Goal: Task Accomplishment & Management: Use online tool/utility

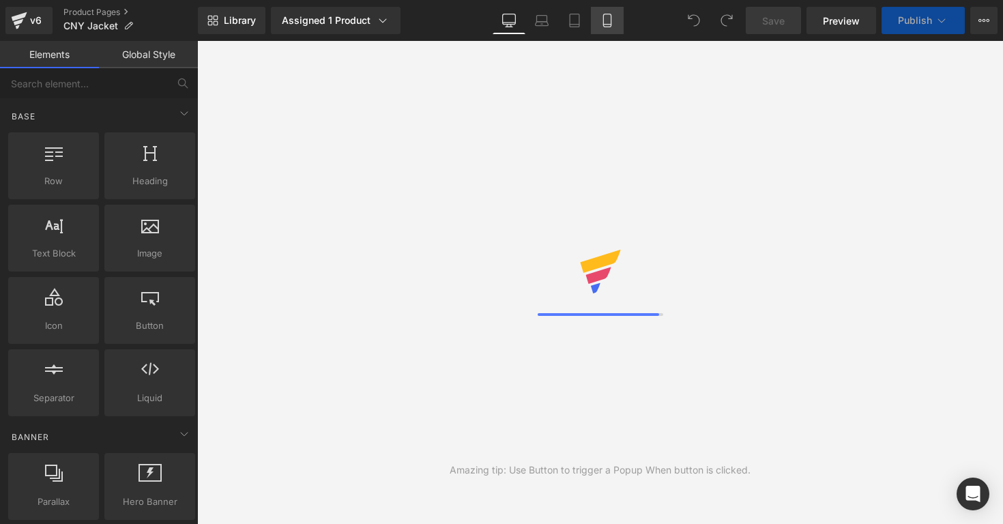
click at [601, 25] on icon at bounding box center [608, 21] width 14 height 14
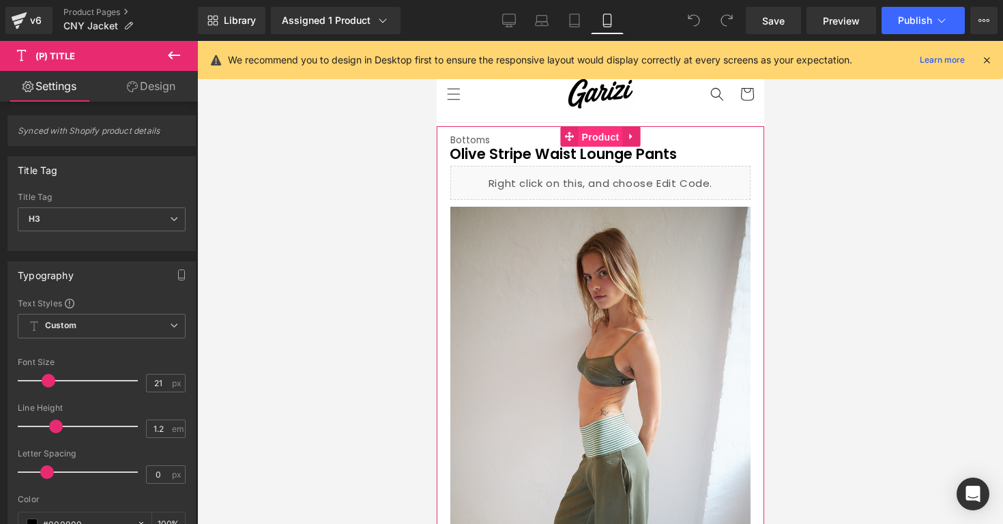
click at [589, 134] on span "Product" at bounding box center [600, 137] width 44 height 20
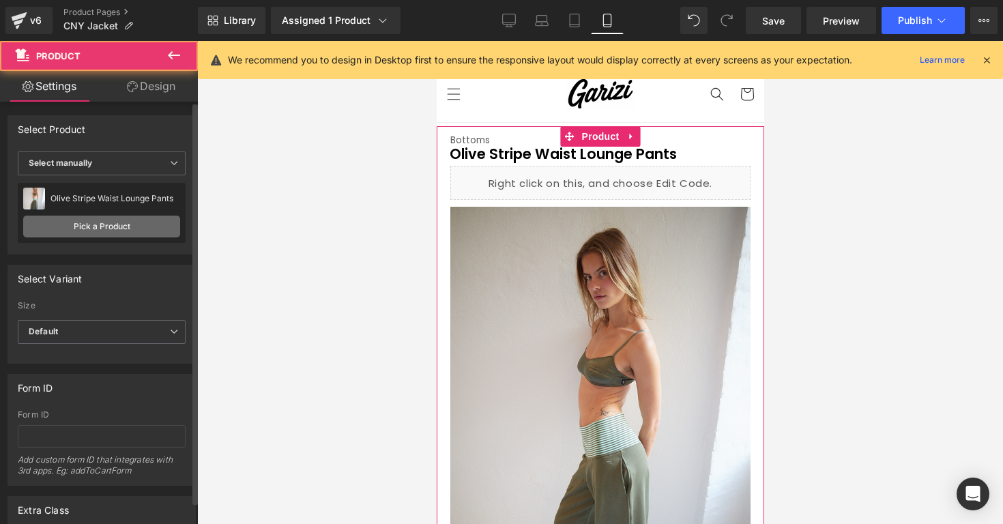
click at [106, 229] on link "Pick a Product" at bounding box center [101, 227] width 157 height 22
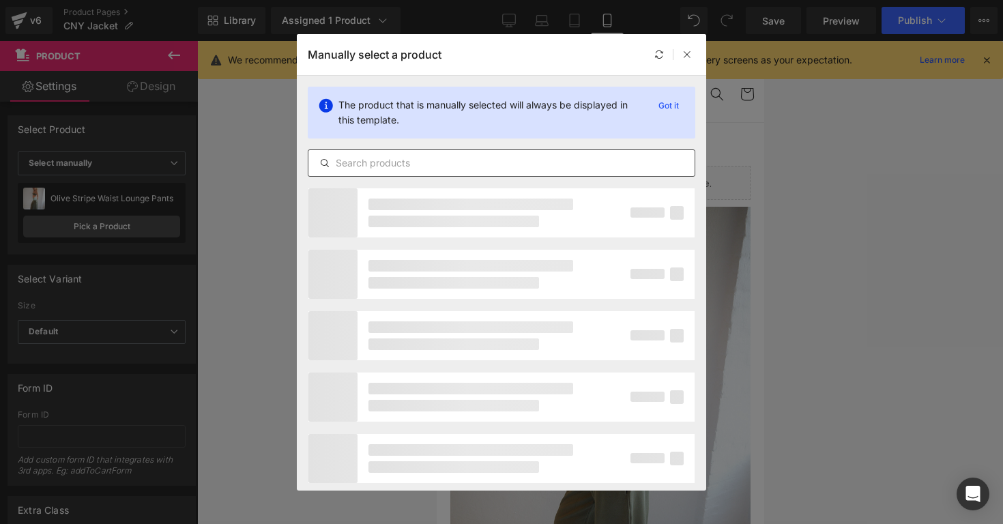
click at [353, 176] on div at bounding box center [502, 162] width 388 height 27
click at [354, 169] on input "text" at bounding box center [501, 163] width 386 height 16
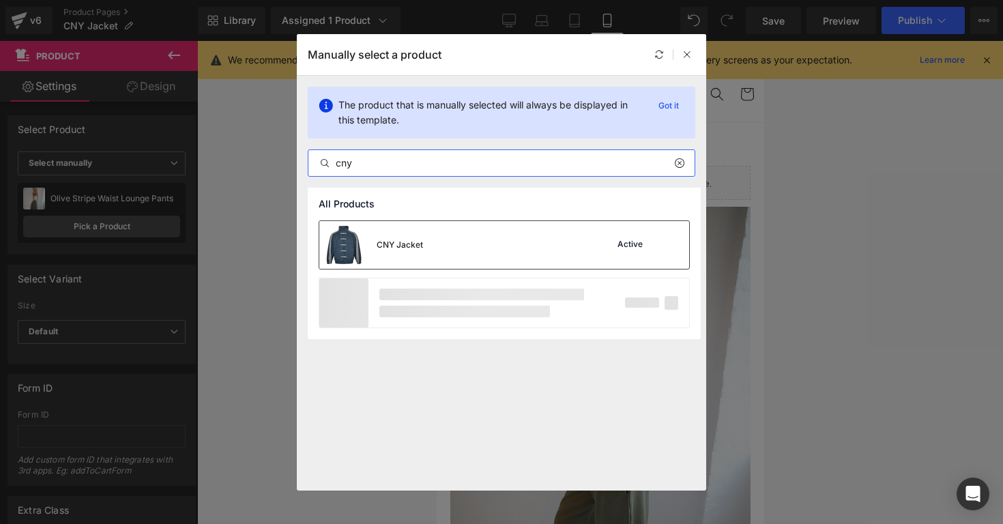
type input "cny"
click at [409, 225] on div "CNY Jacket" at bounding box center [371, 245] width 104 height 48
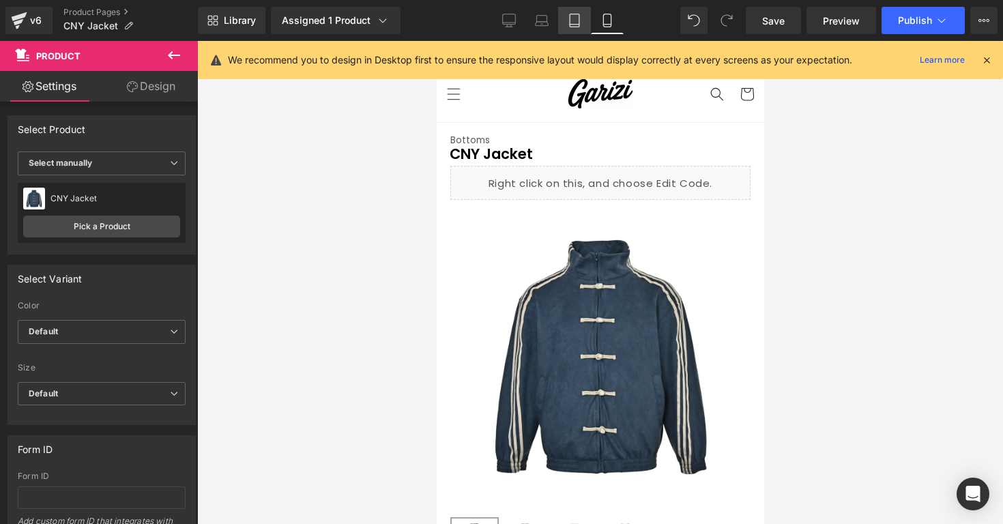
click at [569, 26] on icon at bounding box center [575, 21] width 14 height 14
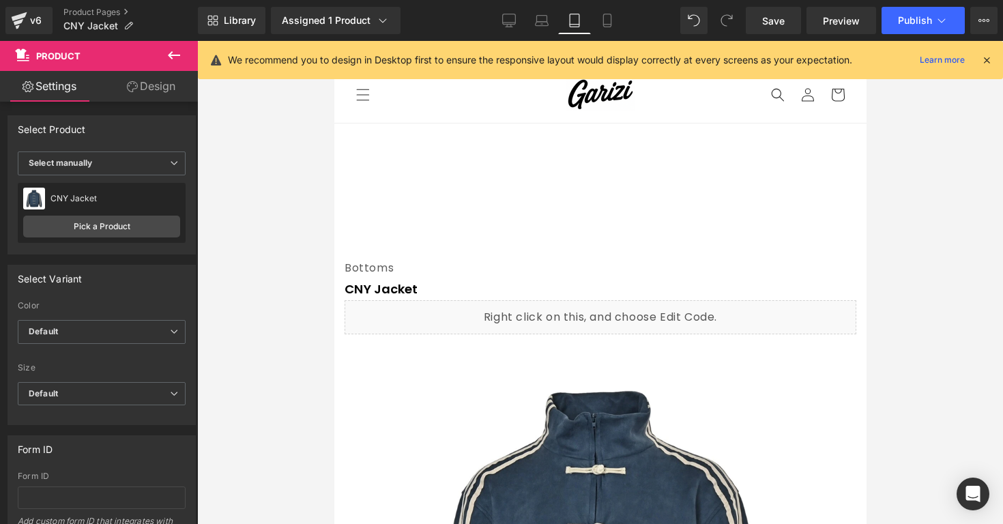
scroll to position [50, 0]
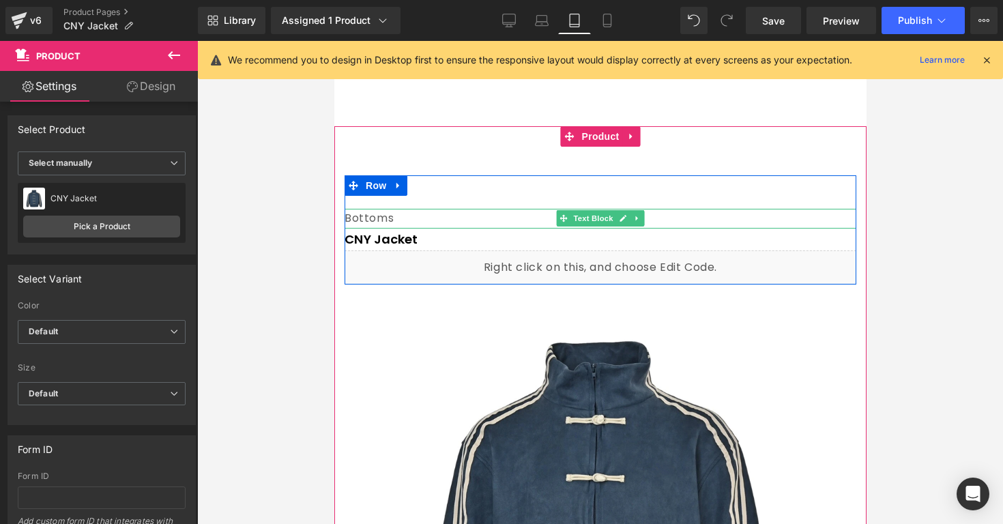
click at [656, 214] on div "Bottoms" at bounding box center [600, 219] width 512 height 20
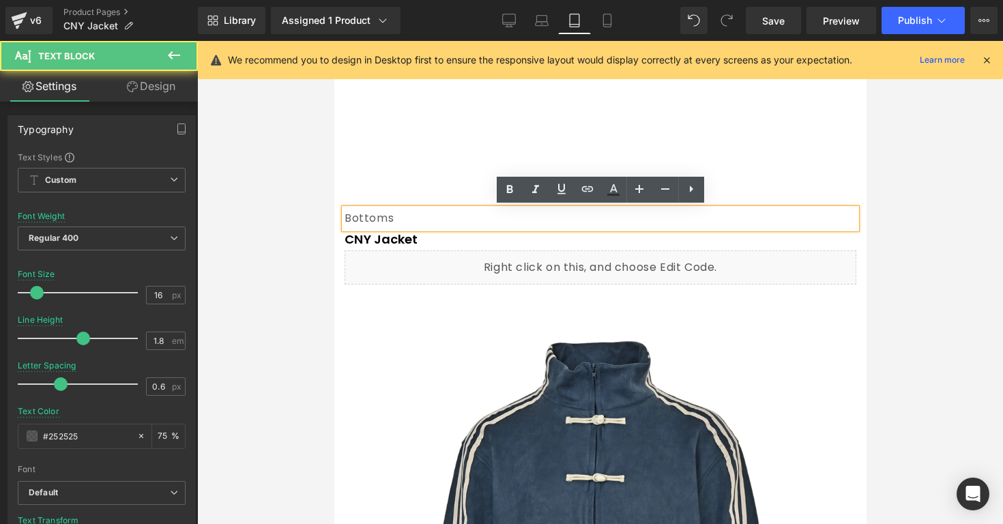
click at [656, 214] on div "Bottoms" at bounding box center [600, 219] width 512 height 20
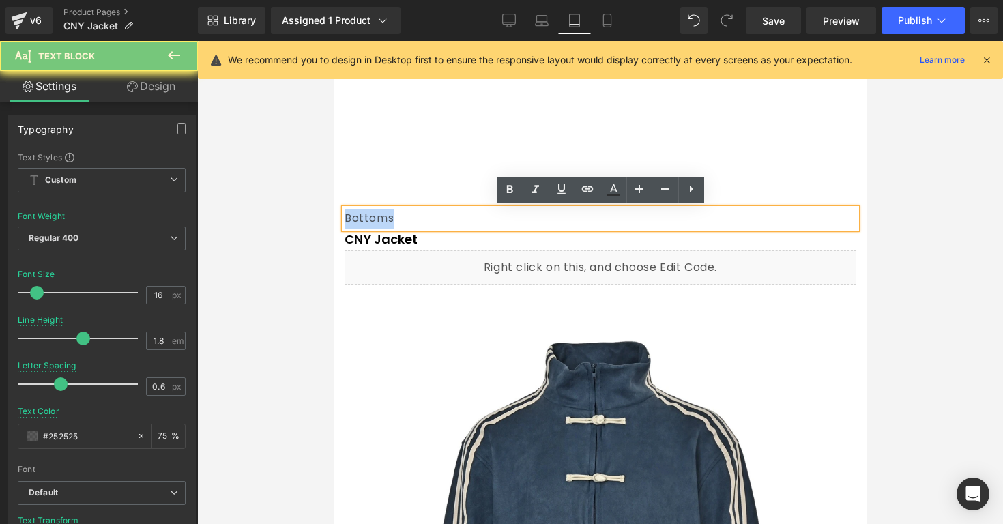
click at [656, 214] on div "Bottoms" at bounding box center [600, 219] width 512 height 20
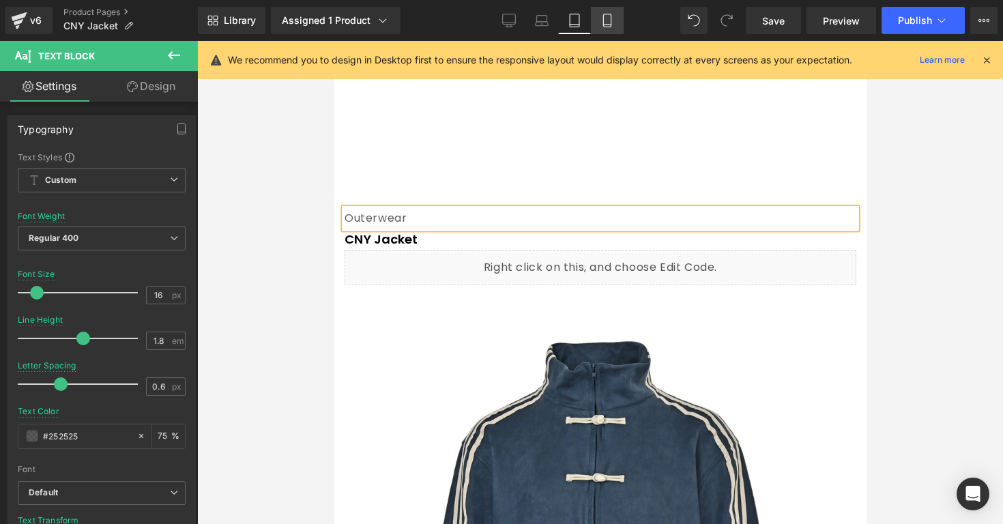
click at [614, 25] on icon at bounding box center [608, 21] width 14 height 14
type input "13.6"
type input "1.6"
type input "0"
type input "75"
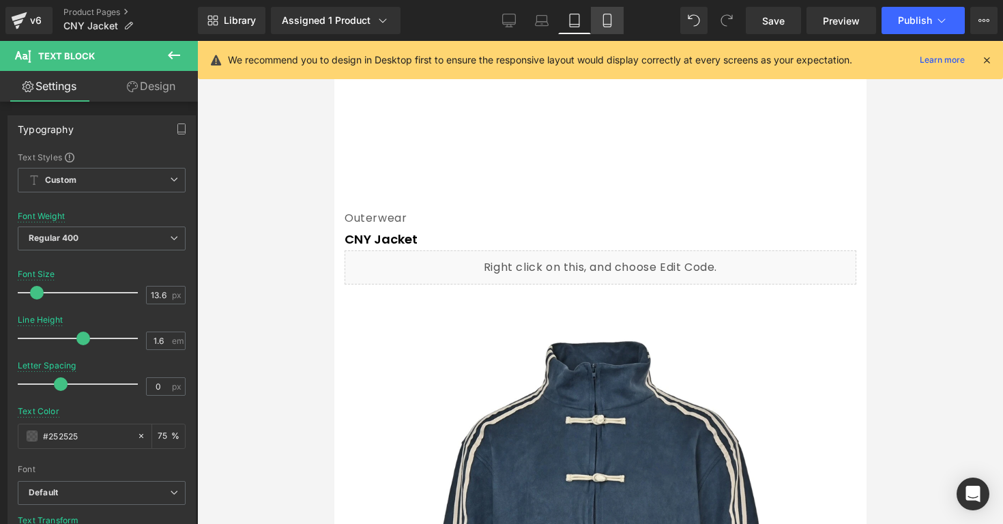
scroll to position [0, 0]
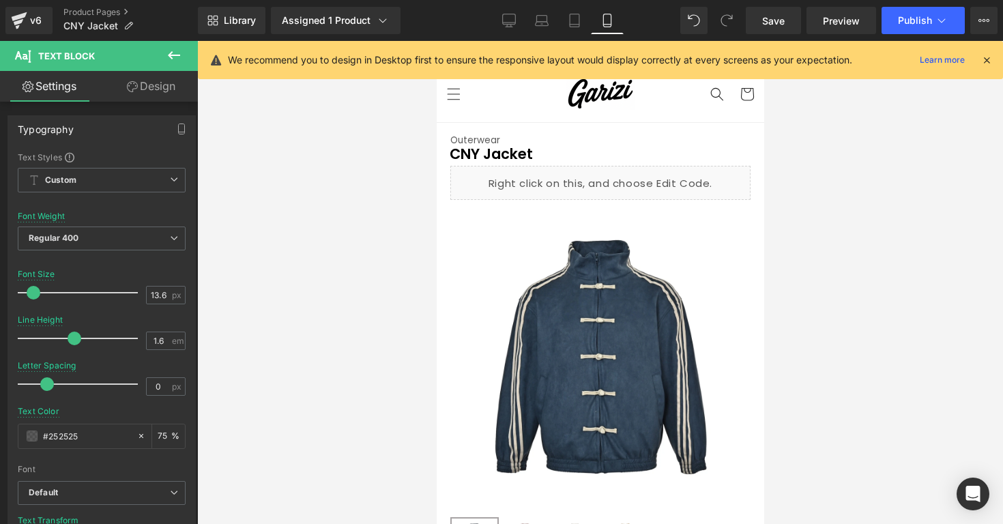
click at [977, 62] on div "We recommend you to design in Desktop first to ensure the responsive layout wou…" at bounding box center [604, 60] width 753 height 16
click at [981, 59] on icon at bounding box center [987, 60] width 12 height 12
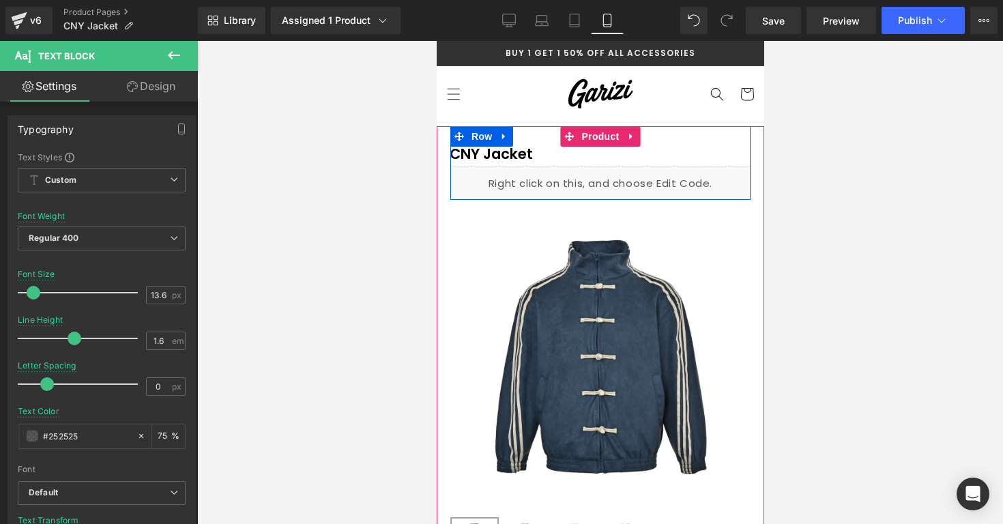
click at [620, 176] on div "Liquid" at bounding box center [600, 183] width 300 height 34
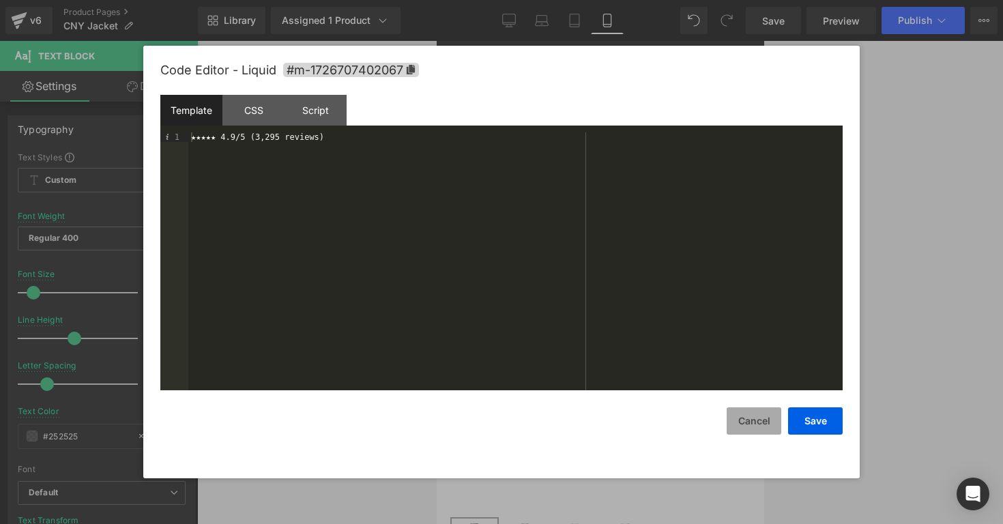
click at [742, 416] on button "Cancel" at bounding box center [754, 420] width 55 height 27
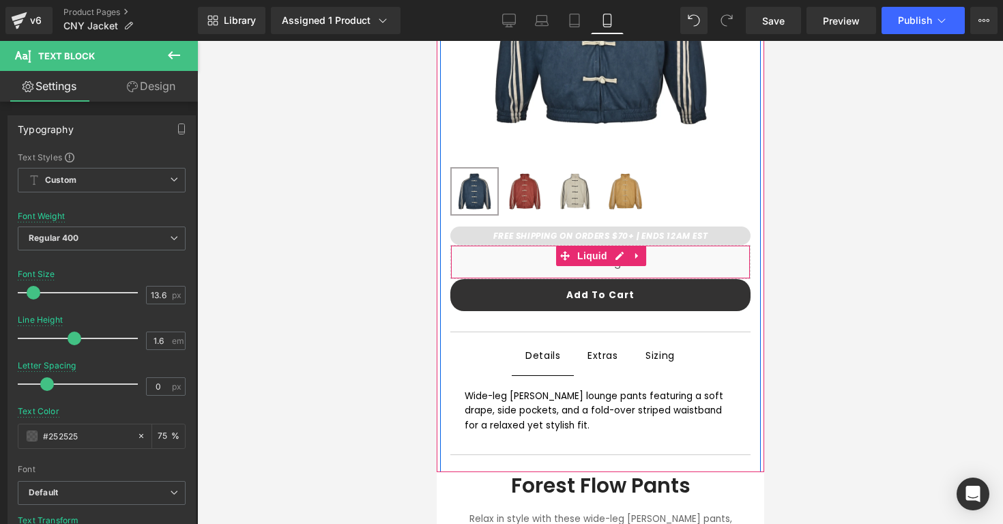
scroll to position [354, 0]
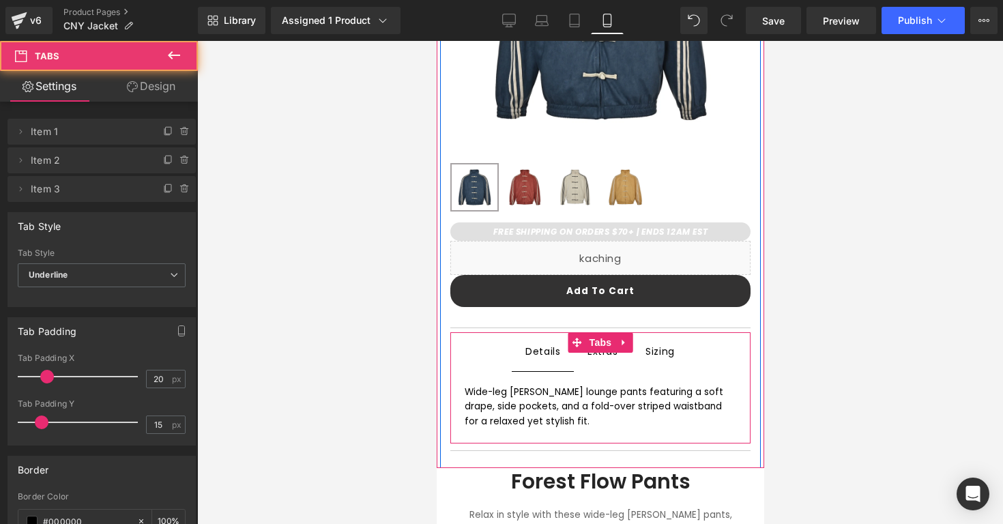
click at [664, 360] on span "Sizing Text Block" at bounding box center [659, 351] width 57 height 38
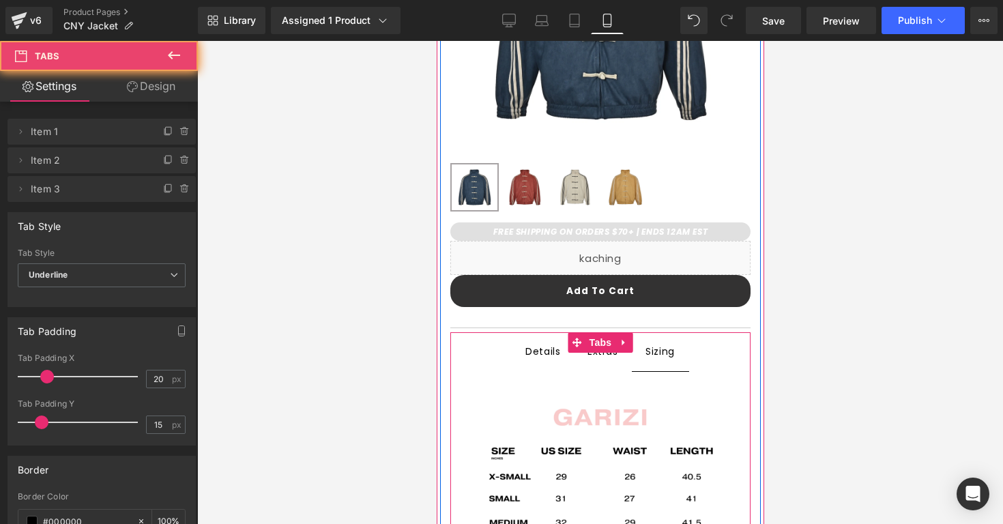
click at [612, 363] on span "Extras Text Block" at bounding box center [602, 351] width 59 height 38
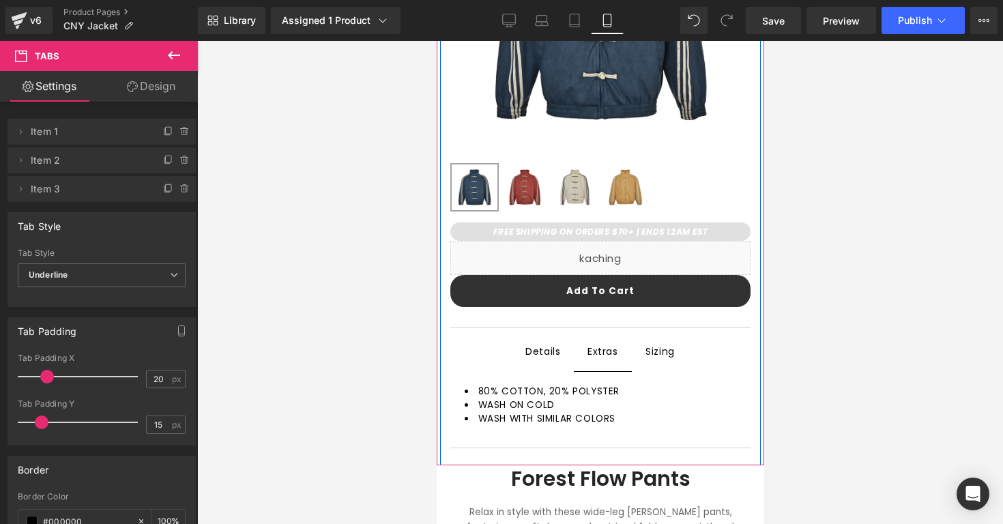
click at [532, 350] on div "Details" at bounding box center [542, 351] width 35 height 17
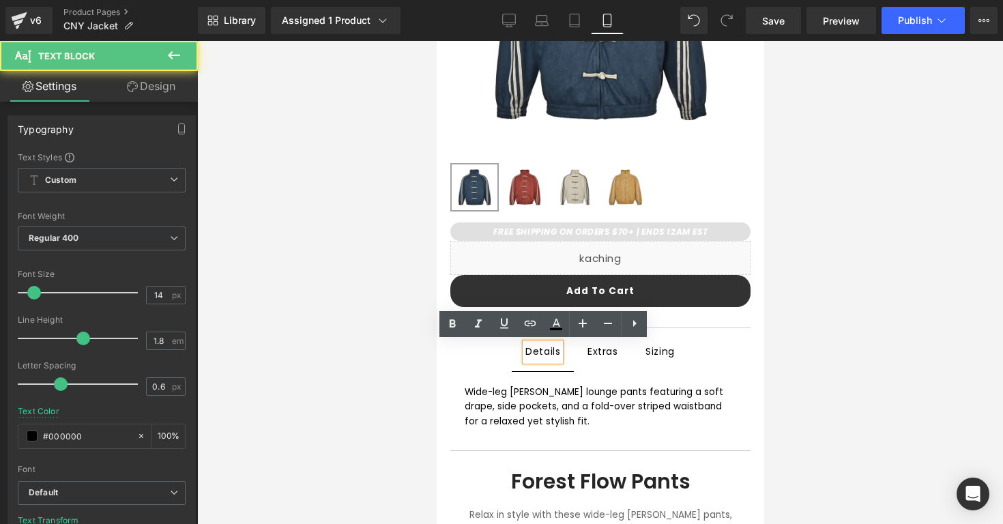
click at [526, 399] on div "Wide-leg [PERSON_NAME] lounge pants featuring a soft drape, side pockets, and a…" at bounding box center [600, 407] width 272 height 44
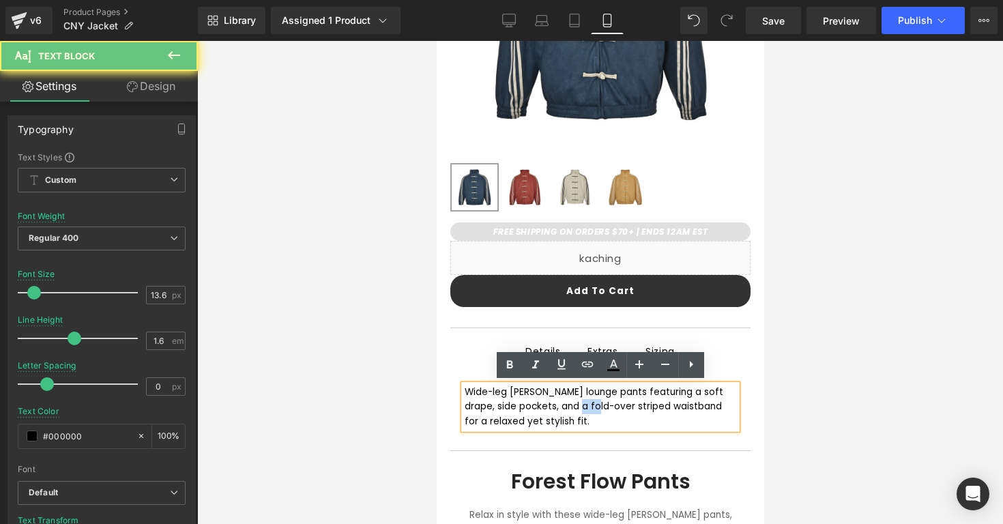
click at [526, 399] on div "Wide-leg [PERSON_NAME] lounge pants featuring a soft drape, side pockets, and a…" at bounding box center [600, 407] width 272 height 44
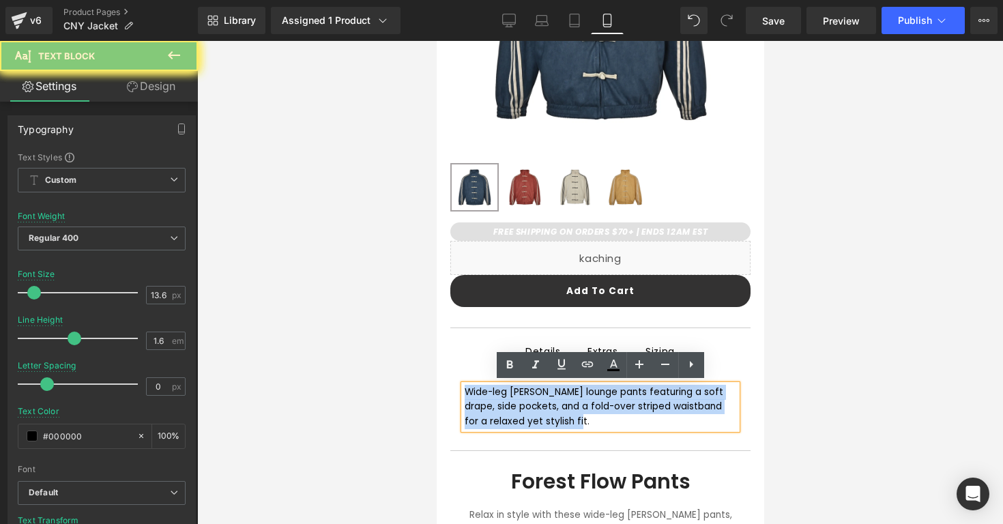
click at [526, 399] on div "Wide-leg [PERSON_NAME] lounge pants featuring a soft drape, side pockets, and a…" at bounding box center [600, 407] width 272 height 44
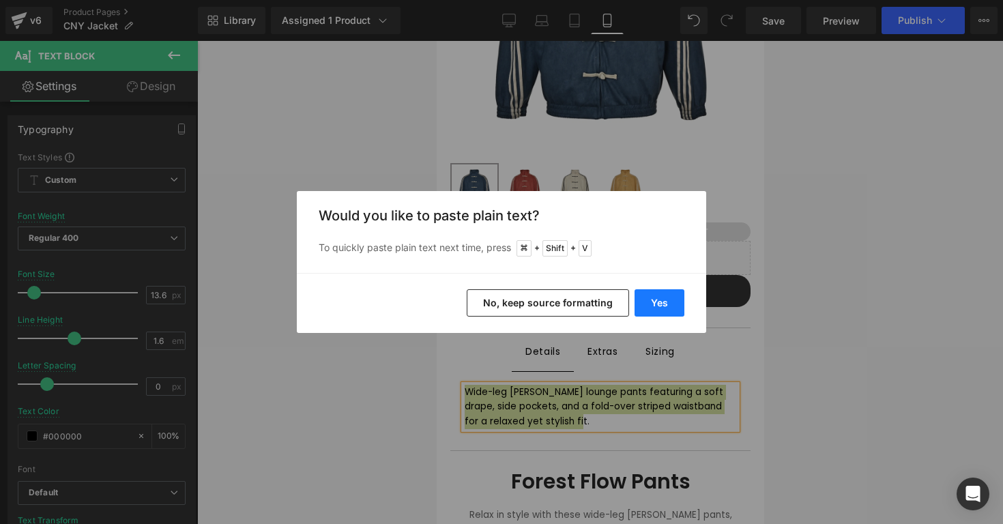
click at [649, 293] on button "Yes" at bounding box center [660, 302] width 50 height 27
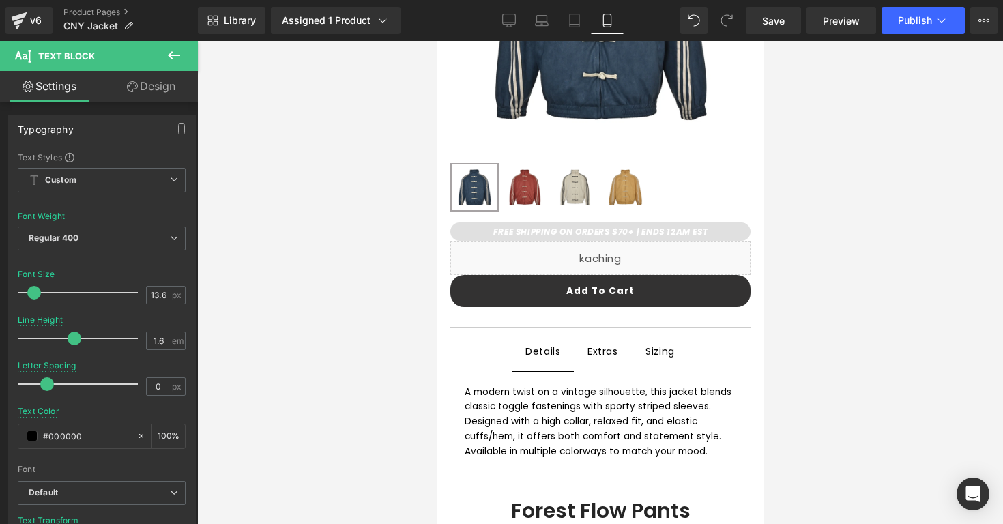
click at [791, 426] on div at bounding box center [600, 282] width 806 height 483
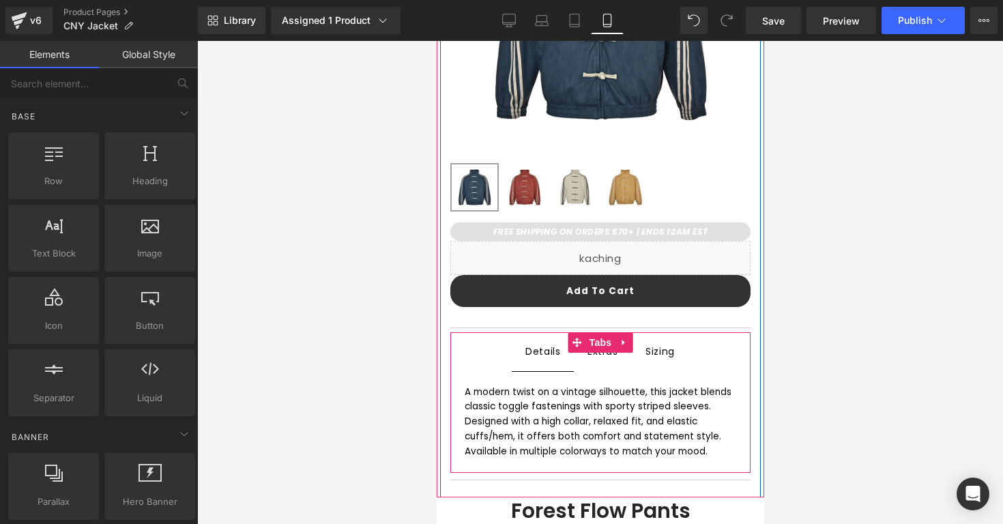
click at [604, 356] on div "Extras Text Block" at bounding box center [602, 352] width 31 height 18
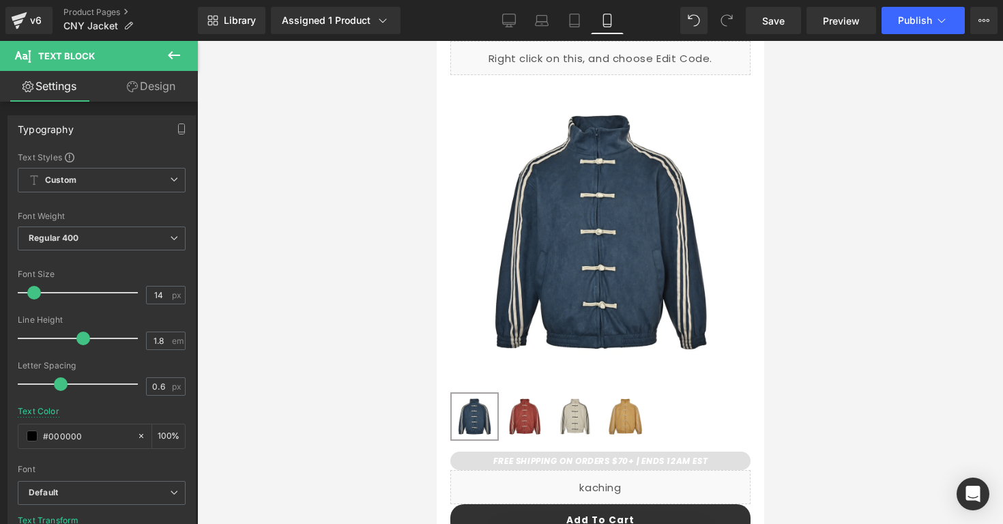
scroll to position [266, 0]
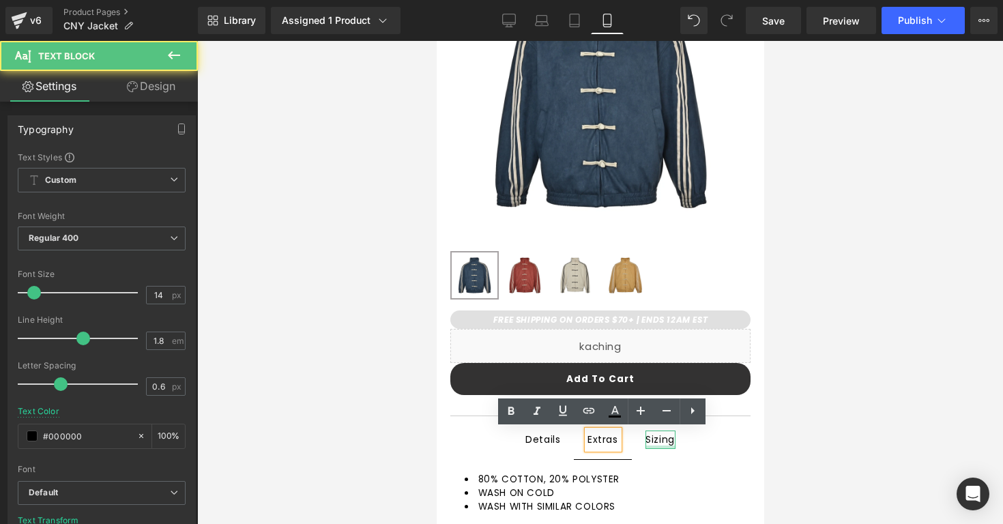
click at [660, 446] on div at bounding box center [660, 447] width 30 height 3
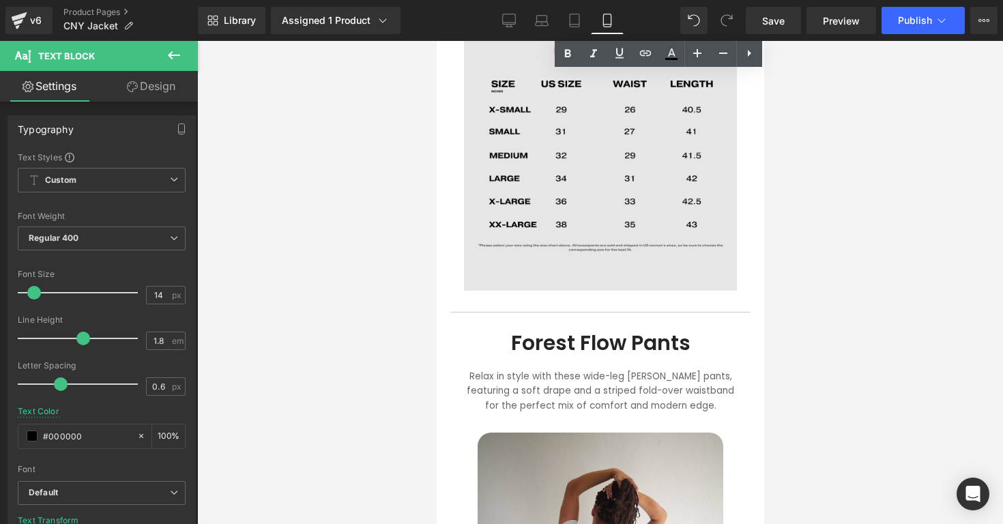
scroll to position [801, 0]
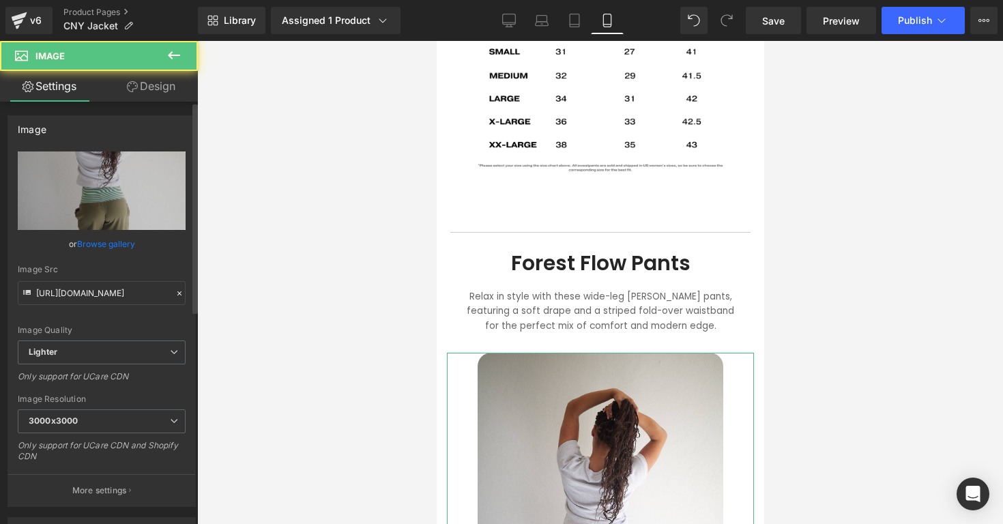
click at [90, 237] on link "Browse gallery" at bounding box center [106, 244] width 58 height 24
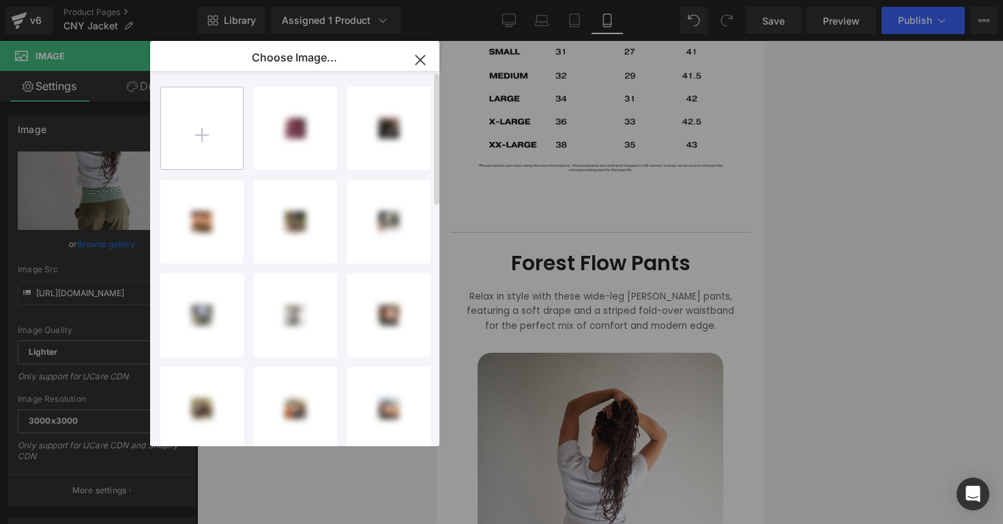
click at [190, 130] on input "file" at bounding box center [202, 128] width 82 height 82
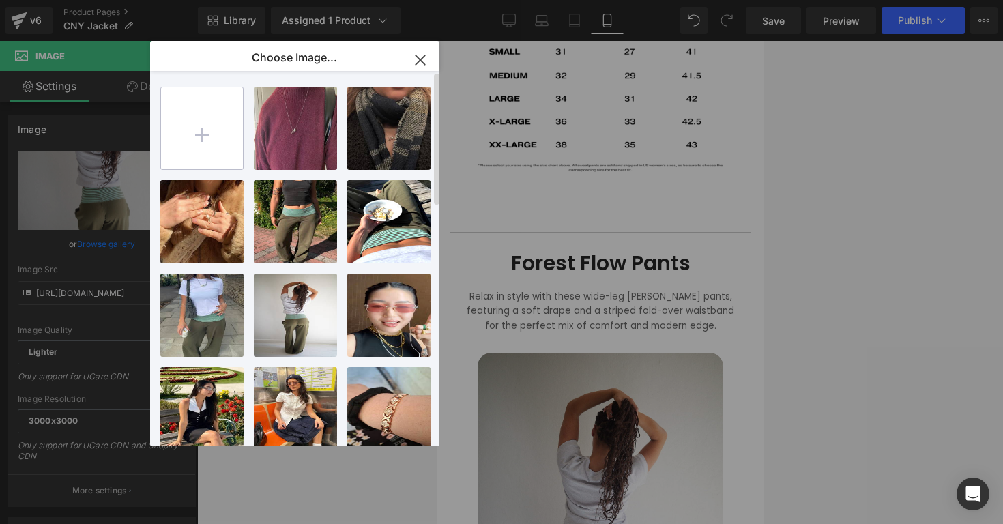
type input "C:\fakepath\cnybranded1.png"
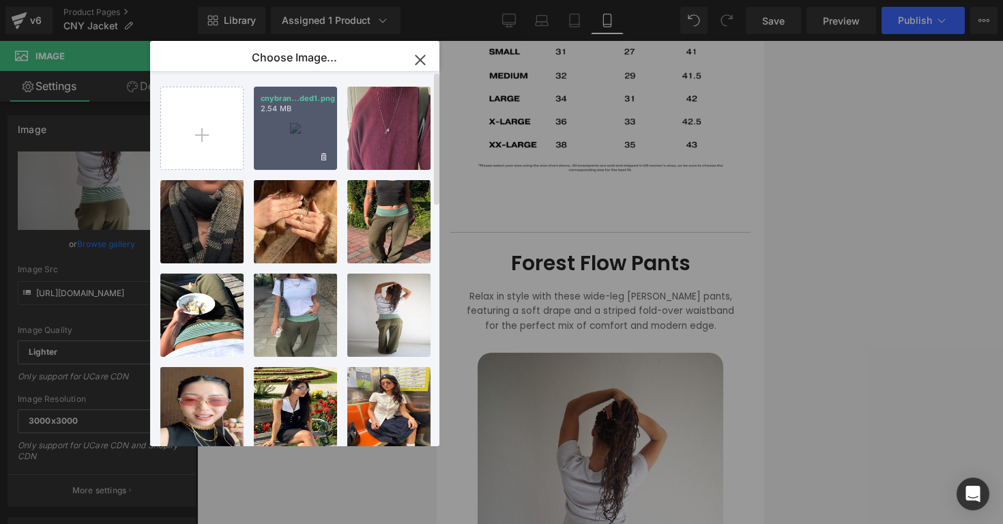
click at [286, 126] on div "cnybran...ded1.png 2.54 MB" at bounding box center [295, 128] width 83 height 83
type input "[URL][DOMAIN_NAME]"
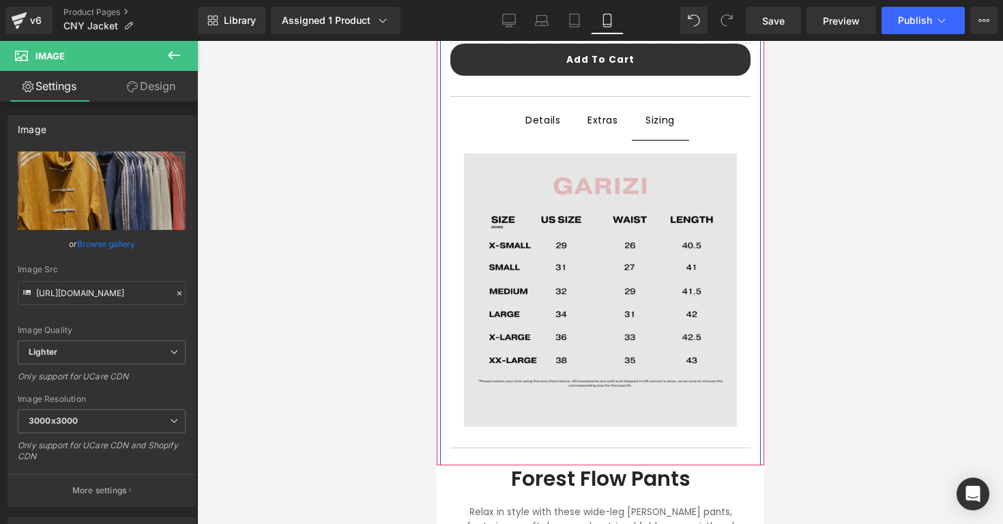
scroll to position [608, 0]
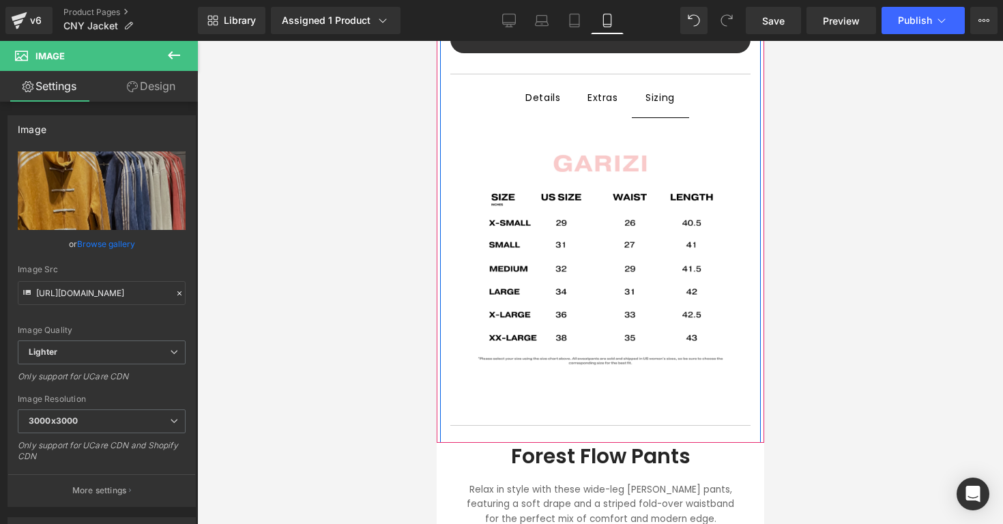
click at [545, 102] on div "Details Text Block" at bounding box center [542, 97] width 35 height 17
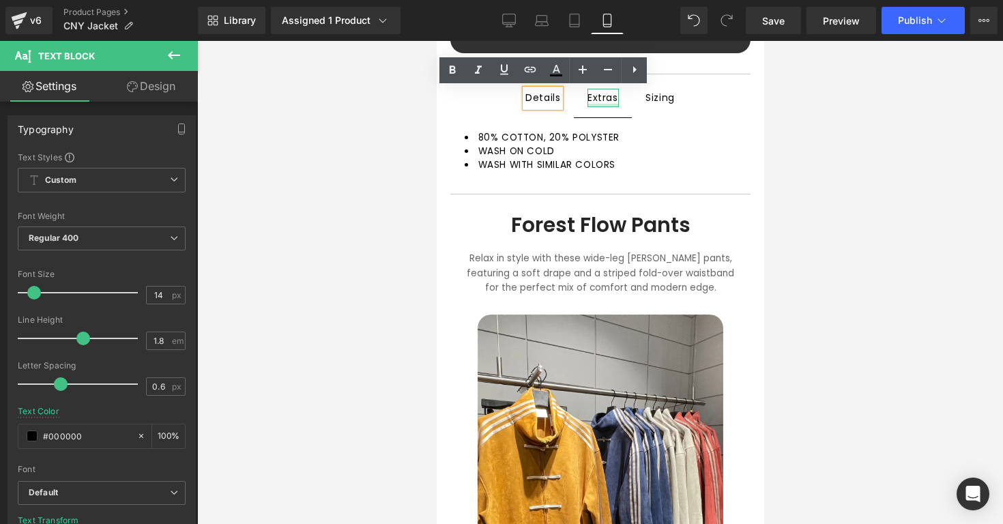
click at [601, 105] on div at bounding box center [602, 105] width 31 height 3
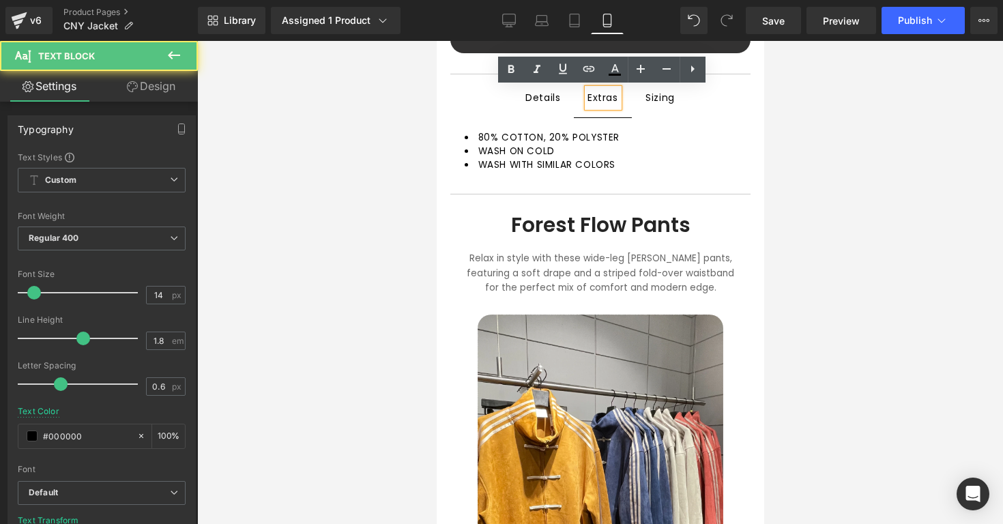
click at [436, 41] on div at bounding box center [436, 41] width 0 height 0
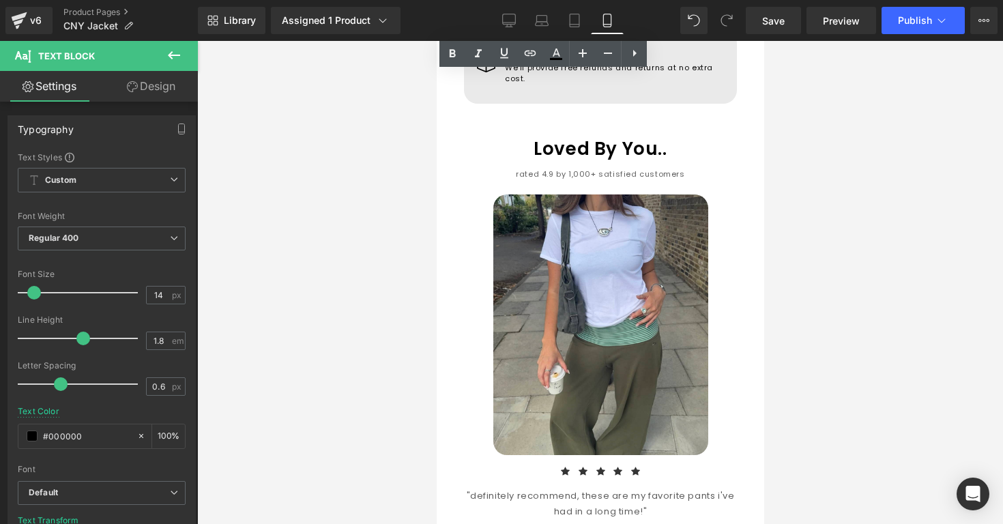
scroll to position [1318, 0]
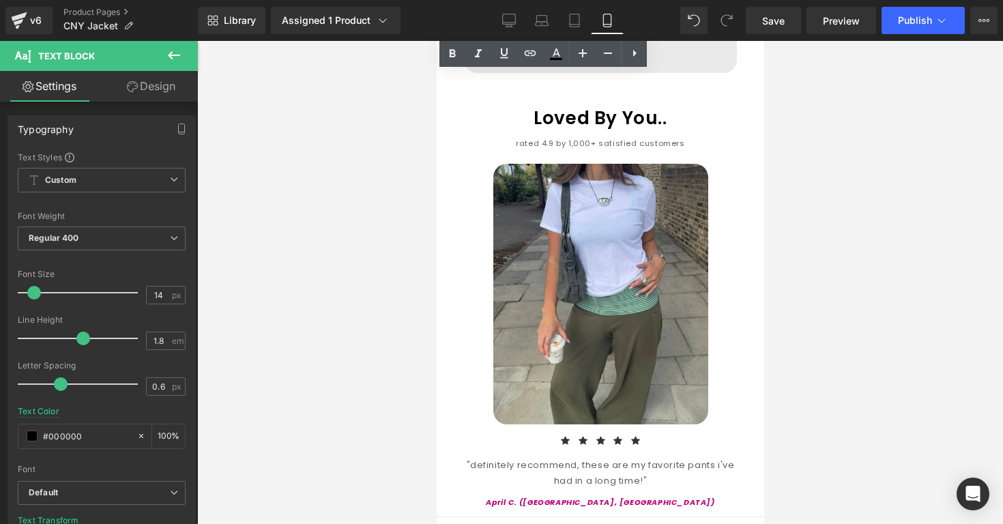
click at [546, 255] on img at bounding box center [600, 294] width 215 height 260
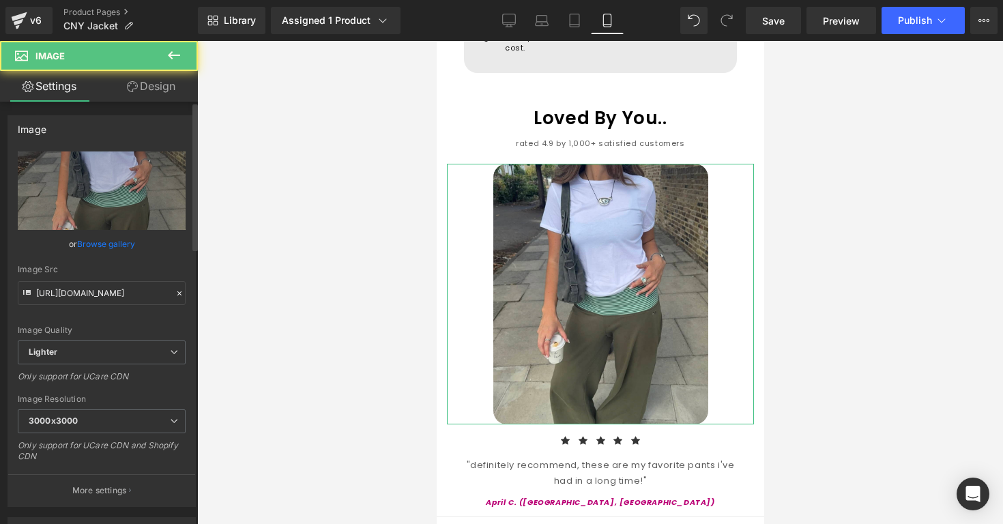
click at [134, 240] on div "or Browse gallery" at bounding box center [102, 244] width 168 height 14
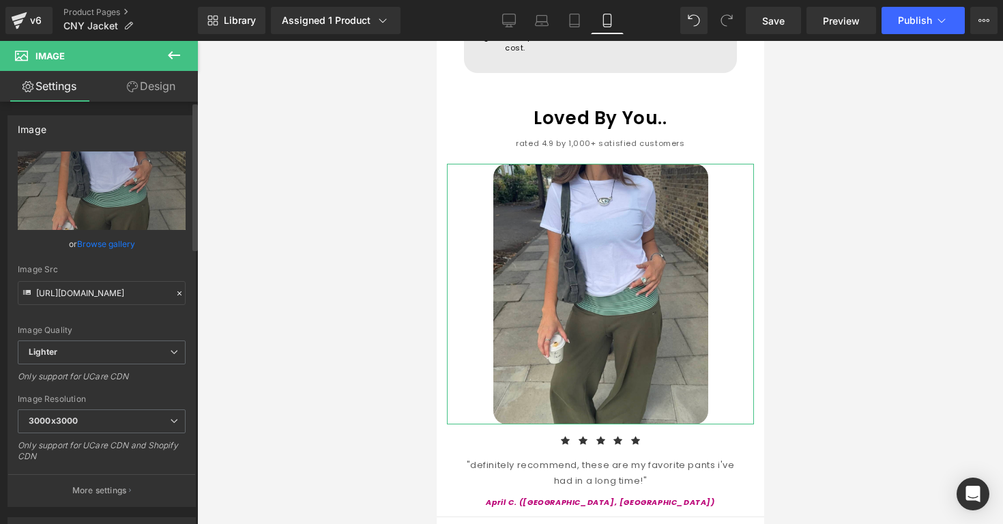
click at [125, 240] on link "Browse gallery" at bounding box center [106, 244] width 58 height 24
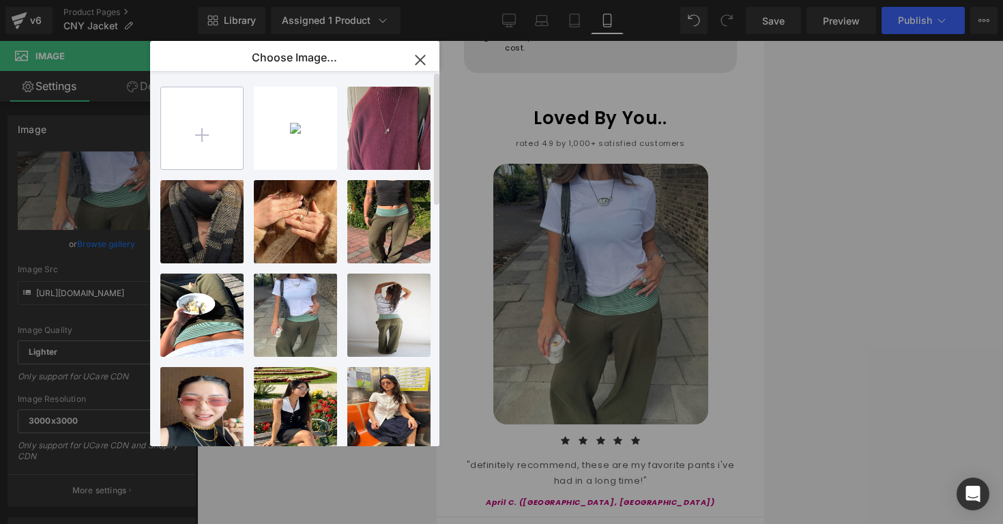
click at [197, 130] on input "file" at bounding box center [202, 128] width 82 height 82
type input "C:\fakepath\Open TikTok profile 3.png"
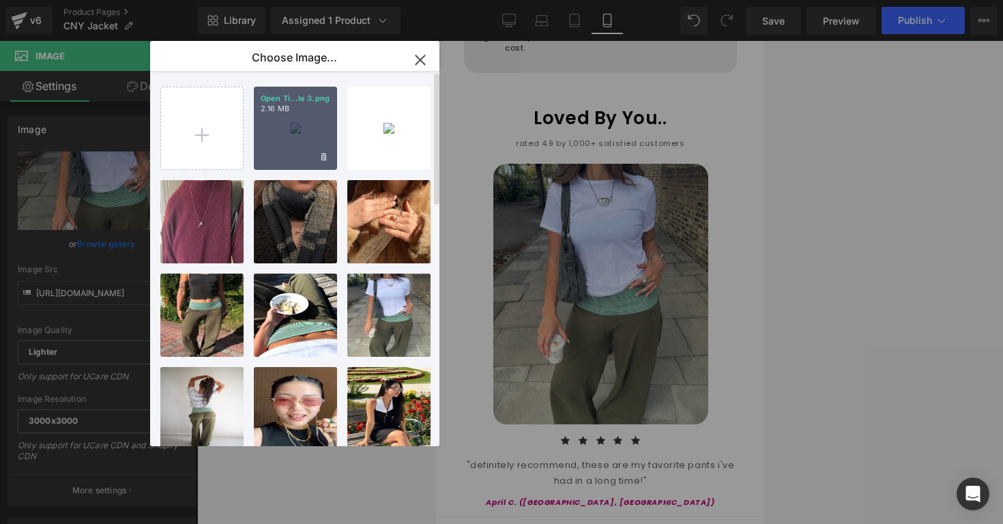
click at [291, 156] on div "Open Ti...le 3.png 2.16 MB" at bounding box center [295, 128] width 83 height 83
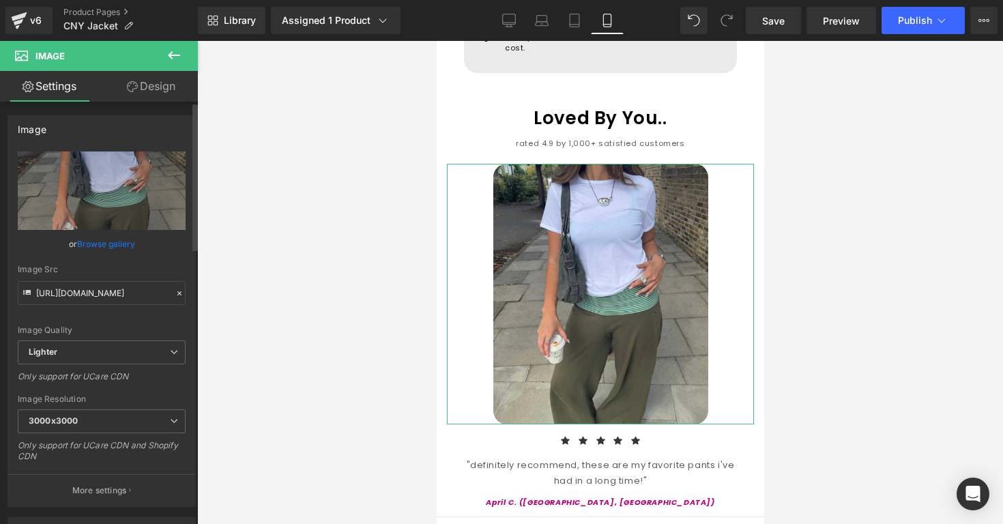
click at [129, 237] on link "Browse gallery" at bounding box center [106, 244] width 58 height 24
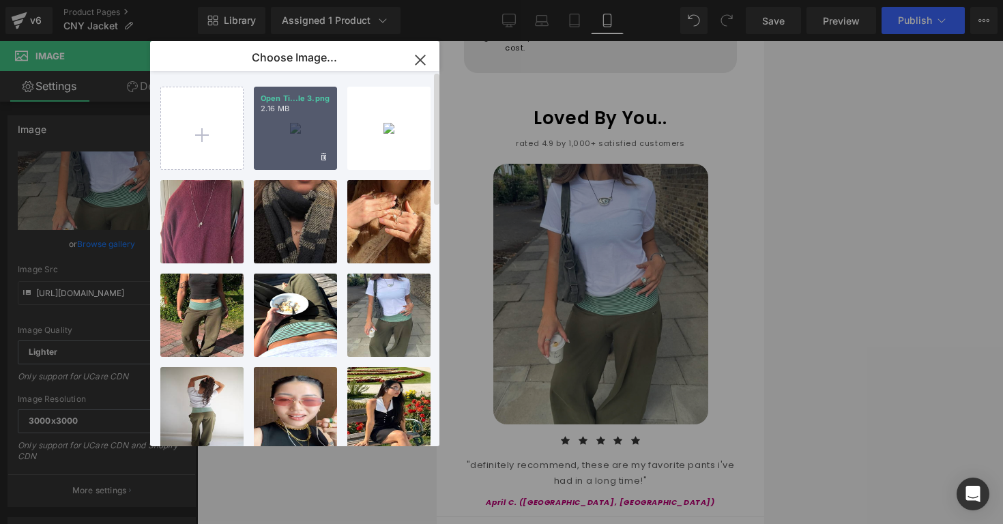
click at [272, 126] on div "Open Ti...le 3.png 2.16 MB" at bounding box center [295, 128] width 83 height 83
type input "[URL][DOMAIN_NAME]"
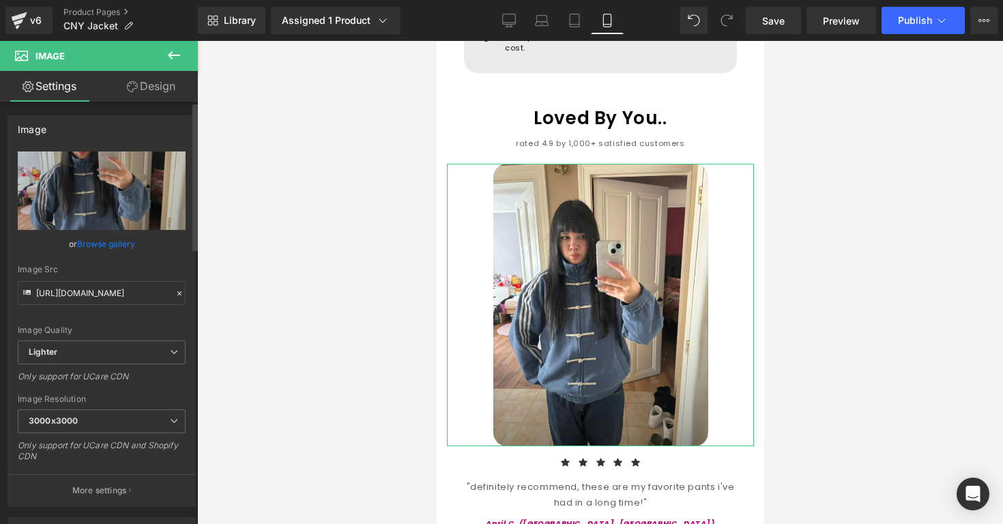
click at [134, 245] on div "or Browse gallery" at bounding box center [102, 244] width 168 height 14
click at [126, 241] on link "Browse gallery" at bounding box center [106, 244] width 58 height 24
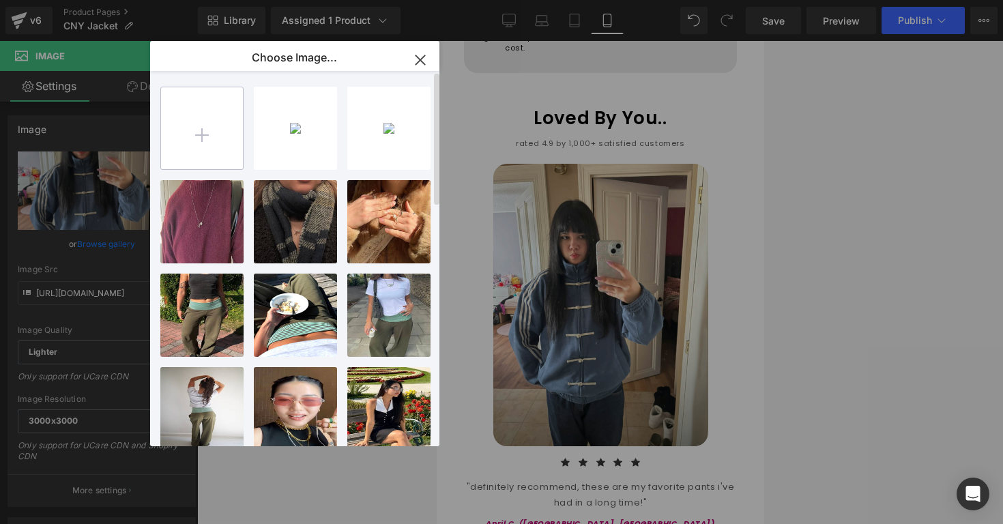
click at [203, 122] on input "file" at bounding box center [202, 128] width 82 height 82
type input "C:\fakepath\Open TikTok profile.png"
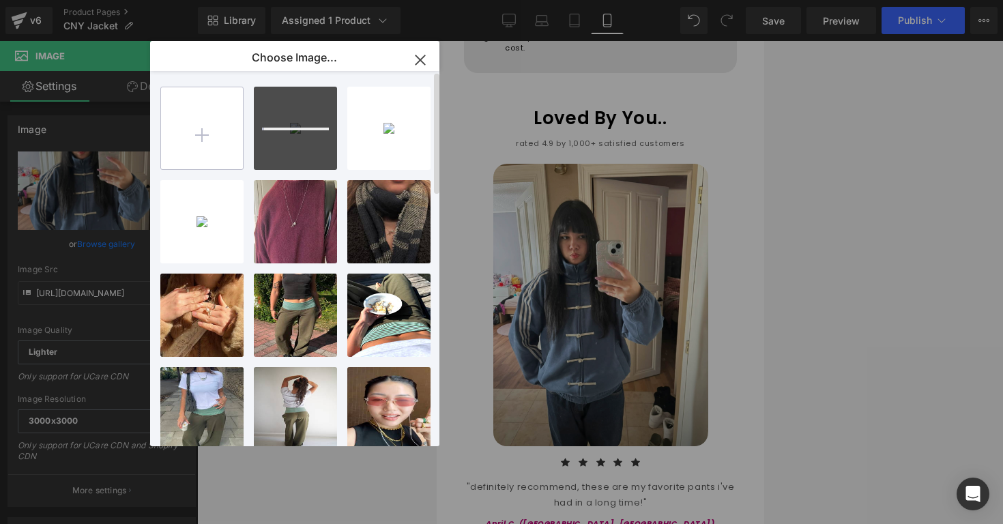
click at [185, 158] on input "file" at bounding box center [202, 128] width 82 height 82
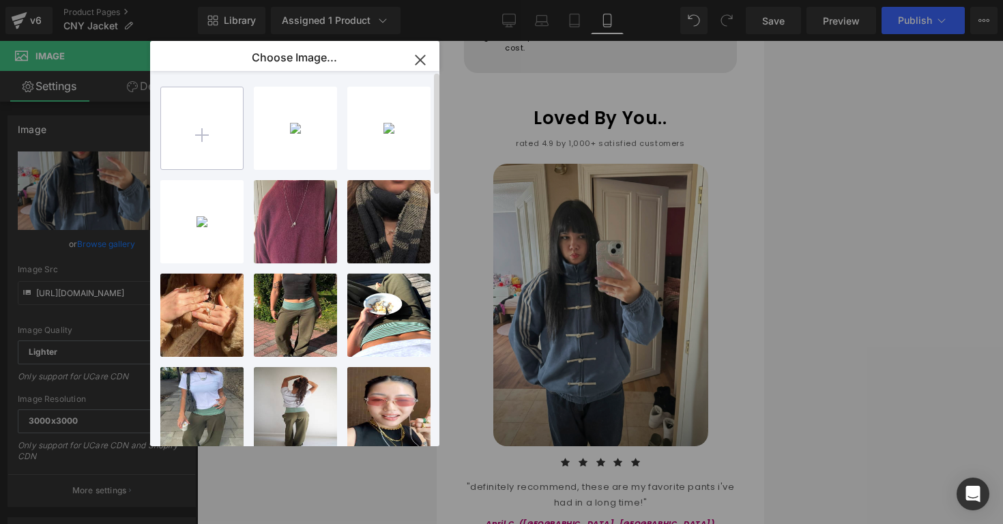
type input "C:\fakepath\Open TikTok profile 2.png"
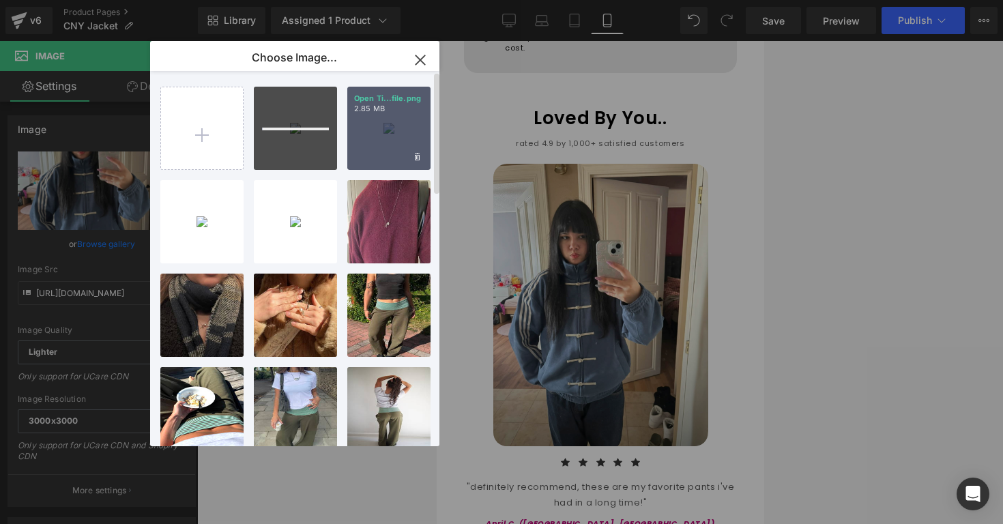
click at [370, 130] on div "Open Ti...file.png 2.85 MB" at bounding box center [388, 128] width 83 height 83
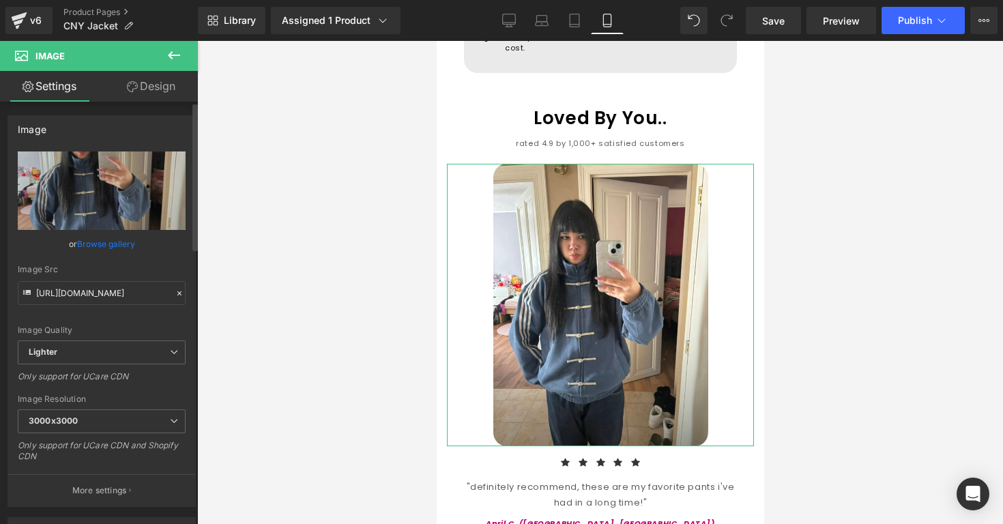
click at [134, 237] on div "or Browse gallery" at bounding box center [102, 244] width 168 height 14
click at [127, 241] on link "Browse gallery" at bounding box center [106, 244] width 58 height 24
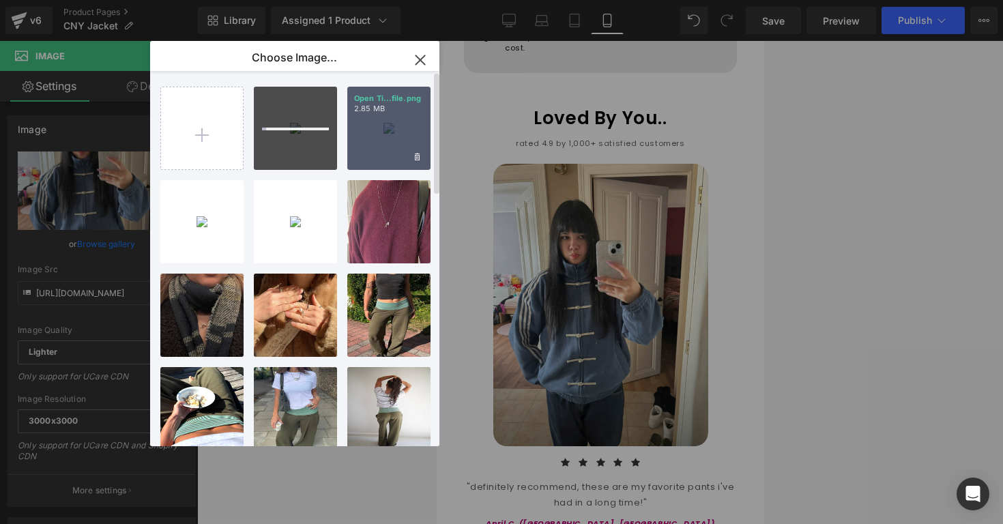
click at [362, 143] on div "Open Ti...file.png 2.85 MB" at bounding box center [388, 128] width 83 height 83
type input "[URL][DOMAIN_NAME]"
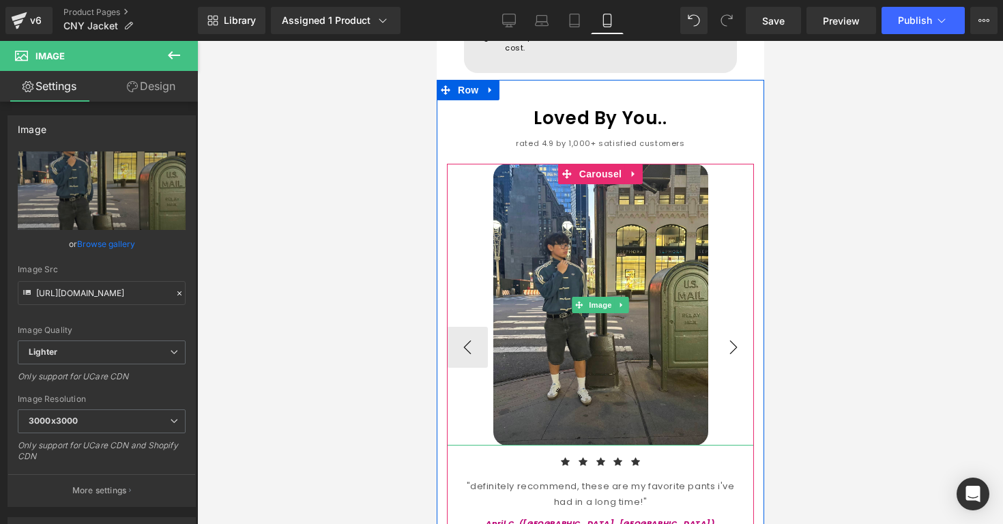
click at [724, 327] on button "›" at bounding box center [732, 347] width 41 height 41
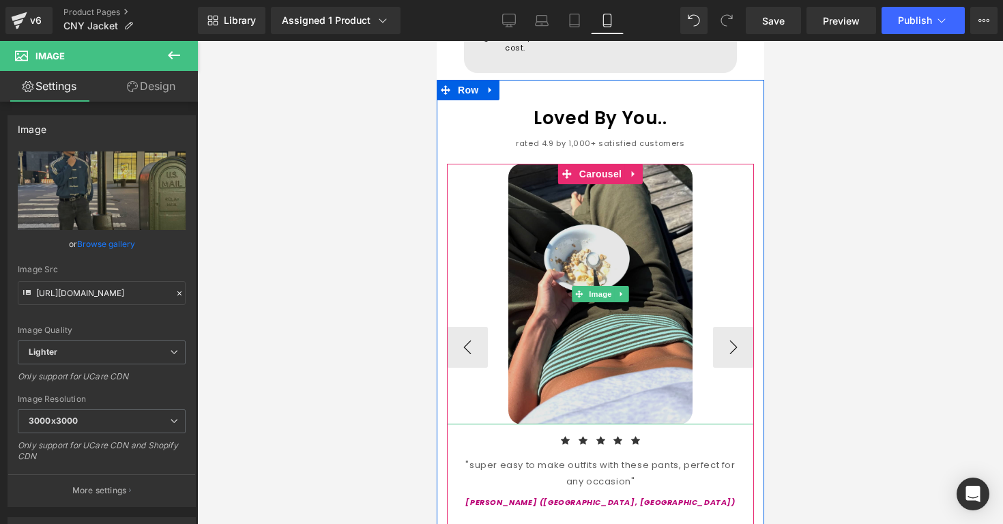
click at [667, 333] on img at bounding box center [600, 294] width 184 height 261
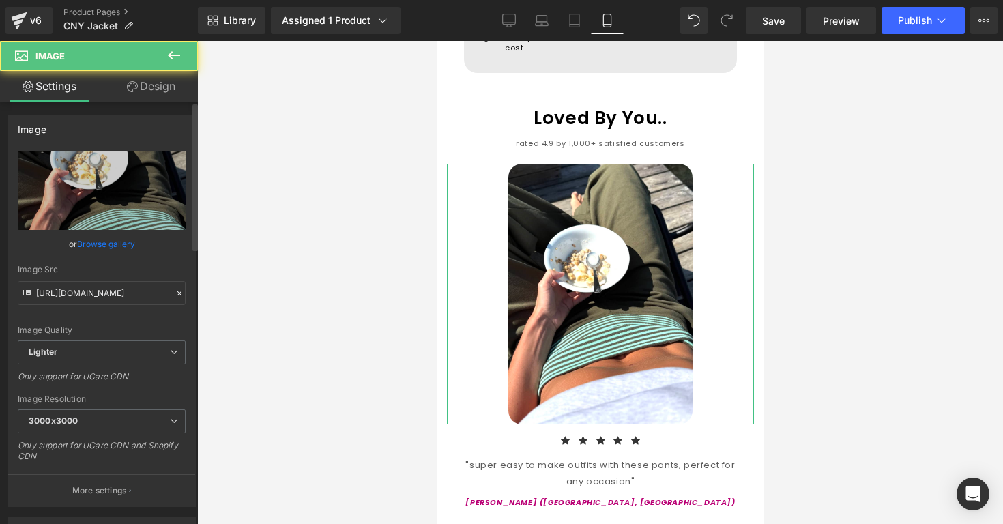
click at [121, 245] on link "Browse gallery" at bounding box center [106, 244] width 58 height 24
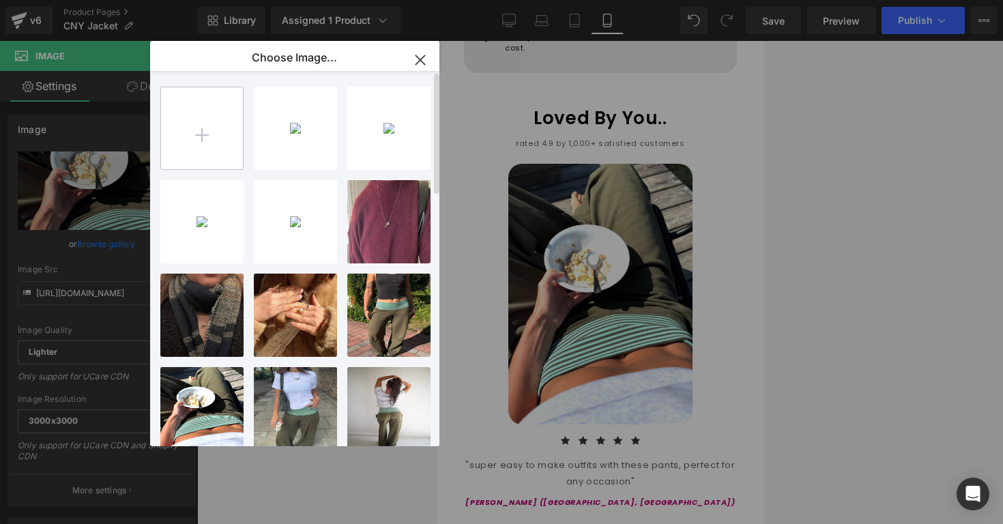
click at [227, 153] on input "file" at bounding box center [202, 128] width 82 height 82
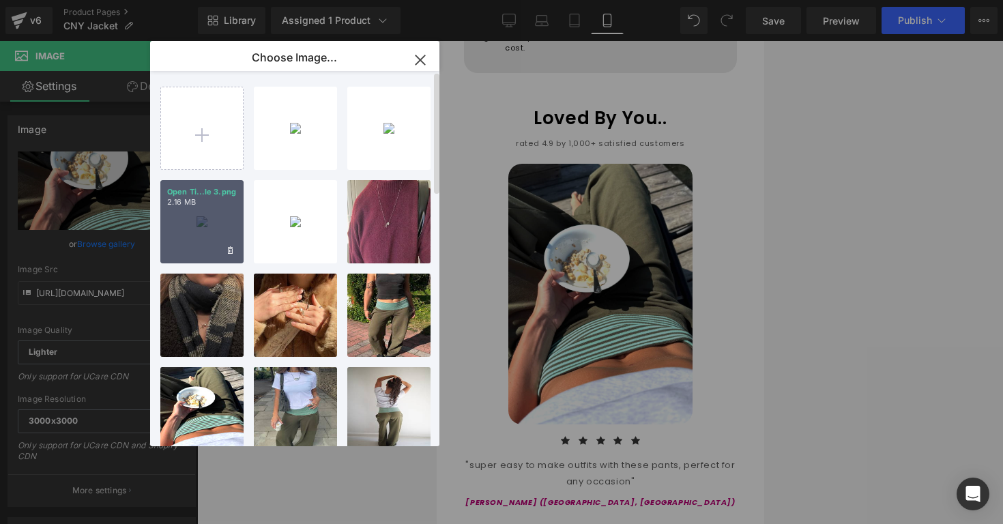
click at [211, 232] on div "Open Ti...le 3.png 2.16 MB" at bounding box center [201, 221] width 83 height 83
type input "[URL][DOMAIN_NAME]"
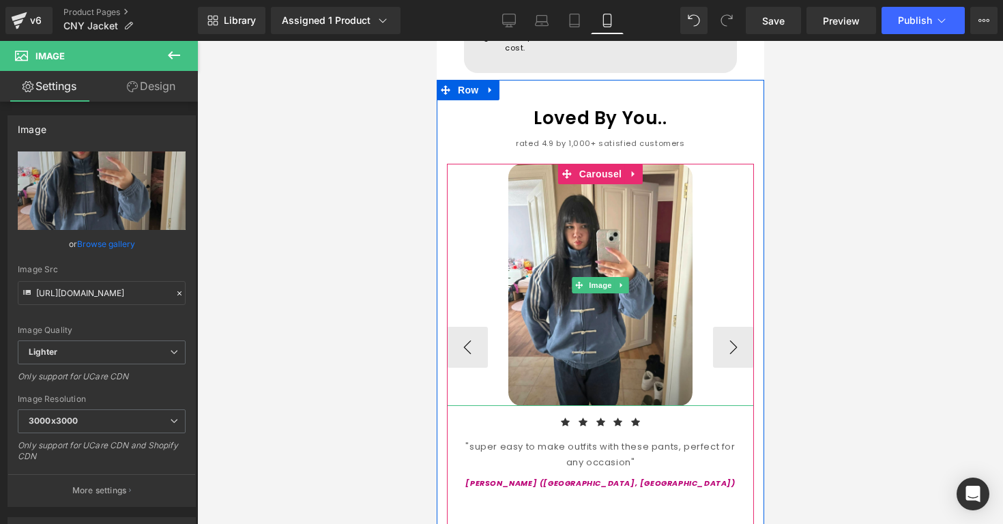
click at [696, 312] on div at bounding box center [599, 285] width 307 height 242
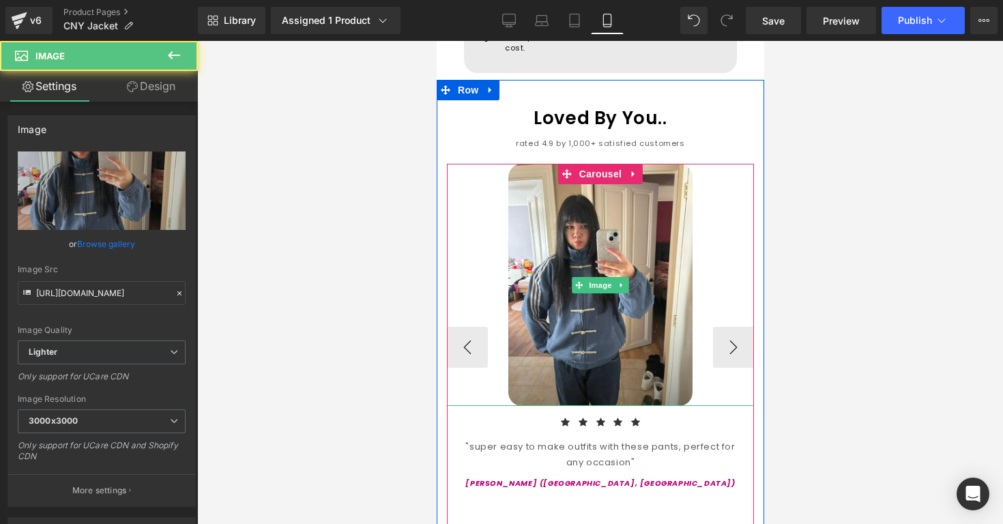
click at [711, 314] on div at bounding box center [599, 285] width 307 height 242
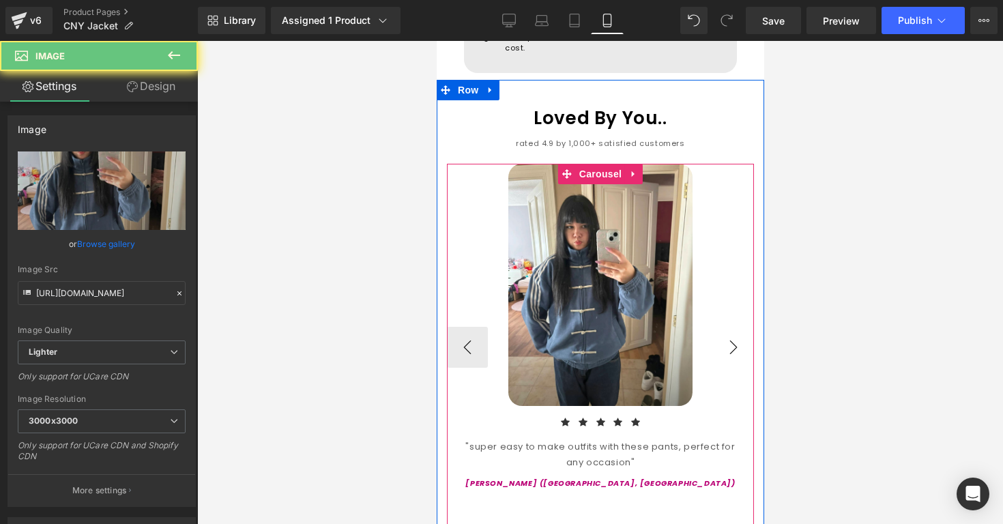
click at [722, 327] on button "›" at bounding box center [732, 347] width 41 height 41
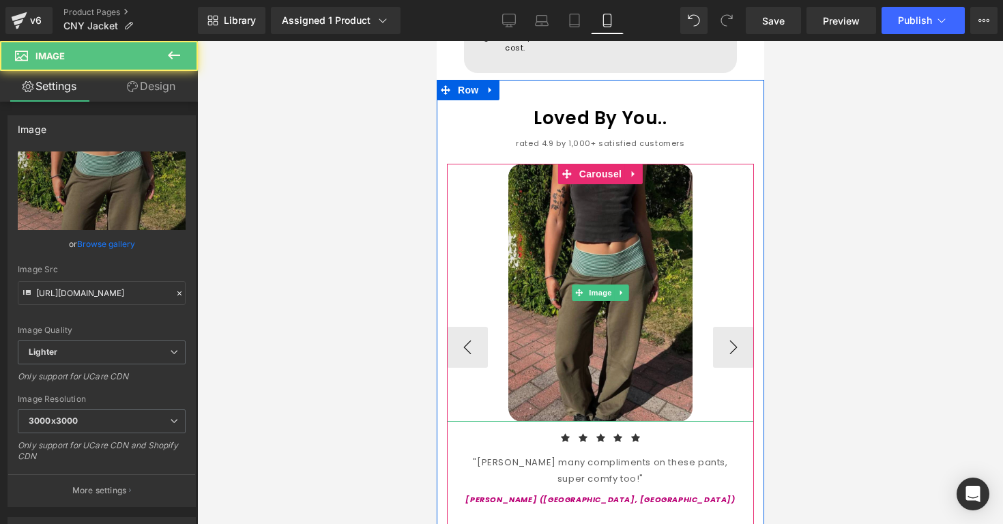
click at [663, 321] on img at bounding box center [600, 293] width 184 height 258
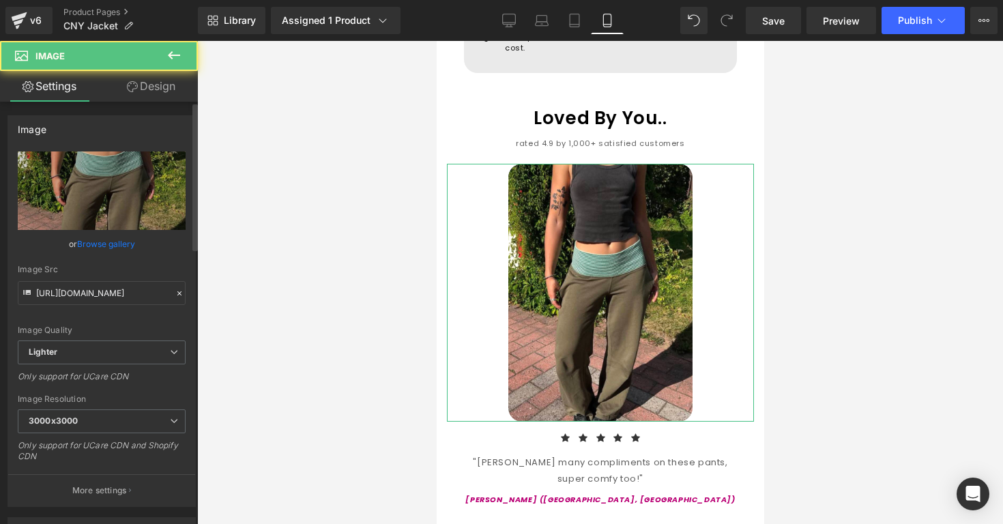
click at [119, 245] on link "Browse gallery" at bounding box center [106, 244] width 58 height 24
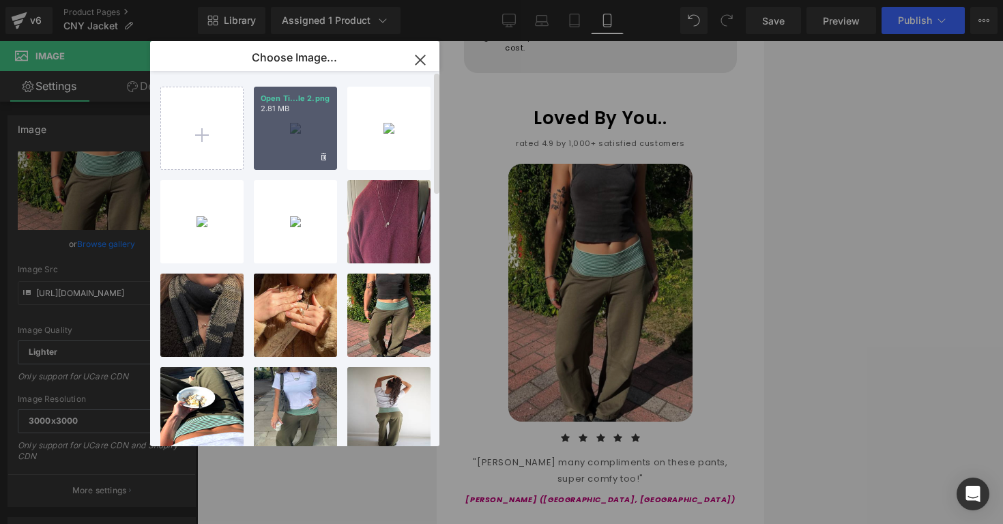
click at [303, 139] on div "Open Ti...le 2.png 2.81 MB" at bounding box center [295, 128] width 83 height 83
type input "[URL][DOMAIN_NAME]"
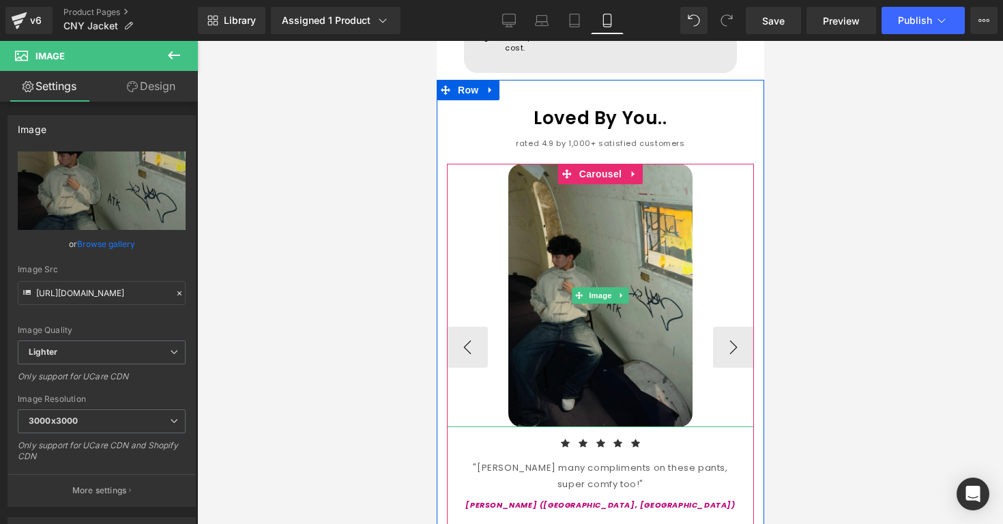
click at [488, 341] on div at bounding box center [599, 295] width 307 height 263
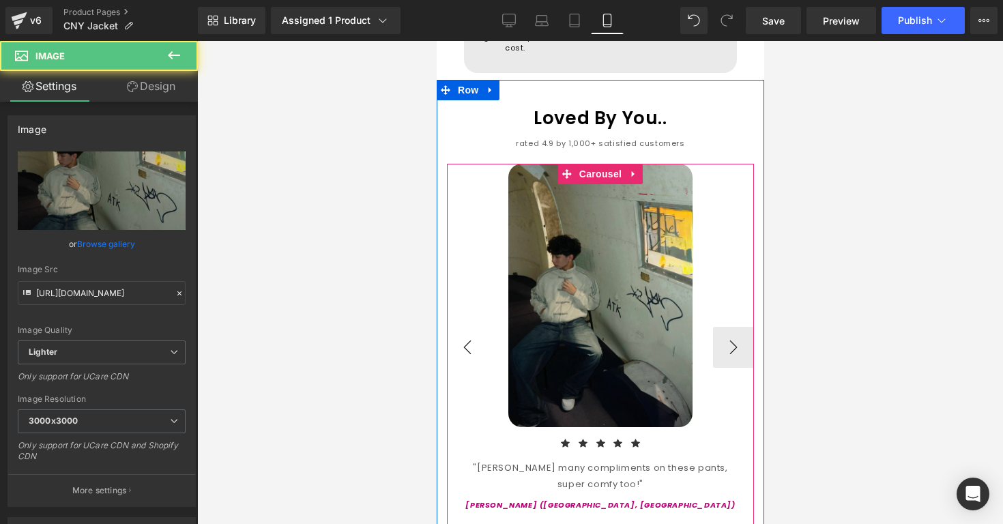
click at [487, 340] on button "‹" at bounding box center [466, 347] width 41 height 41
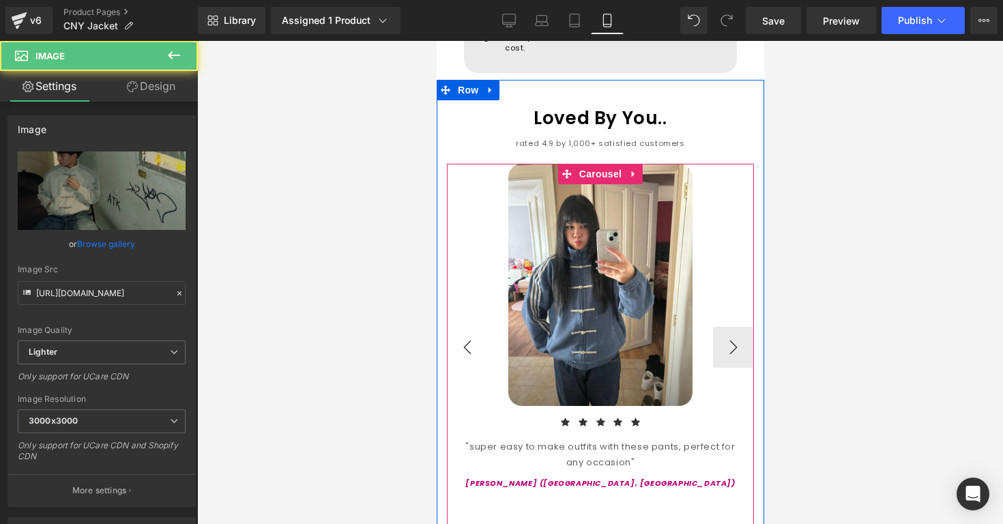
click at [487, 340] on button "‹" at bounding box center [466, 347] width 41 height 41
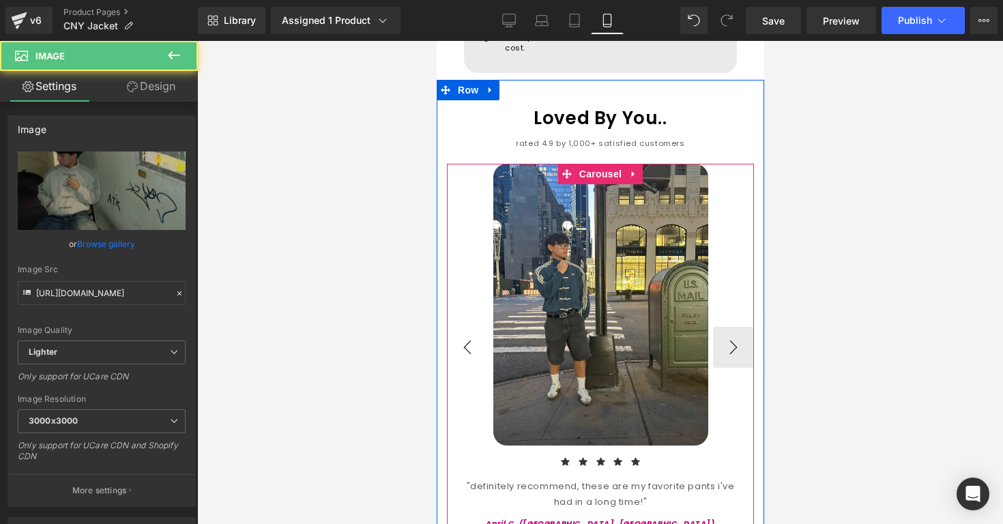
click at [487, 340] on button "‹" at bounding box center [466, 347] width 41 height 41
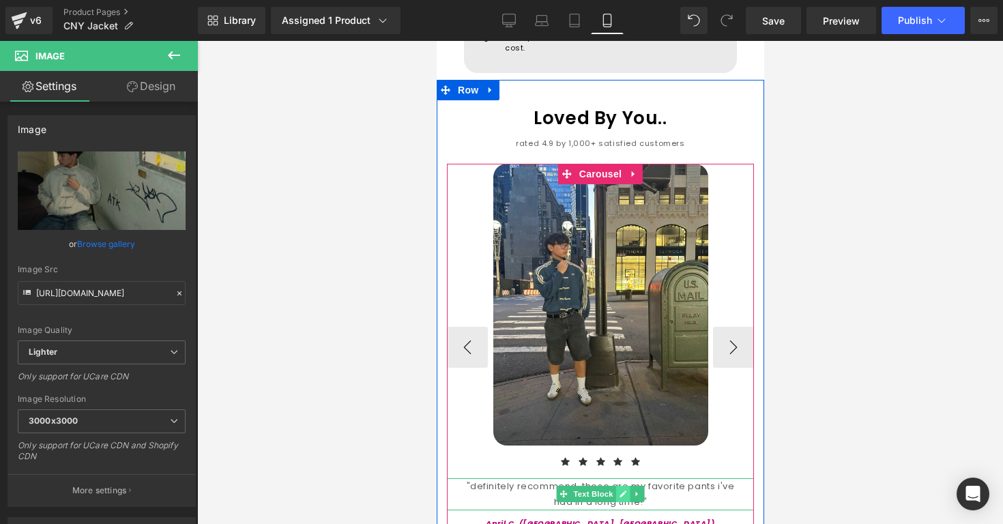
click at [622, 486] on link at bounding box center [623, 494] width 14 height 16
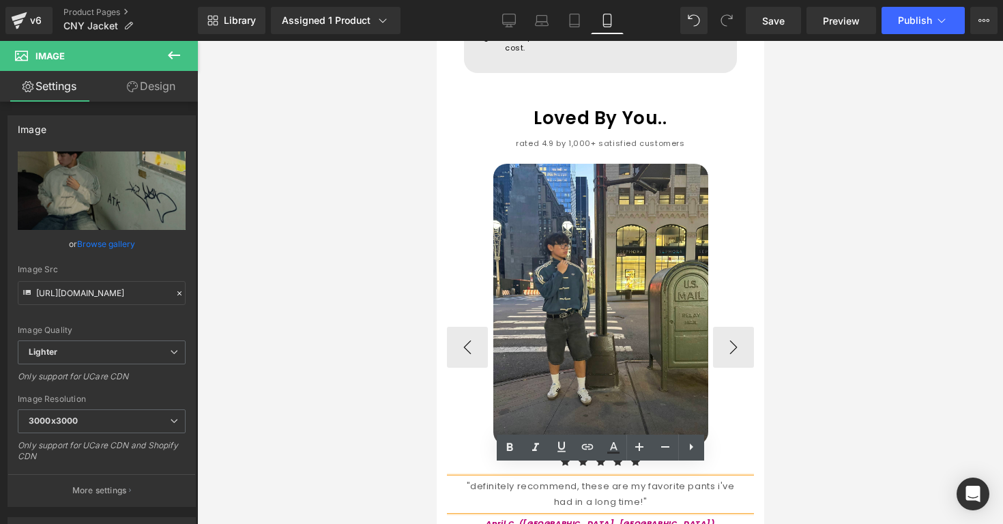
click at [668, 478] on div ""definitely recommend, these are my favorite pants i've had in a long time!"" at bounding box center [599, 494] width 307 height 32
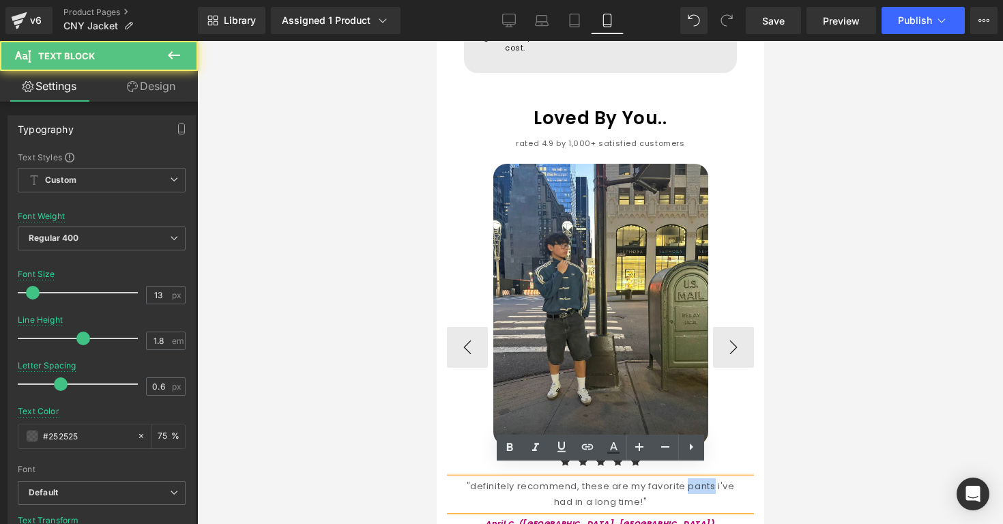
click at [668, 478] on div ""definitely recommend, these are my favorite pants i've had in a long time!"" at bounding box center [599, 494] width 307 height 32
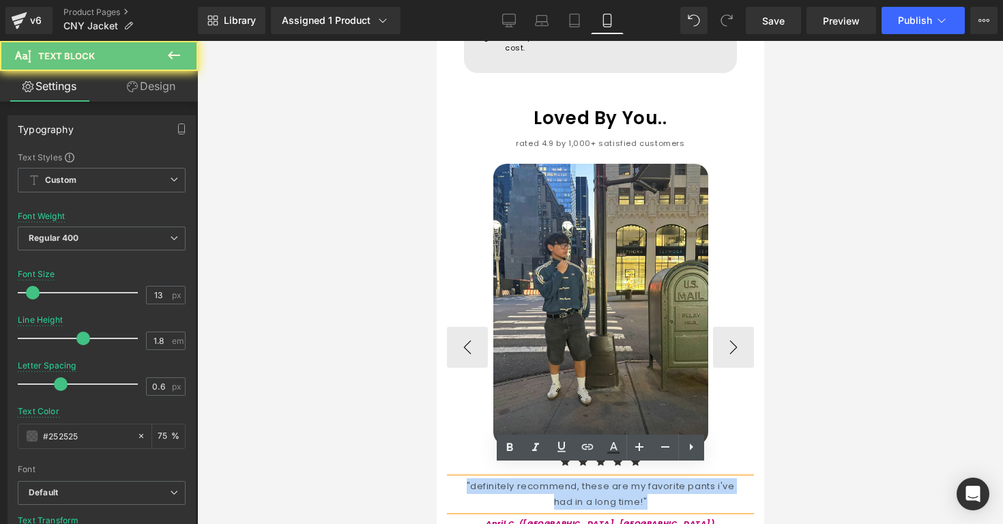
click at [668, 478] on div ""definitely recommend, these are my favorite pants i've had in a long time!"" at bounding box center [599, 494] width 307 height 32
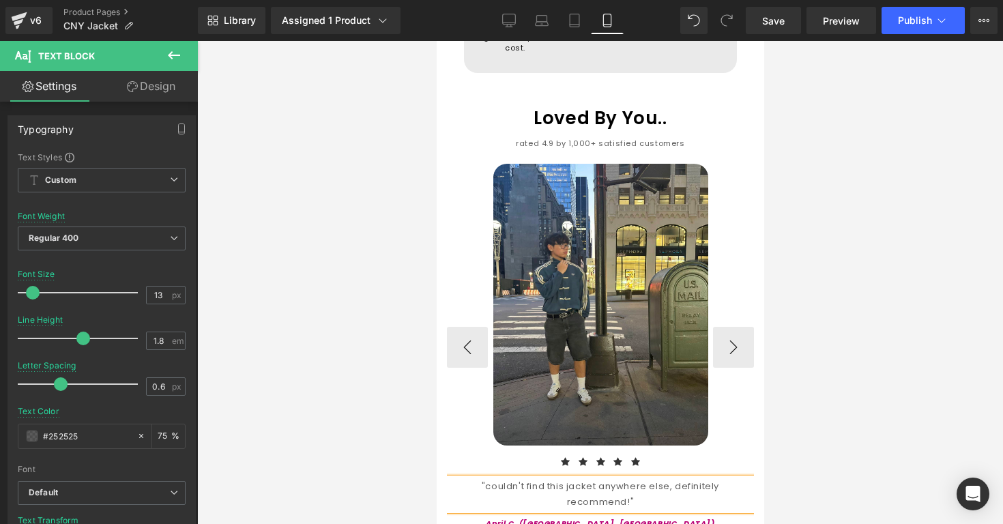
click at [527, 510] on div "April C. ([GEOGRAPHIC_DATA], [GEOGRAPHIC_DATA]) Text Block" at bounding box center [599, 520] width 307 height 20
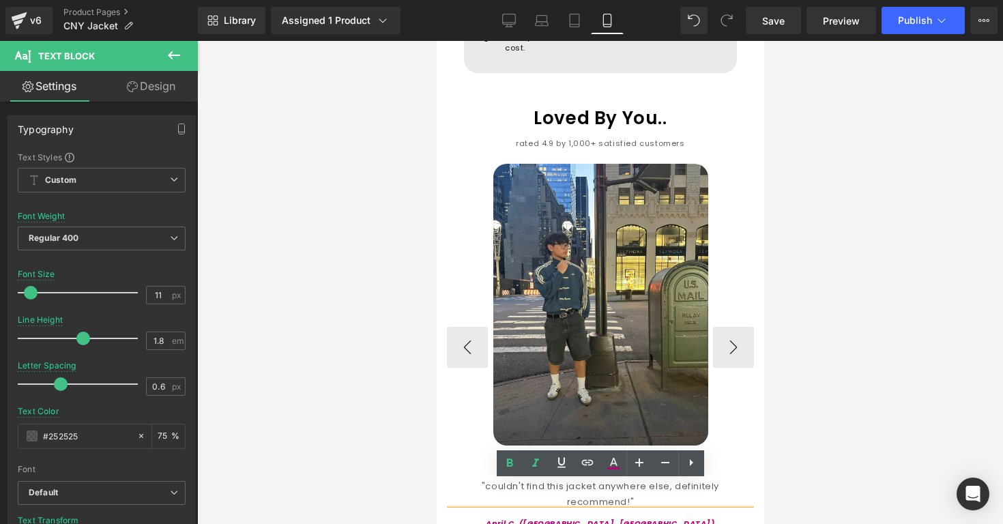
click at [568, 518] on icon "April C. ([GEOGRAPHIC_DATA], [GEOGRAPHIC_DATA])" at bounding box center [599, 523] width 229 height 11
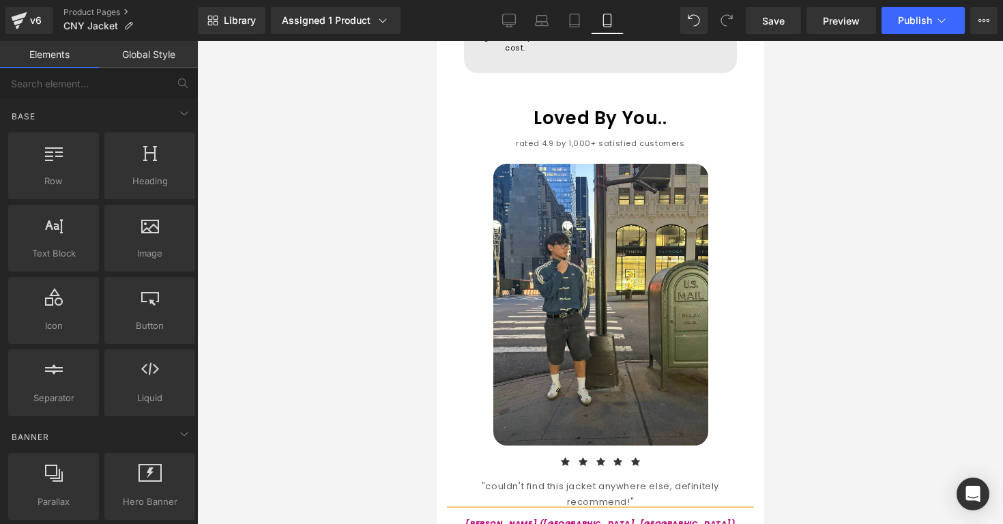
click at [874, 477] on div at bounding box center [600, 282] width 806 height 483
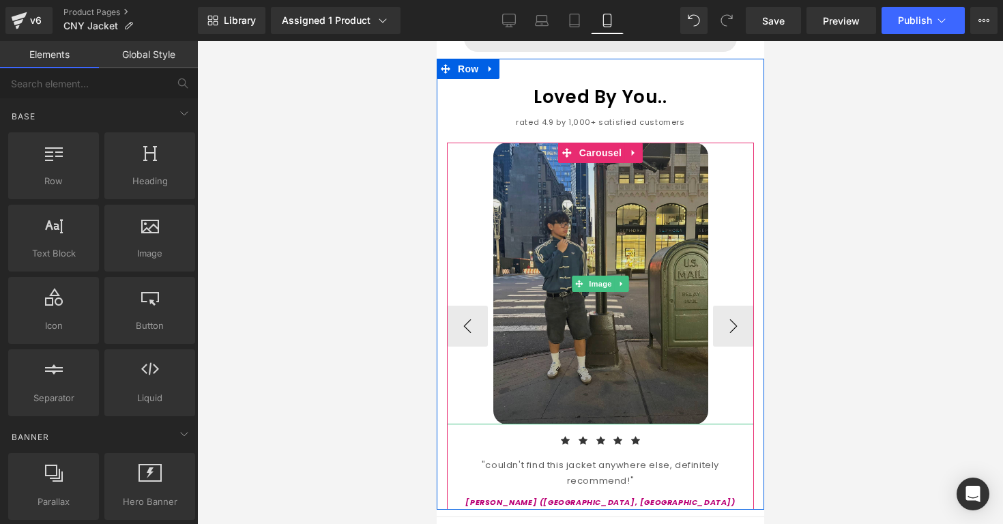
scroll to position [1343, 0]
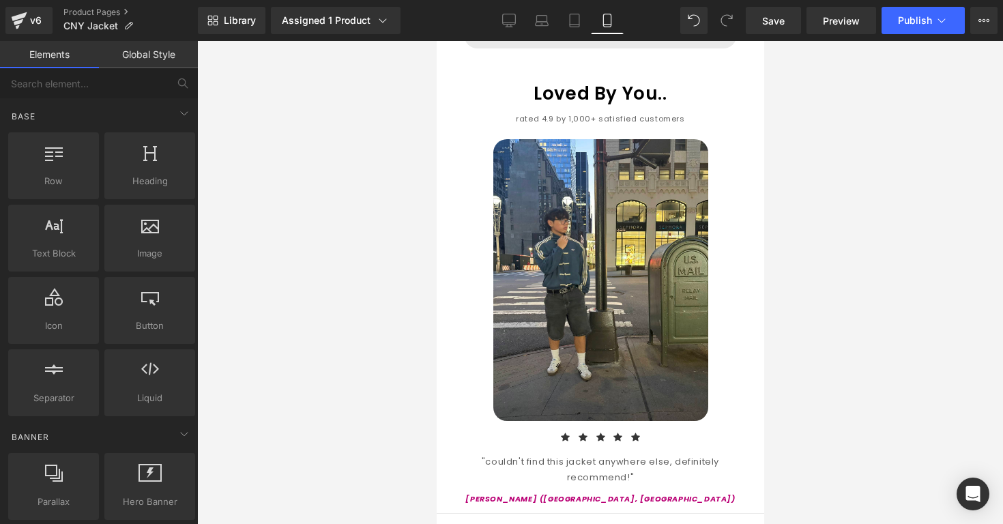
click at [897, 212] on div at bounding box center [600, 282] width 806 height 483
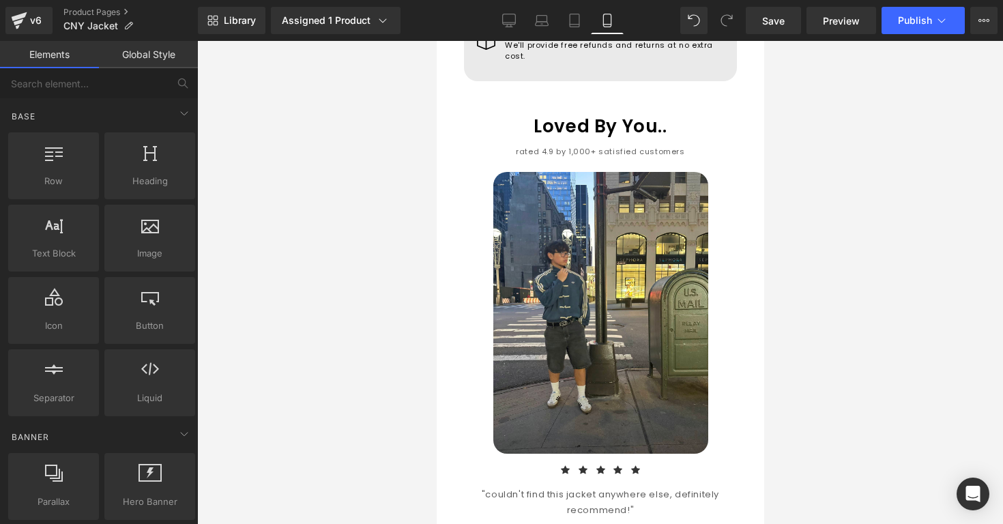
scroll to position [1318, 0]
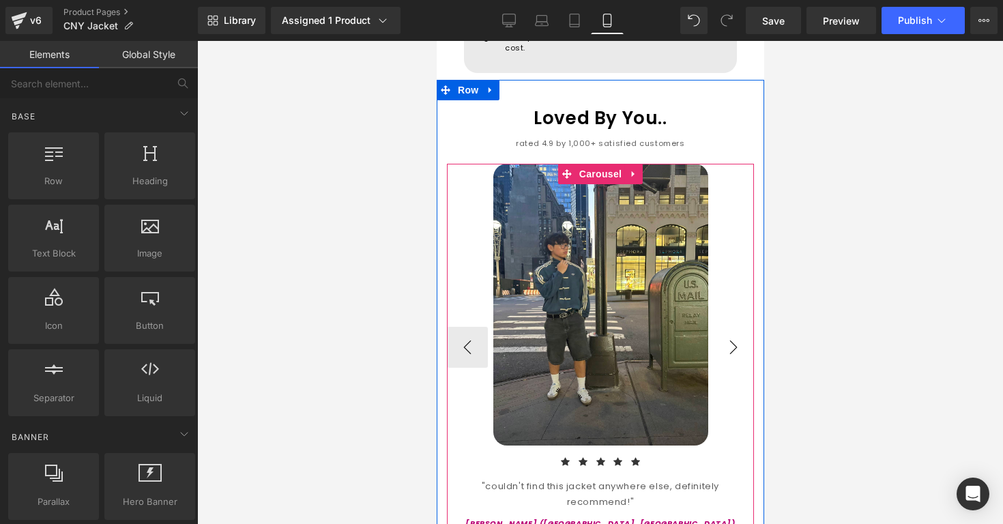
click at [719, 327] on button "›" at bounding box center [732, 347] width 41 height 41
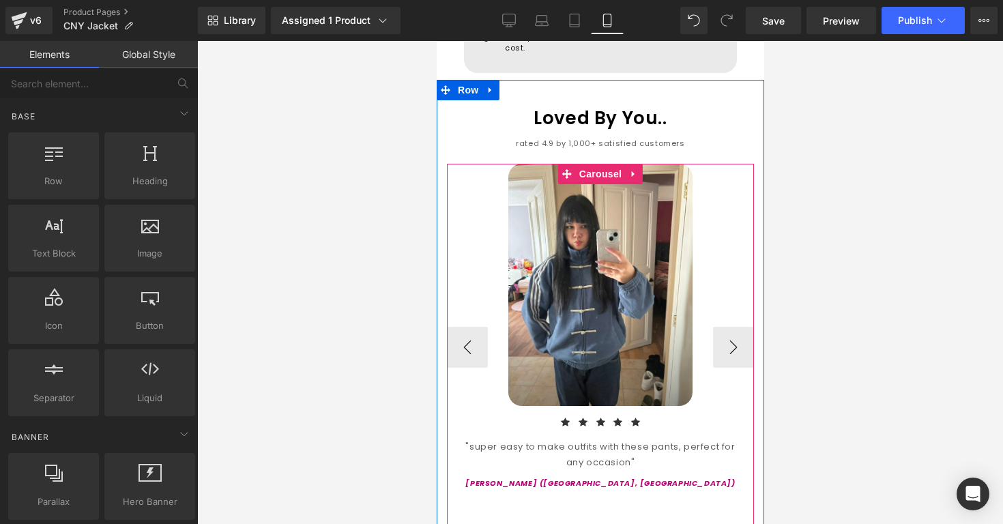
click at [546, 439] on div ""super easy to make outfits with these pants, perfect for any occasion"" at bounding box center [599, 455] width 307 height 32
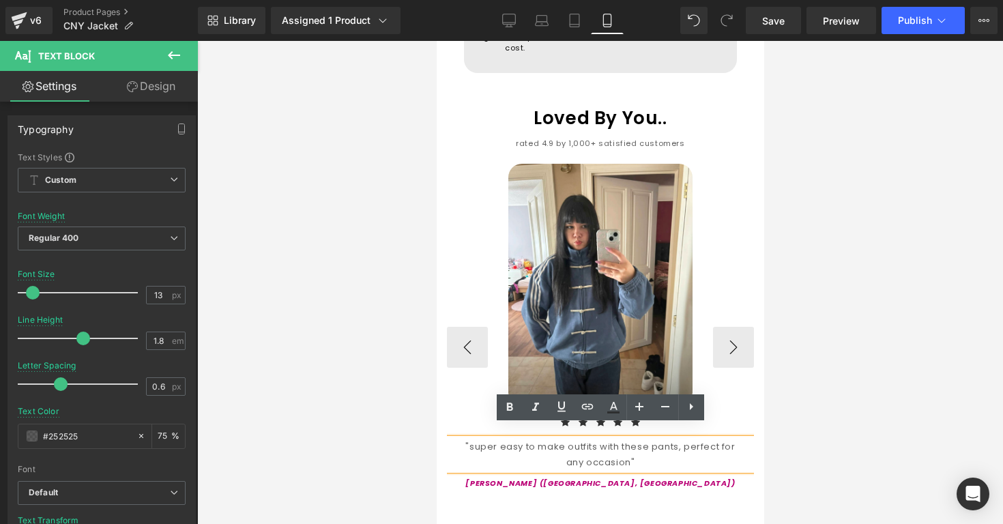
click at [659, 439] on div ""super easy to make outfits with these pants, perfect for any occasion"" at bounding box center [599, 455] width 307 height 32
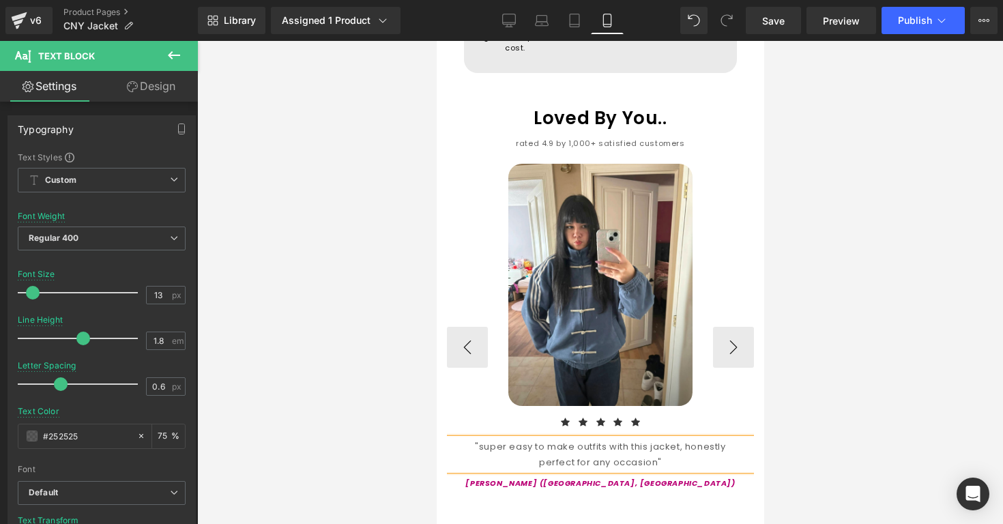
click at [684, 444] on div ""super easy to make outfits with this jacket, honestly perfect for any occasion"" at bounding box center [599, 455] width 307 height 32
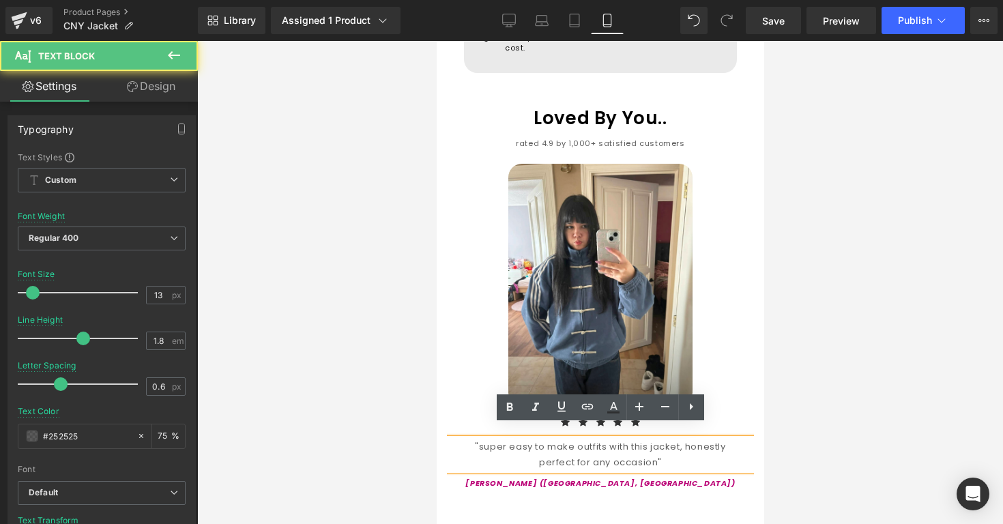
click at [755, 443] on div "Loved By You.. Heading rated 4.9 by 1,000+ satisfied customers Text Block Image…" at bounding box center [600, 319] width 328 height 424
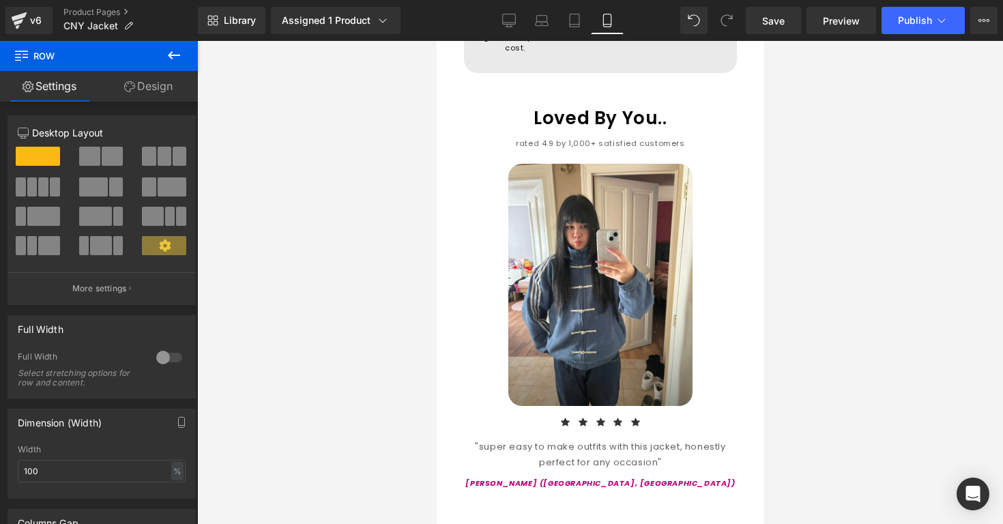
click at [528, 474] on div "Rendering Content" at bounding box center [502, 470] width 84 height 15
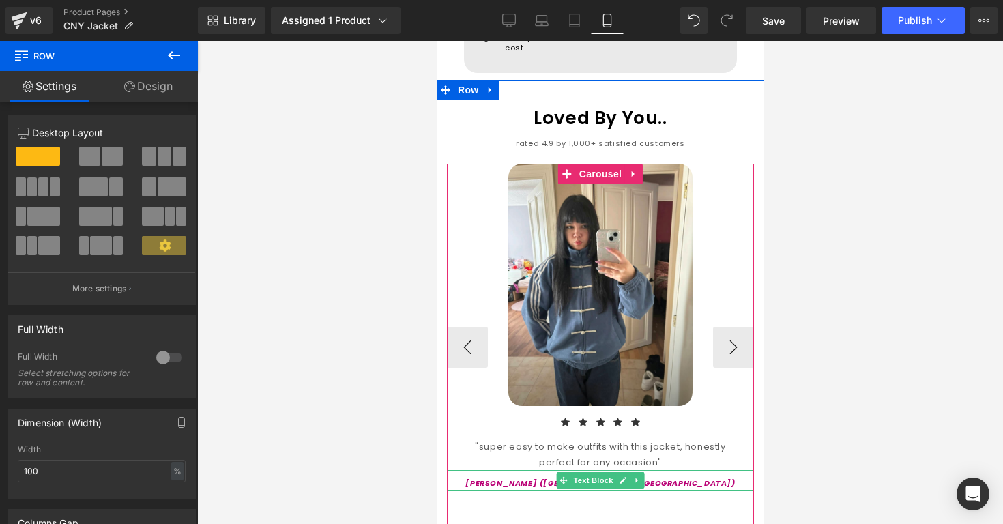
click at [547, 477] on p "[PERSON_NAME] ([GEOGRAPHIC_DATA], [GEOGRAPHIC_DATA])" at bounding box center [599, 484] width 307 height 14
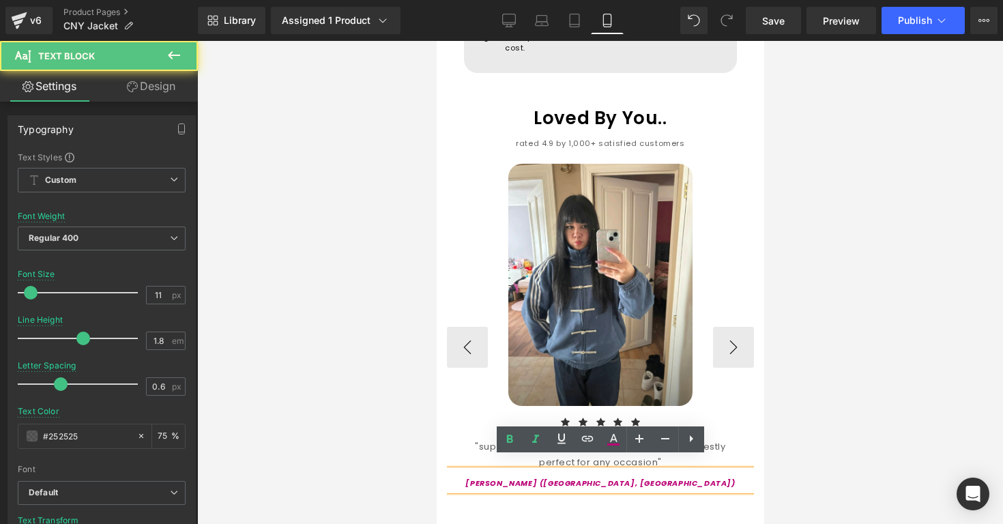
click at [576, 478] on icon "[PERSON_NAME] ([GEOGRAPHIC_DATA], [GEOGRAPHIC_DATA])" at bounding box center [600, 483] width 270 height 11
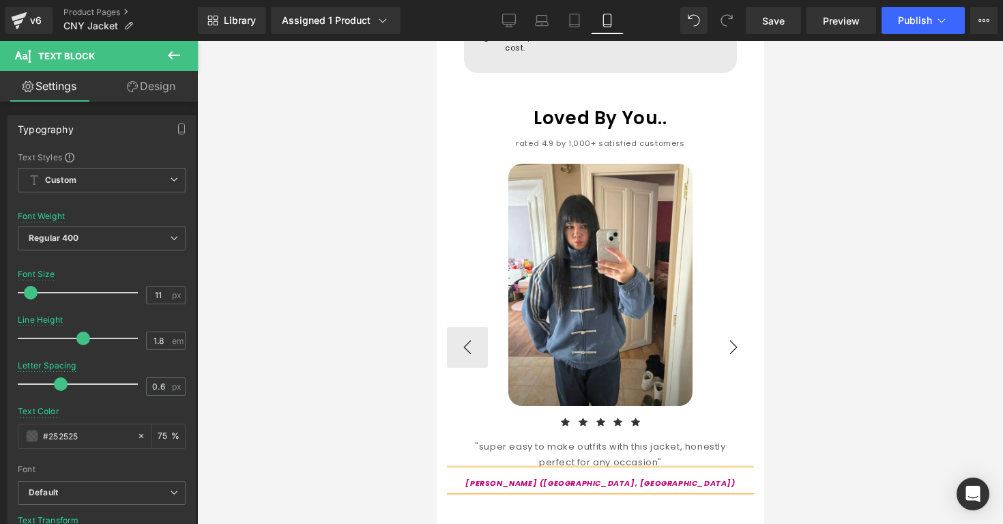
click at [745, 337] on button "›" at bounding box center [732, 347] width 41 height 41
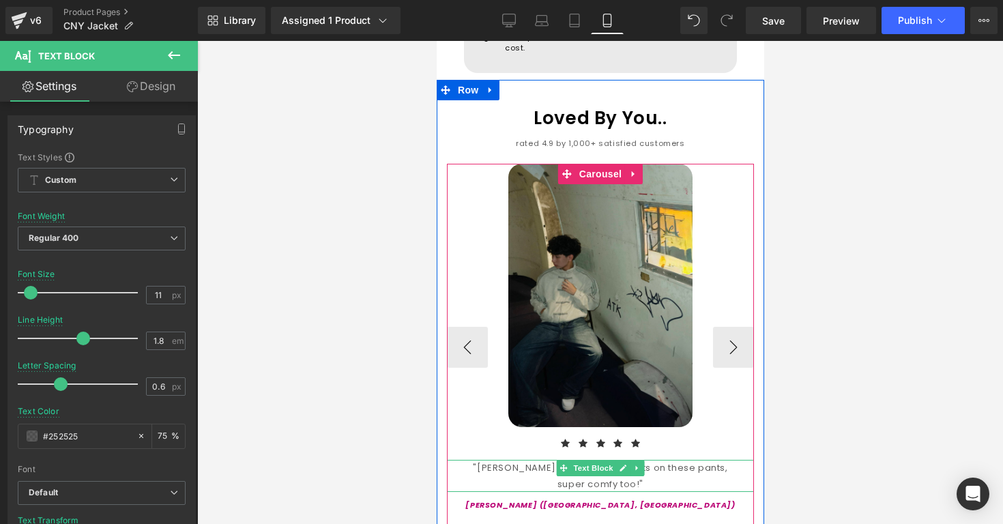
click at [512, 460] on div ""[PERSON_NAME] many compliments on these pants, super comfy too!"" at bounding box center [599, 476] width 307 height 32
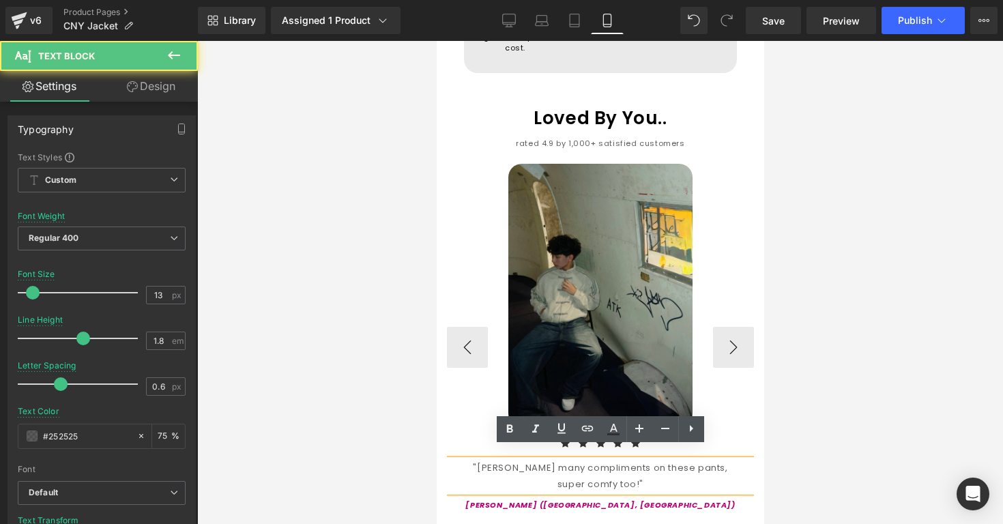
click at [611, 461] on div ""[PERSON_NAME] many compliments on these pants, super comfy too!"" at bounding box center [599, 476] width 307 height 32
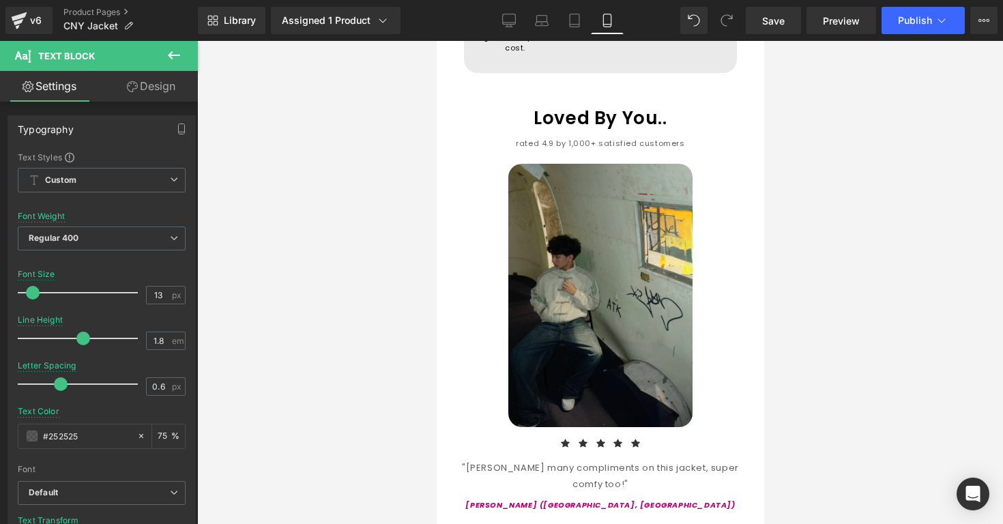
click at [537, 470] on div "Rendering Content" at bounding box center [502, 470] width 84 height 15
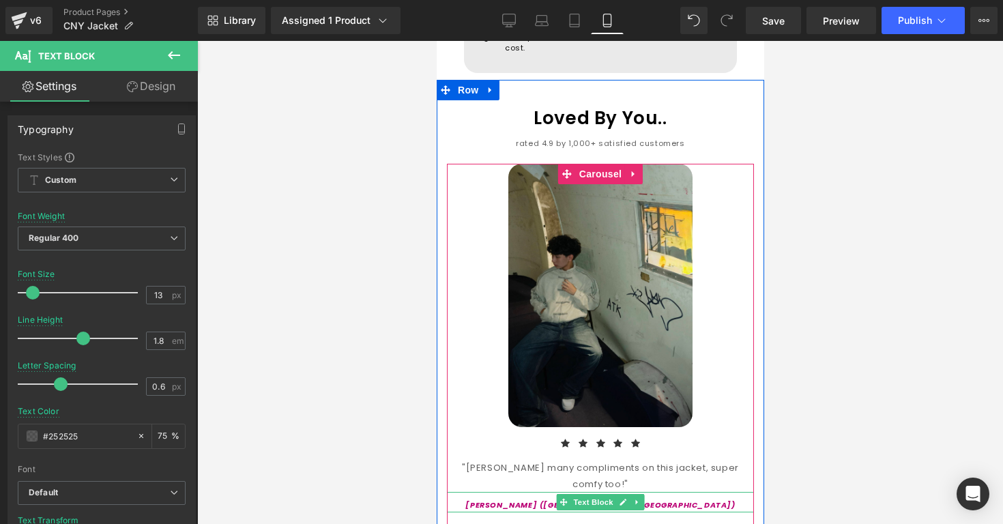
click at [531, 471] on div "Rendering Content" at bounding box center [502, 470] width 84 height 15
click at [566, 498] on icon at bounding box center [563, 502] width 8 height 8
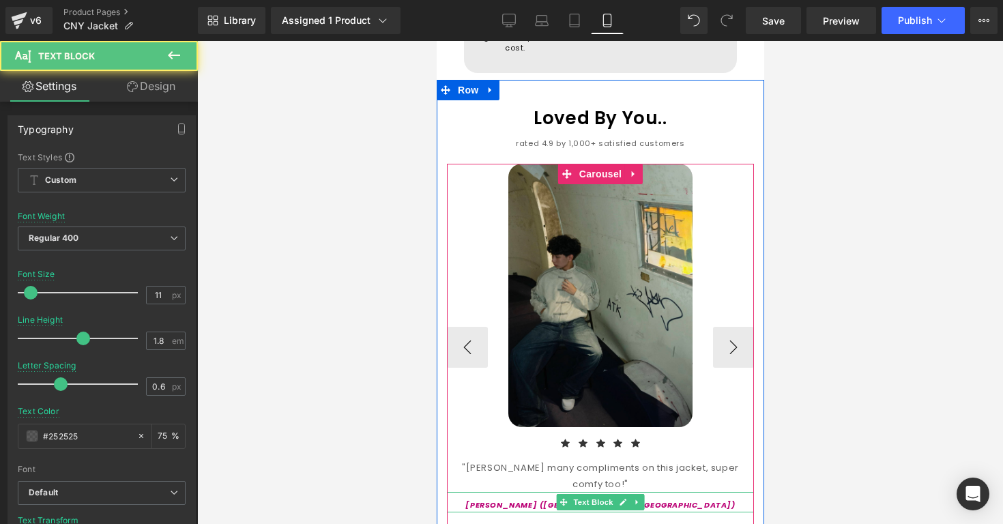
click at [554, 499] on p "[PERSON_NAME] ([GEOGRAPHIC_DATA], [GEOGRAPHIC_DATA])" at bounding box center [599, 506] width 307 height 14
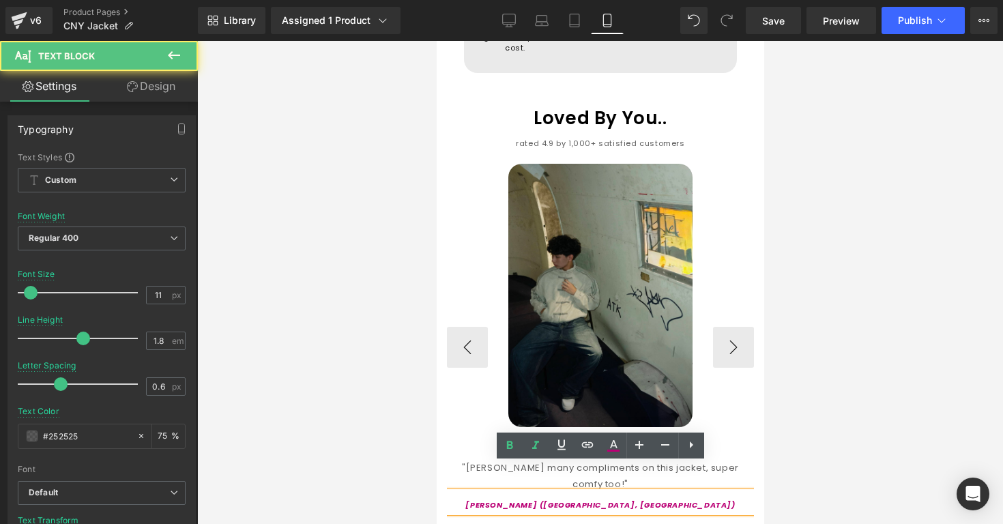
click at [571, 500] on icon "[PERSON_NAME] ([GEOGRAPHIC_DATA], [GEOGRAPHIC_DATA])" at bounding box center [600, 505] width 270 height 11
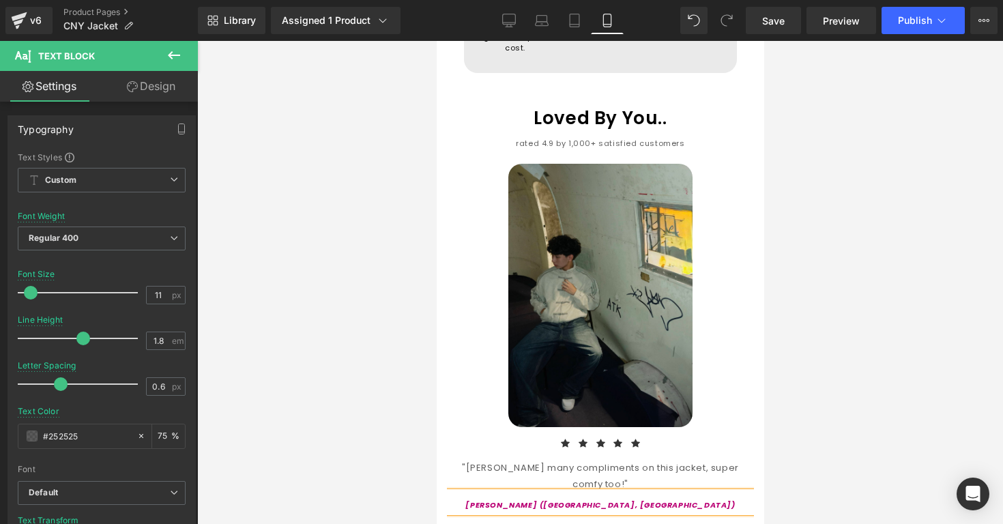
click at [782, 474] on div at bounding box center [600, 282] width 806 height 483
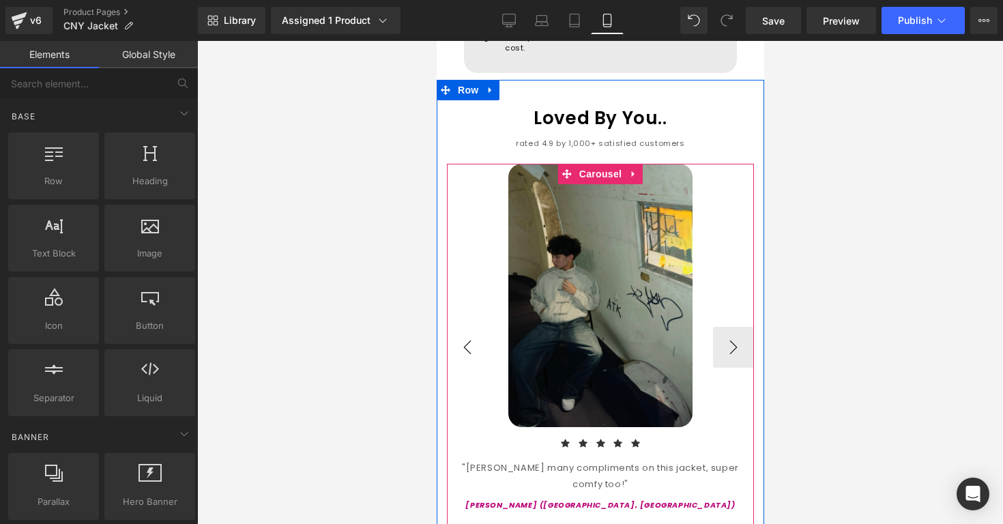
click at [480, 327] on button "‹" at bounding box center [466, 347] width 41 height 41
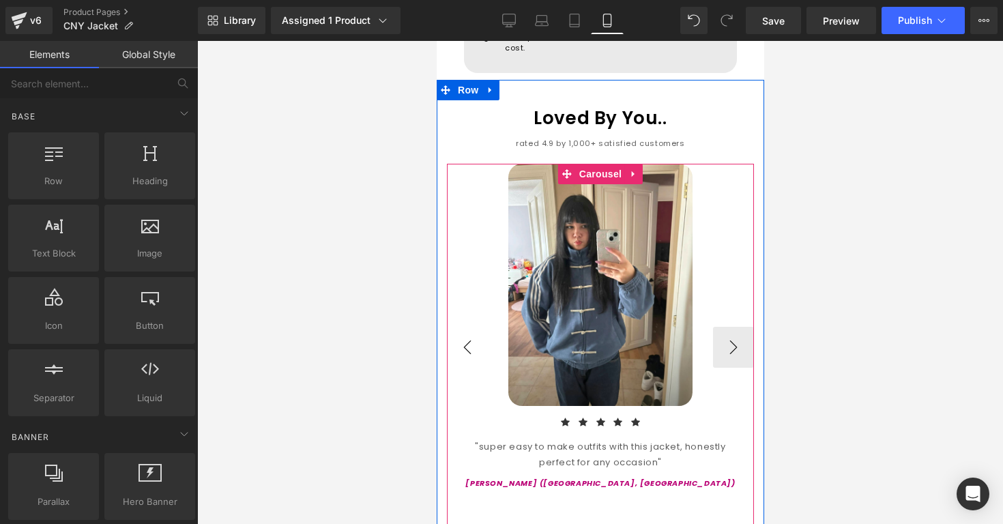
click at [480, 327] on button "‹" at bounding box center [466, 347] width 41 height 41
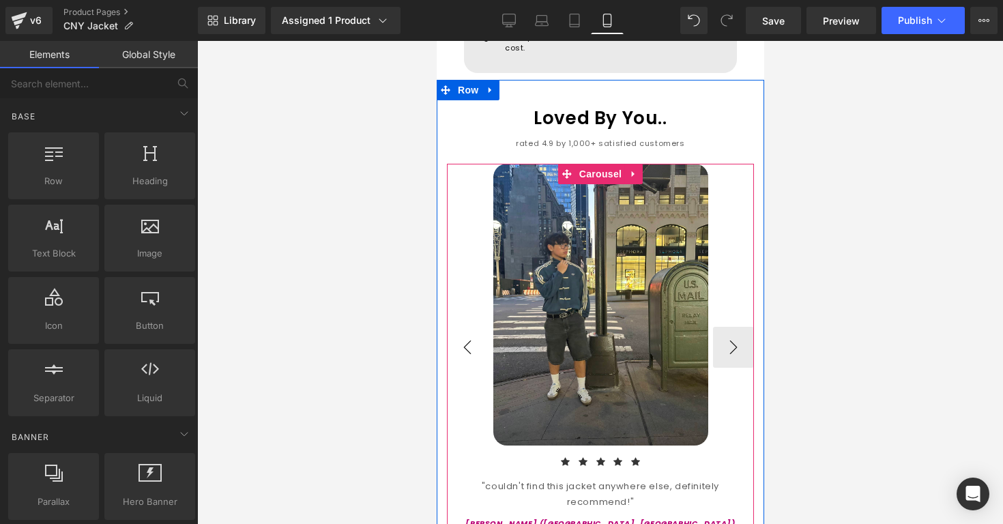
click at [480, 327] on button "‹" at bounding box center [466, 347] width 41 height 41
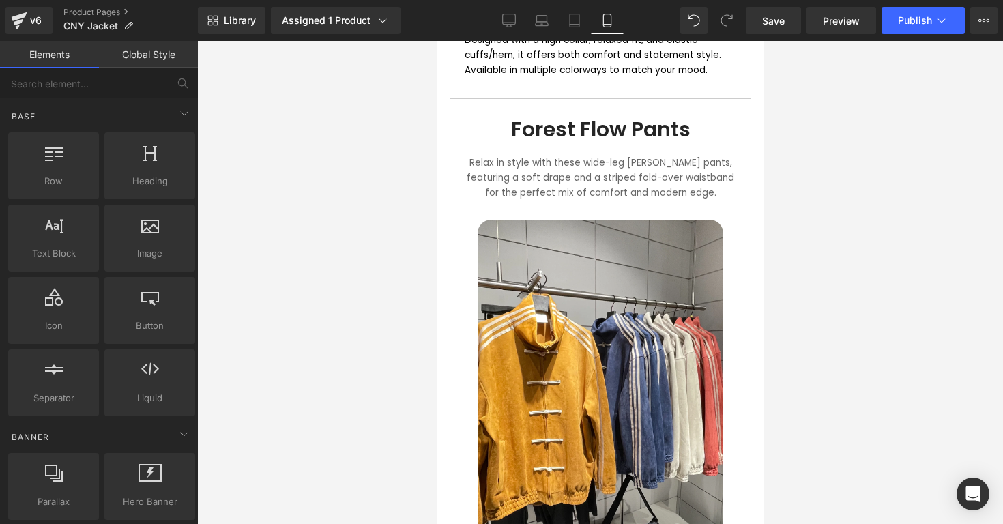
scroll to position [709, 0]
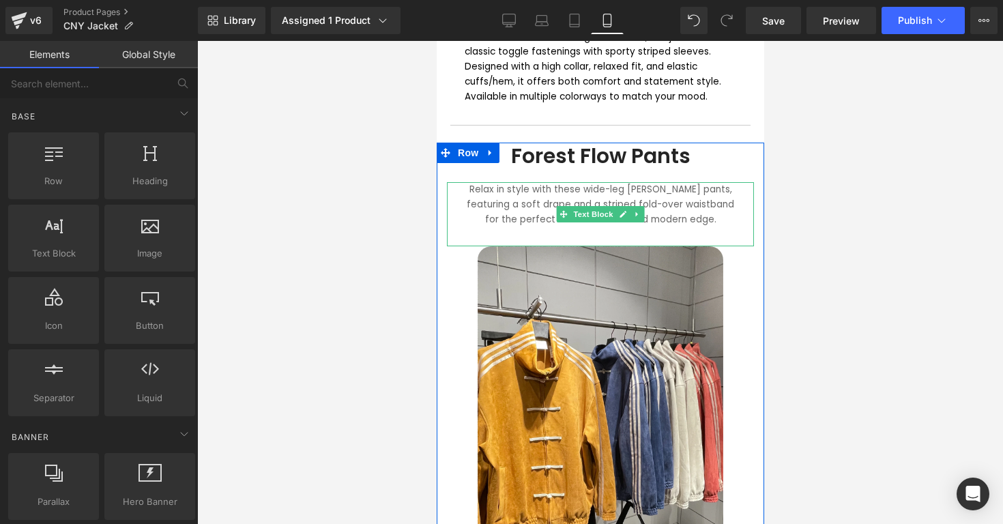
click at [489, 196] on div "Relax in style with these wide-leg [PERSON_NAME] pants, featuring a soft drape …" at bounding box center [599, 213] width 307 height 63
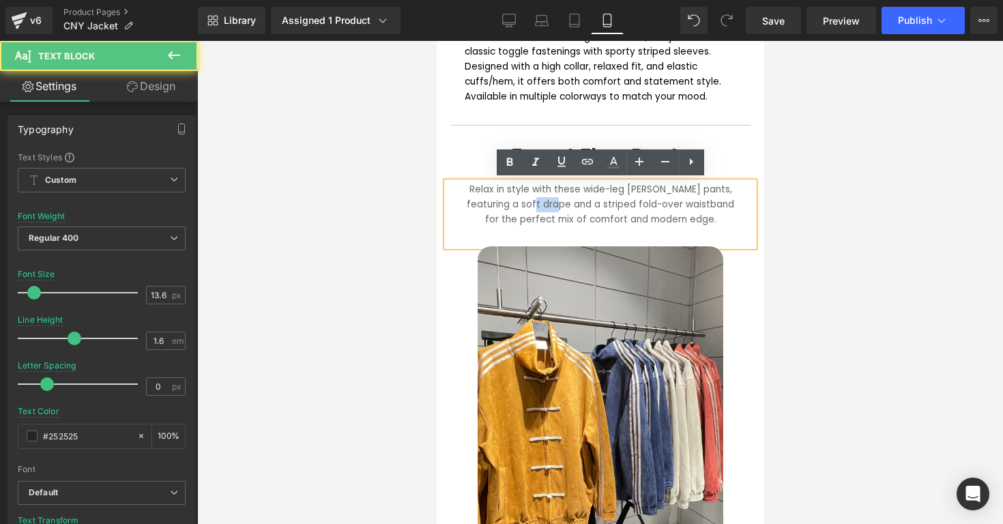
click at [489, 196] on div "Relax in style with these wide-leg [PERSON_NAME] pants, featuring a soft drape …" at bounding box center [599, 213] width 307 height 63
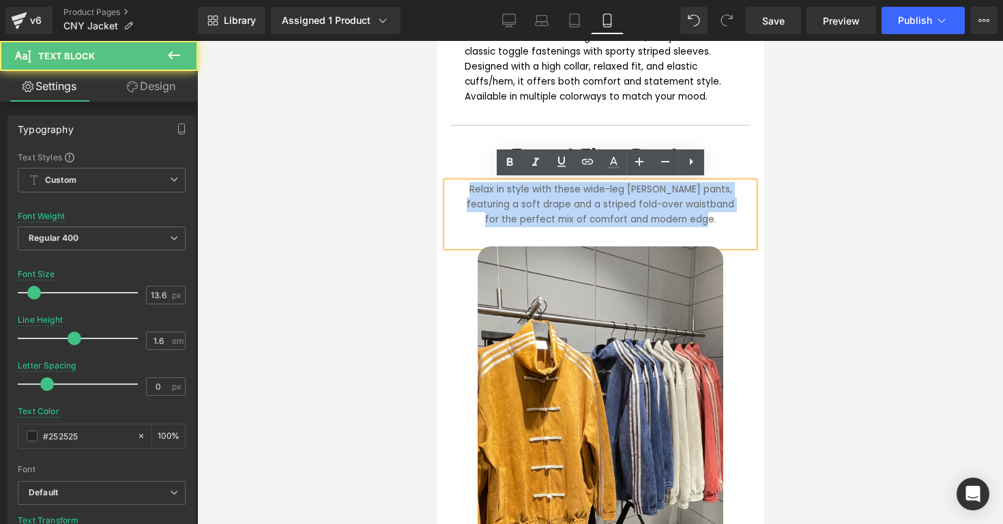
click at [489, 196] on div "Relax in style with these wide-leg [PERSON_NAME] pants, featuring a soft drape …" at bounding box center [599, 213] width 307 height 63
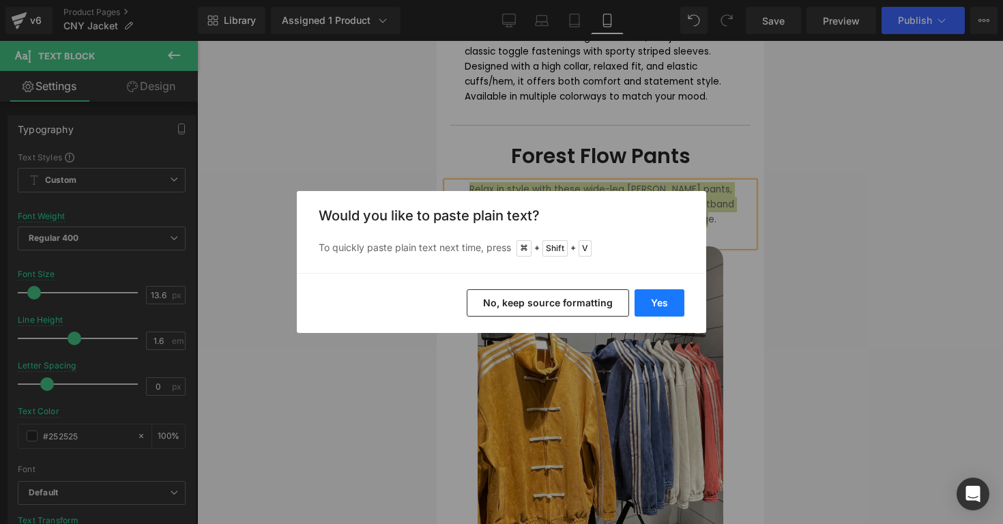
click at [648, 293] on button "Yes" at bounding box center [660, 302] width 50 height 27
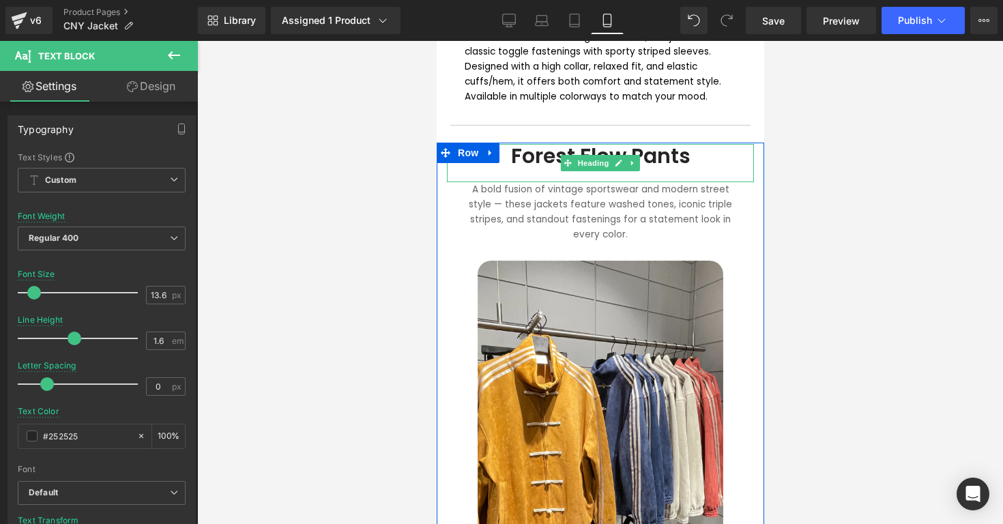
click at [545, 153] on h1 "Forest Flow Pants" at bounding box center [600, 156] width 280 height 25
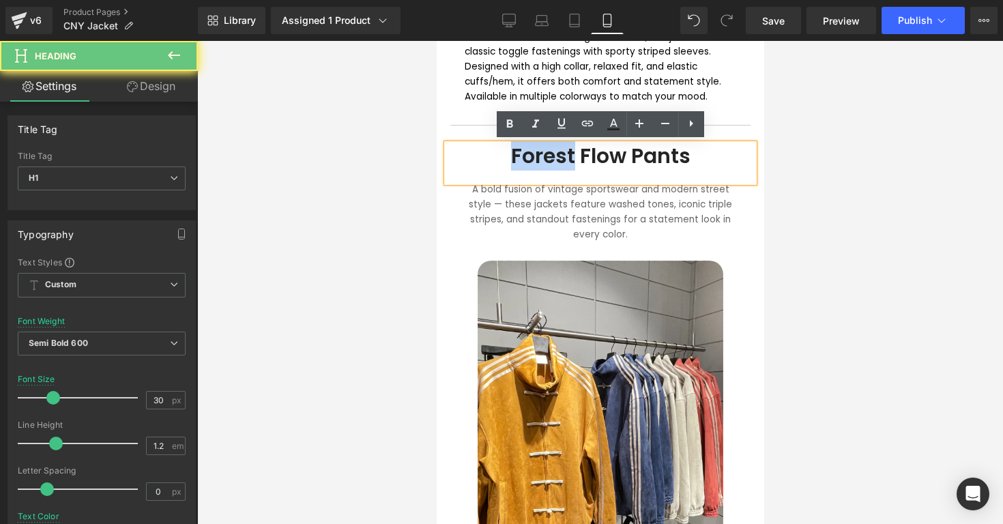
click at [545, 153] on h1 "Forest Flow Pants" at bounding box center [600, 156] width 280 height 25
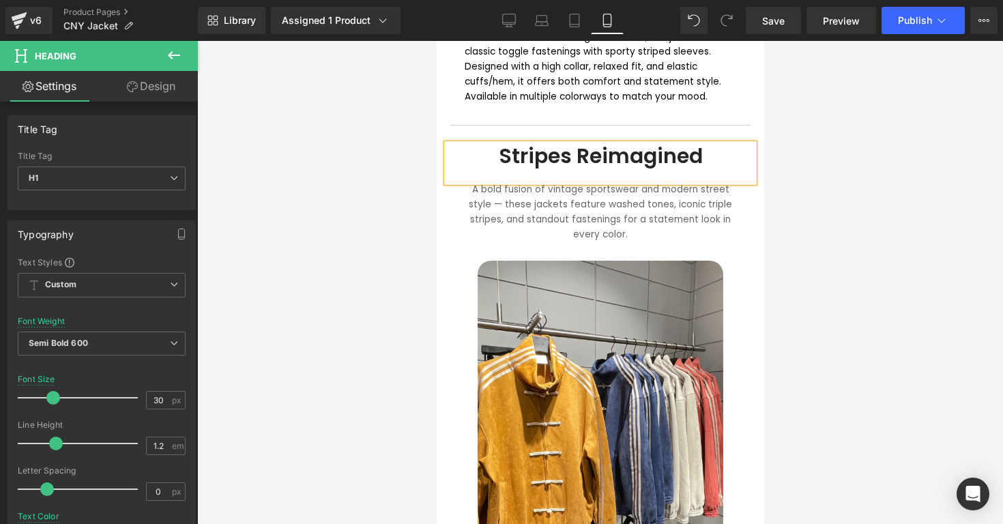
click at [594, 198] on font "A bold fusion of vintage sportswear and modern street style — these jackets fea…" at bounding box center [599, 211] width 263 height 57
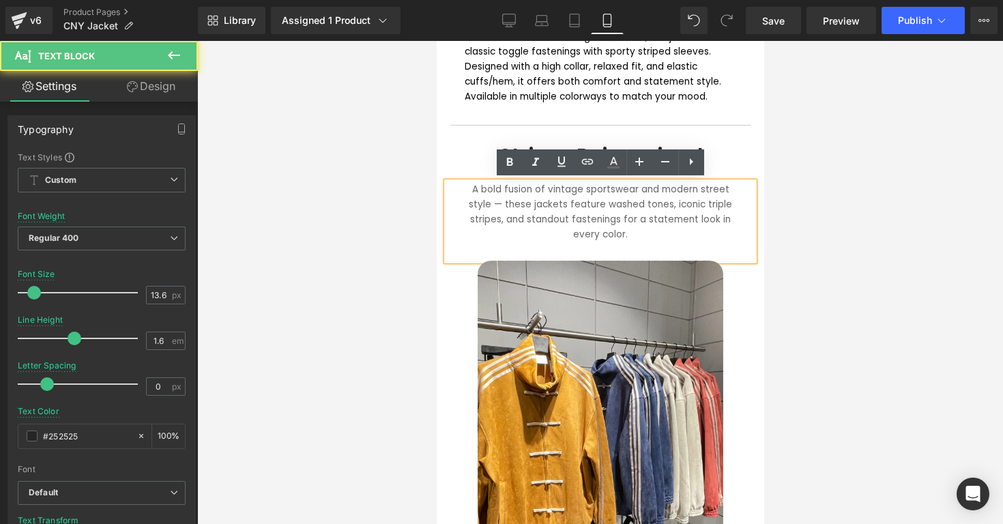
drag, startPoint x: 319, startPoint y: 186, endPoint x: 783, endPoint y: 241, distance: 467.3
click at [783, 241] on div at bounding box center [600, 282] width 806 height 483
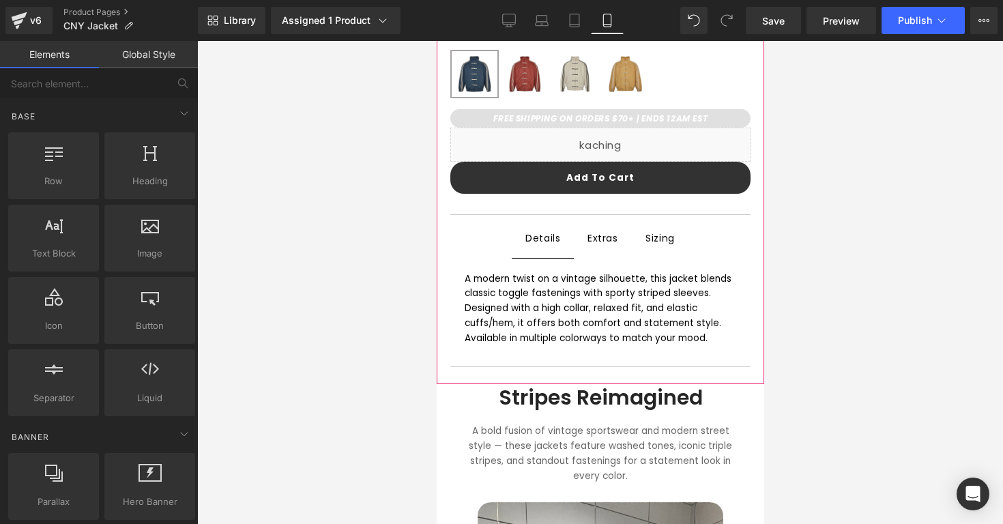
scroll to position [0, 0]
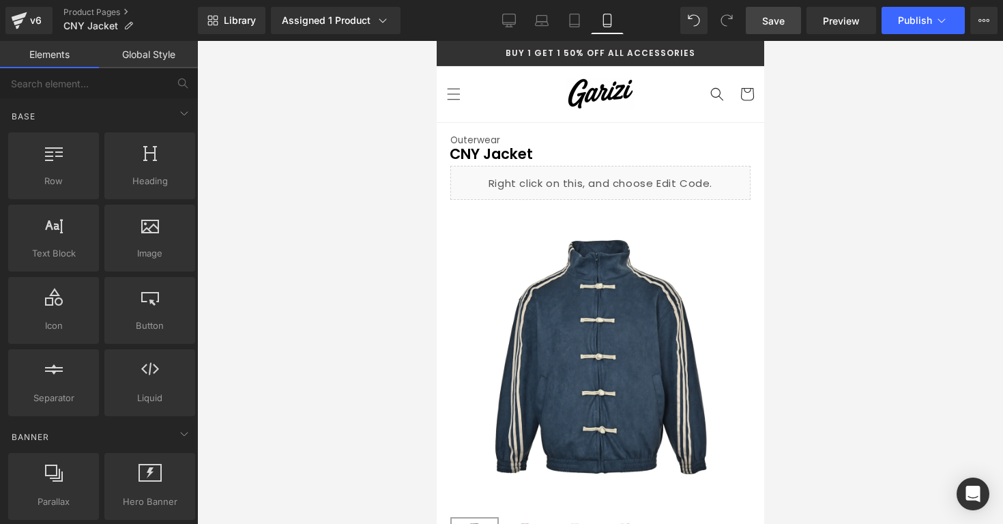
click at [767, 23] on span "Save" at bounding box center [773, 21] width 23 height 14
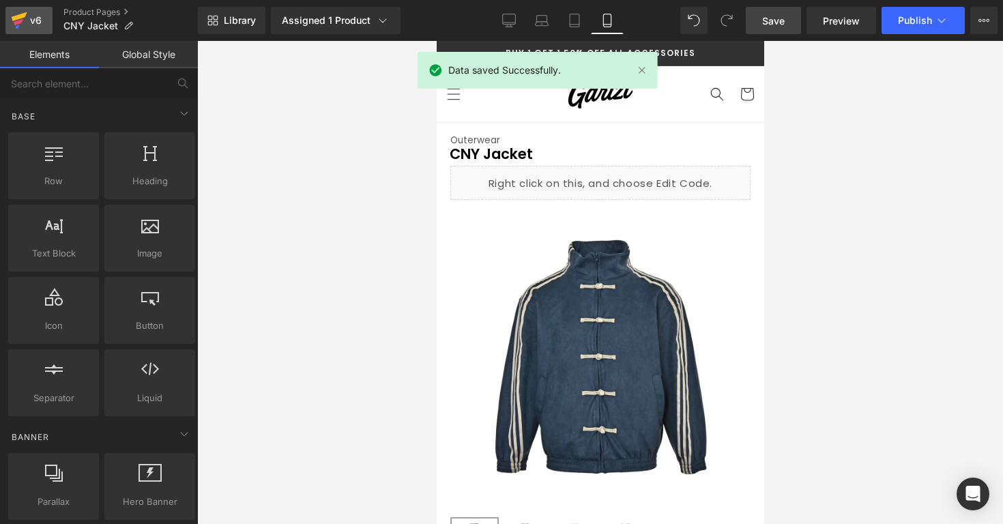
click at [16, 20] on icon at bounding box center [19, 20] width 16 height 34
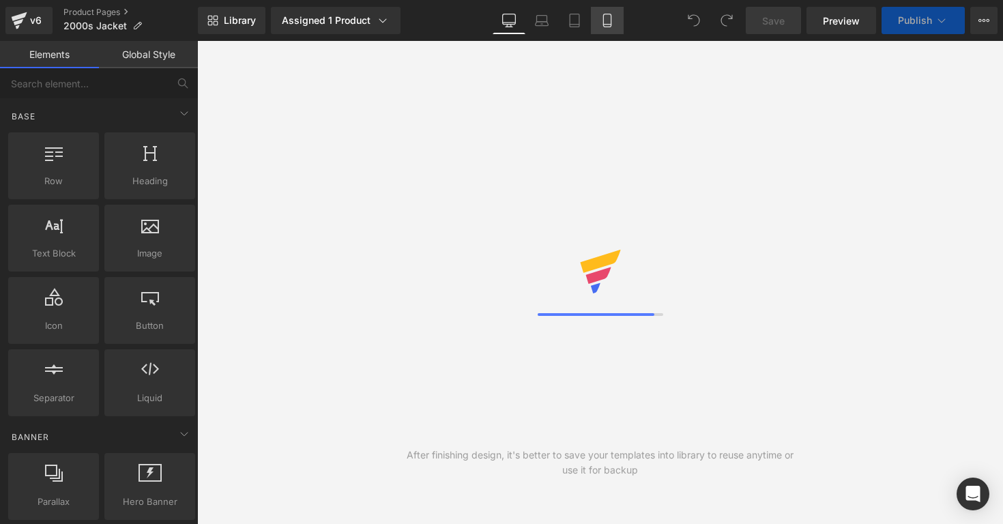
click at [607, 18] on icon at bounding box center [608, 21] width 14 height 14
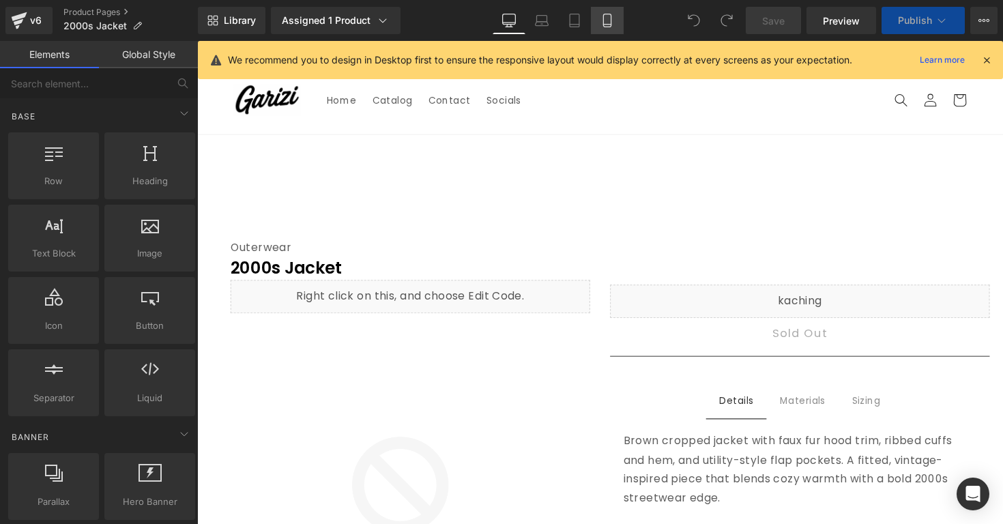
click at [609, 17] on icon at bounding box center [608, 21] width 14 height 14
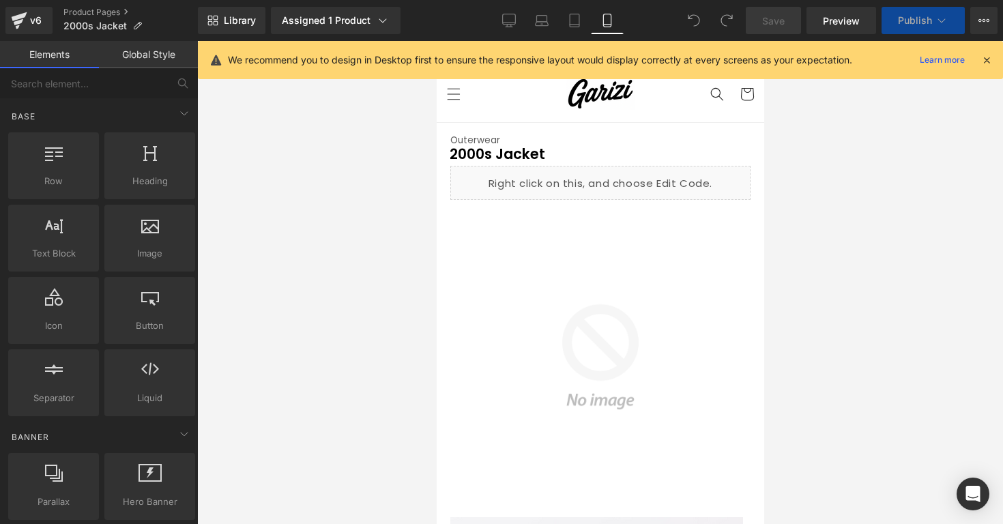
scroll to position [81, 0]
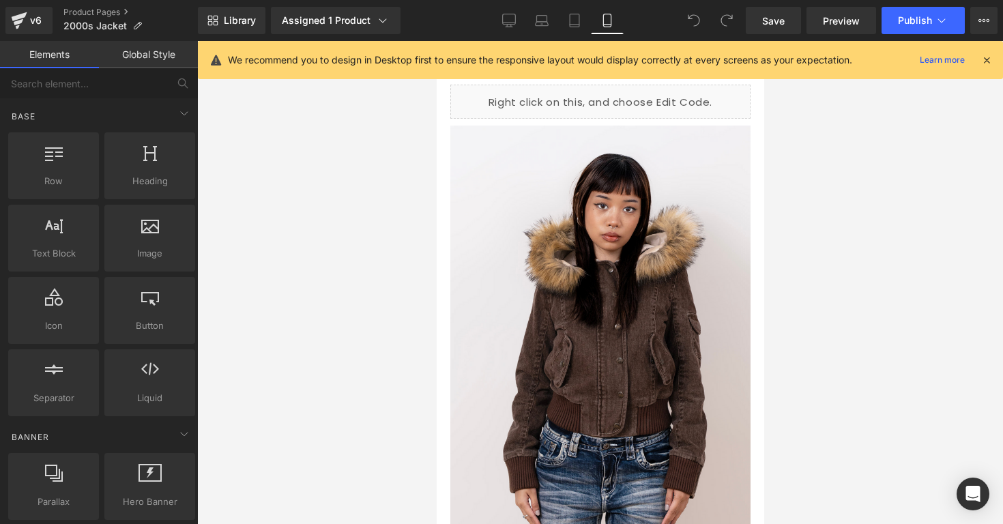
click at [985, 56] on icon at bounding box center [987, 60] width 12 height 12
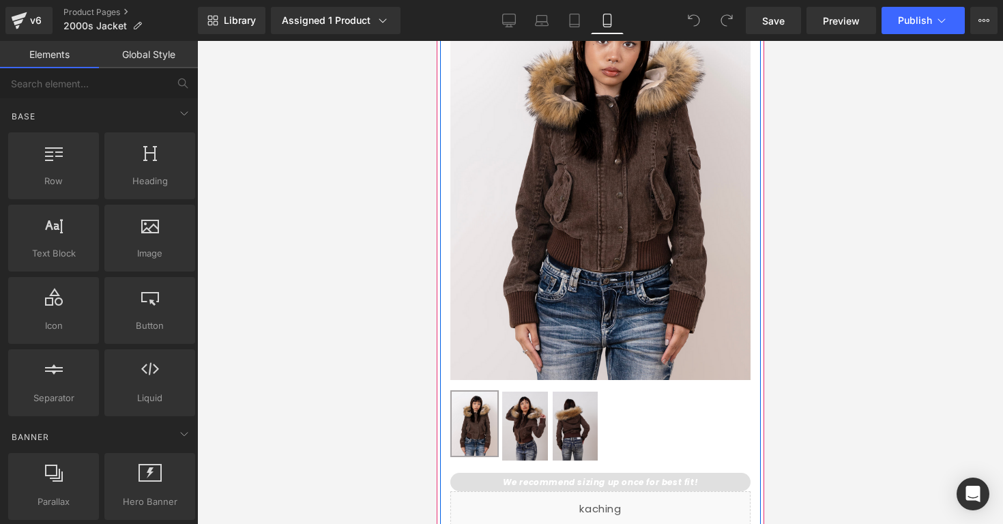
scroll to position [273, 0]
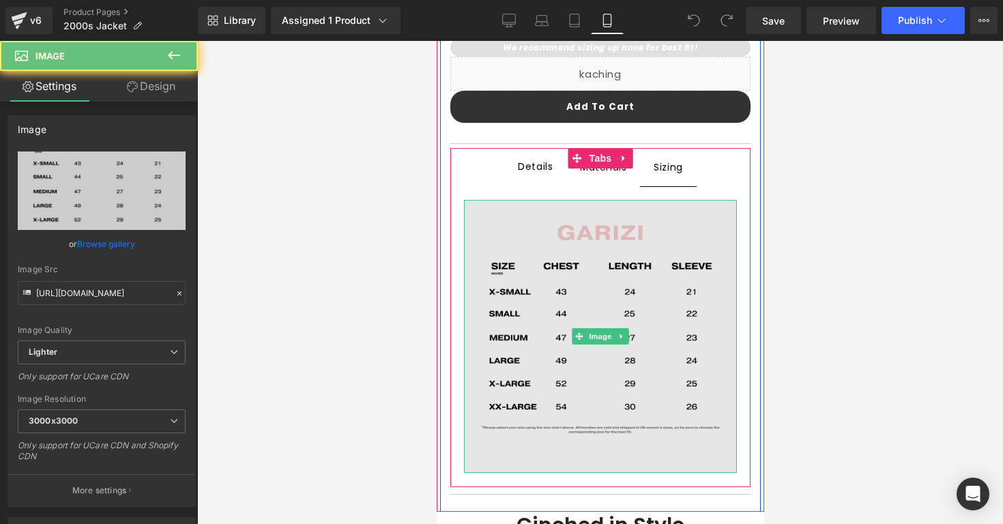
click at [635, 298] on img at bounding box center [599, 336] width 273 height 273
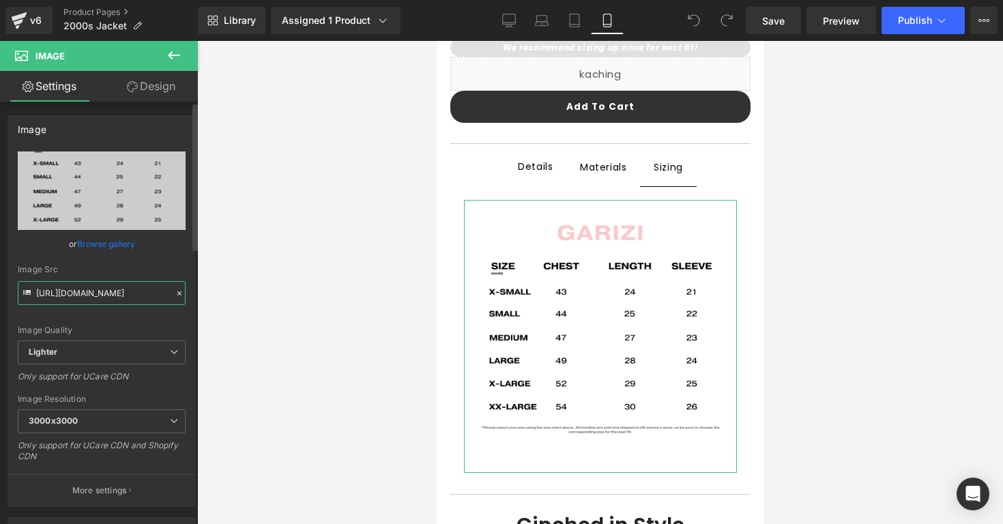
click at [133, 291] on input "https://ucarecdn.com/06ec29c7-3a41-4161-8426-a8584d241e9d/-/format/auto/-/previ…" at bounding box center [102, 293] width 168 height 24
click at [133, 287] on input "https://ucarecdn.com/06ec29c7-3a41-4161-8426-a8584d241e9d/-/format/auto/-/previ…" at bounding box center [102, 293] width 168 height 24
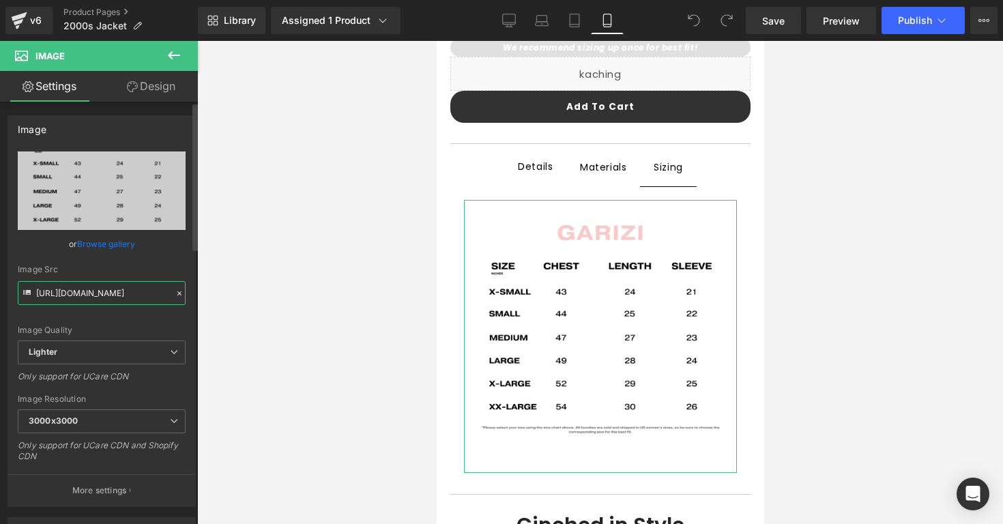
click at [133, 287] on input "https://ucarecdn.com/06ec29c7-3a41-4161-8426-a8584d241e9d/-/format/auto/-/previ…" at bounding box center [102, 293] width 168 height 24
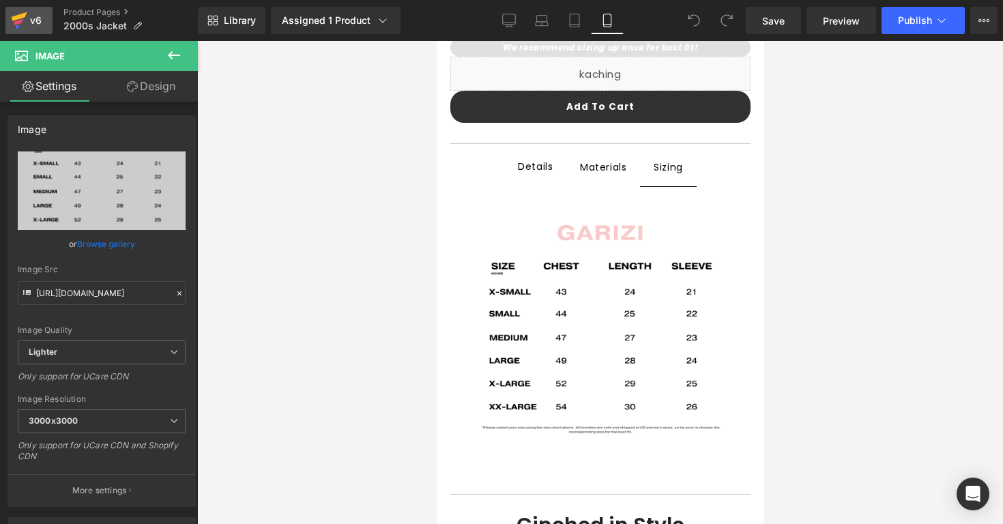
click at [49, 10] on link "v6" at bounding box center [28, 20] width 47 height 27
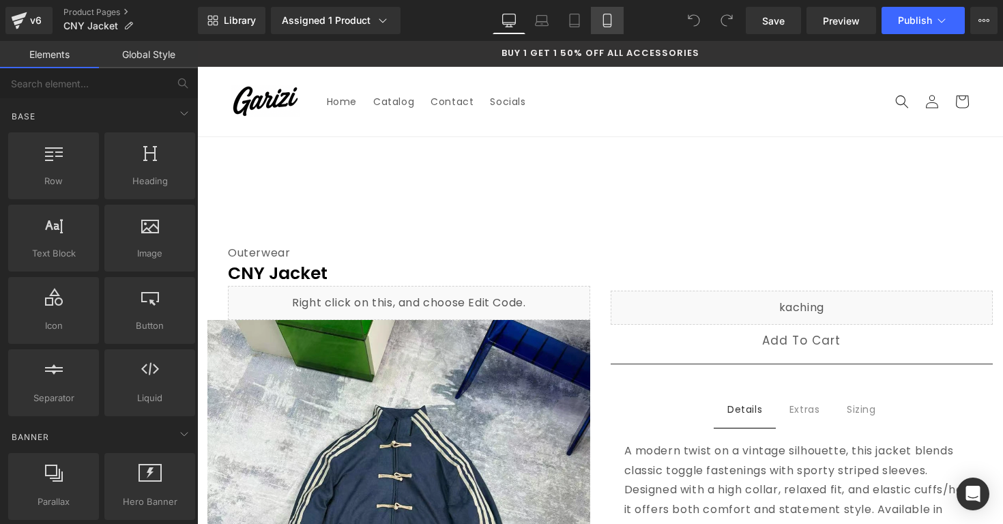
click at [609, 20] on icon at bounding box center [608, 21] width 14 height 14
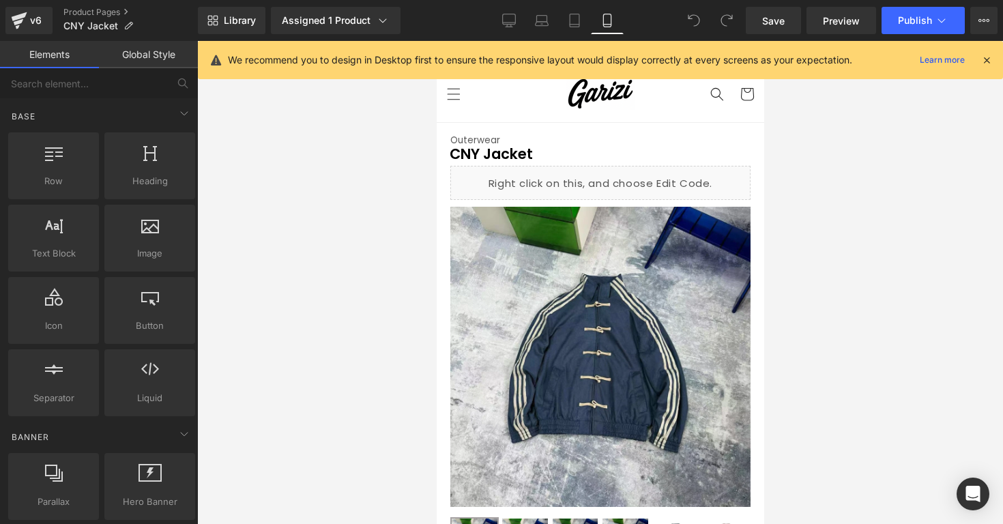
click at [981, 55] on icon at bounding box center [987, 60] width 12 height 12
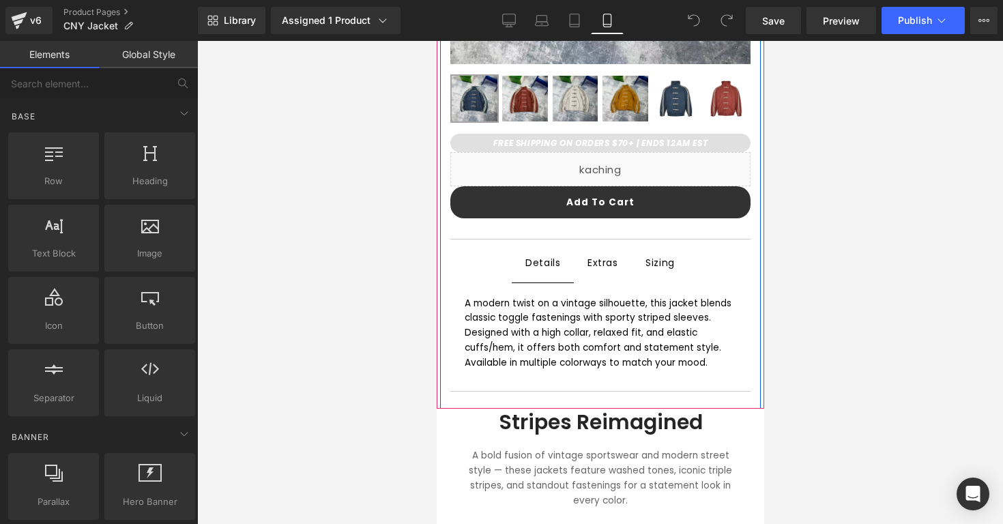
scroll to position [448, 0]
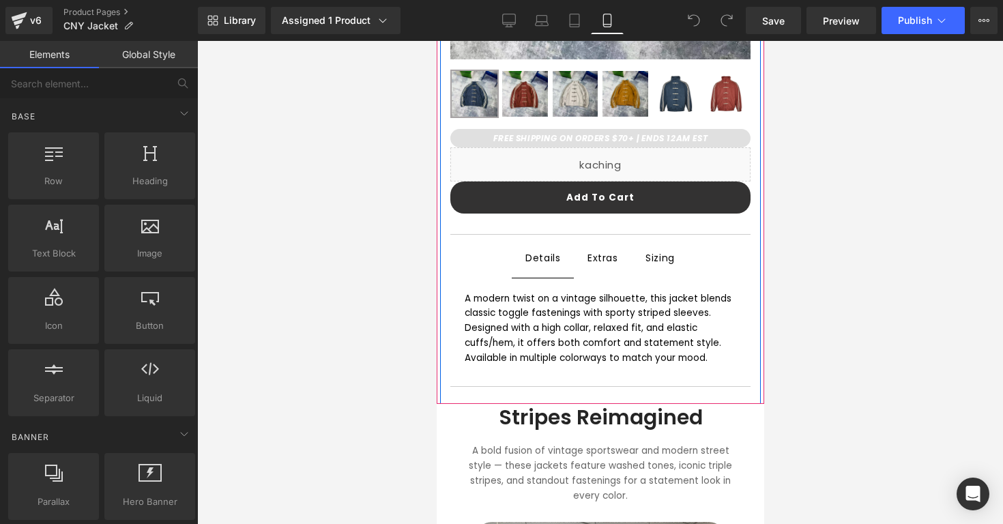
click at [671, 261] on div "Sizing Text Block" at bounding box center [660, 258] width 30 height 18
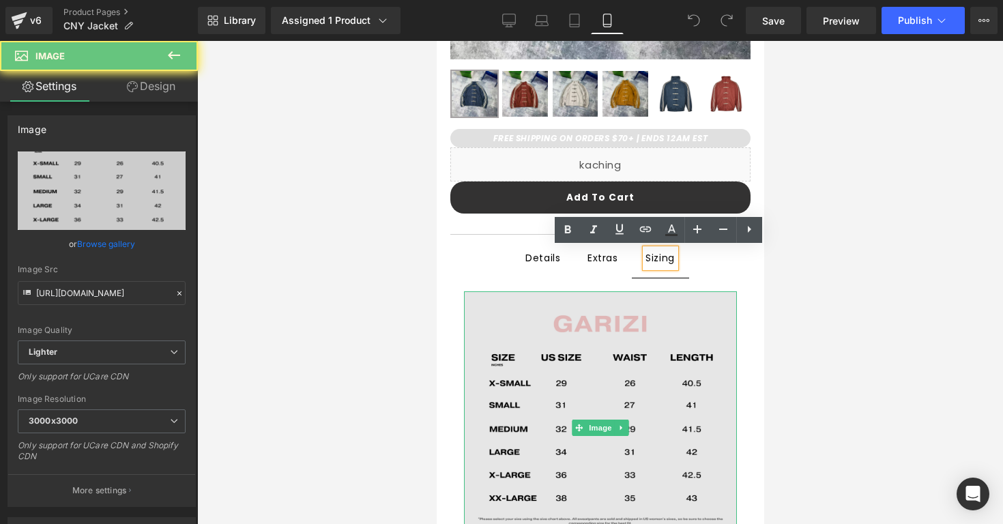
click at [654, 344] on img at bounding box center [599, 427] width 273 height 273
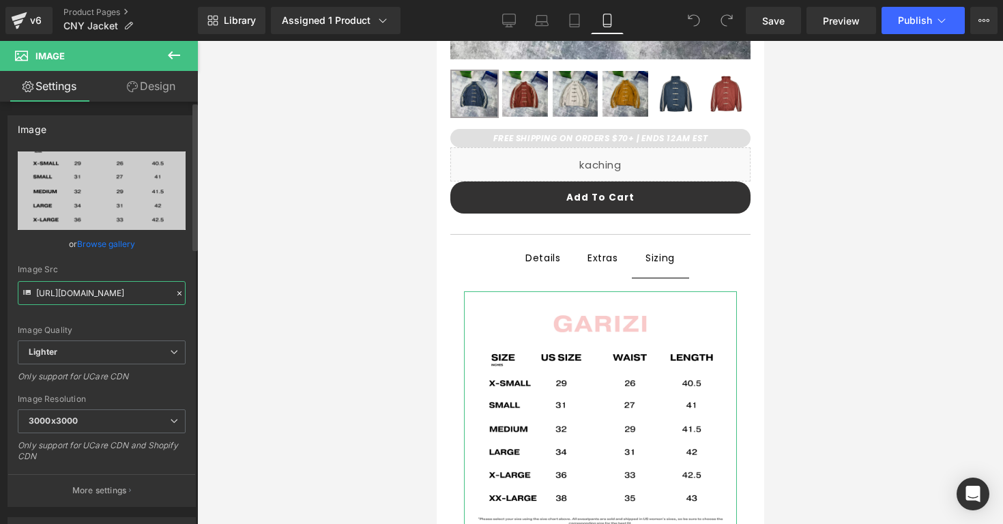
click at [146, 295] on input "https://ucarecdn.com/2f454537-d041-4096-81b8-3497b1e4b2e7/-/format/auto/-/previ…" at bounding box center [102, 293] width 168 height 24
type input "https://ucarecdn.com/06ec29c7-3a41-4161-8426-a8584d241e9d/-/format/auto/-/previ…"
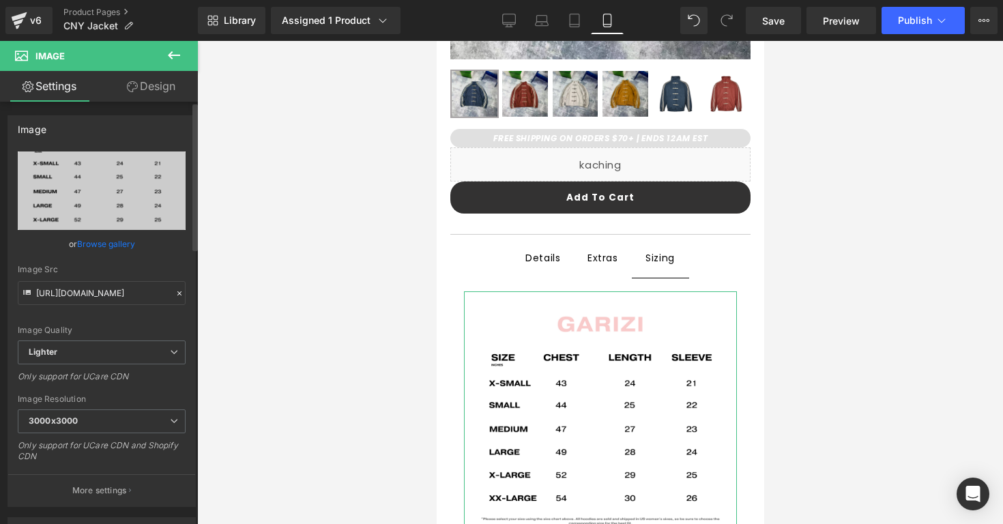
click at [144, 306] on div "Image Quality Lighter Lightest Lighter Lighter Lightest Only support for UCare …" at bounding box center [102, 245] width 168 height 189
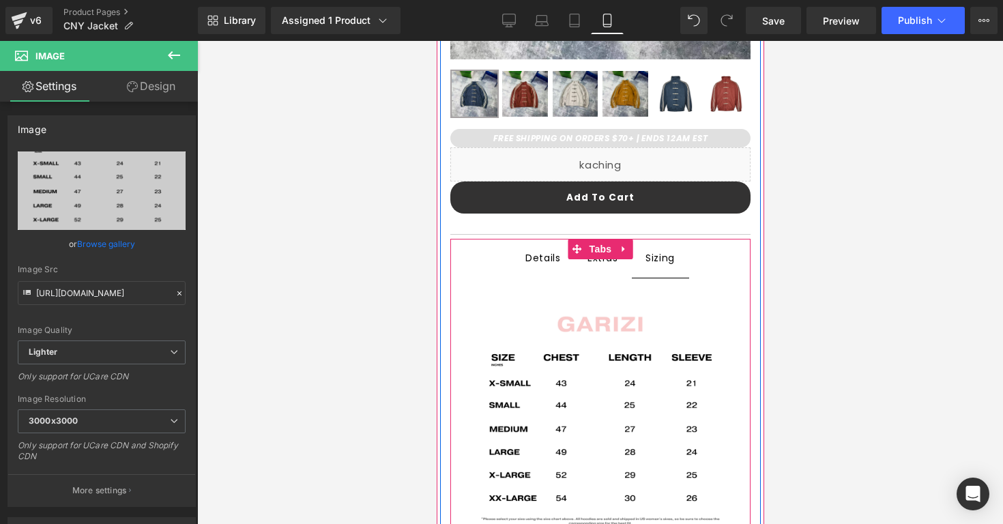
click at [594, 270] on span "Extras Text Block" at bounding box center [602, 258] width 59 height 38
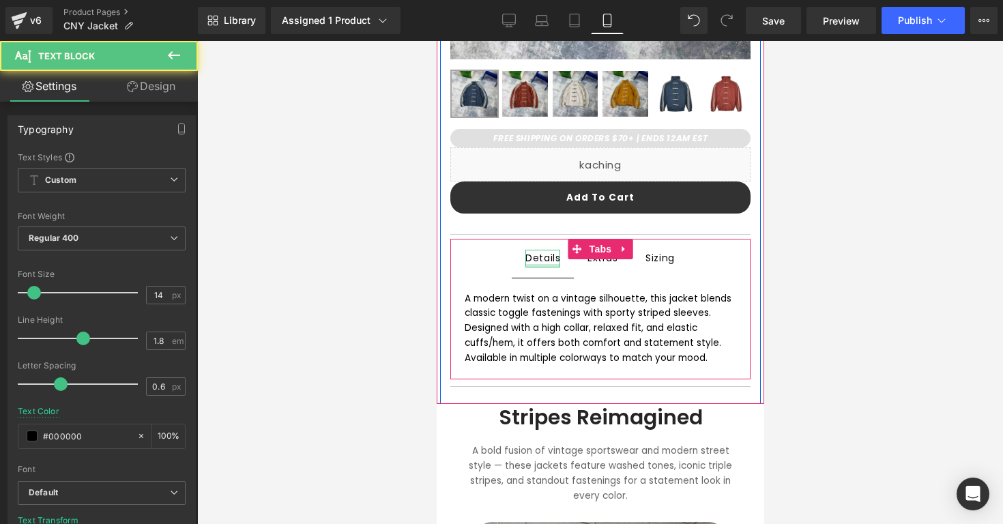
click at [549, 264] on div at bounding box center [542, 265] width 35 height 3
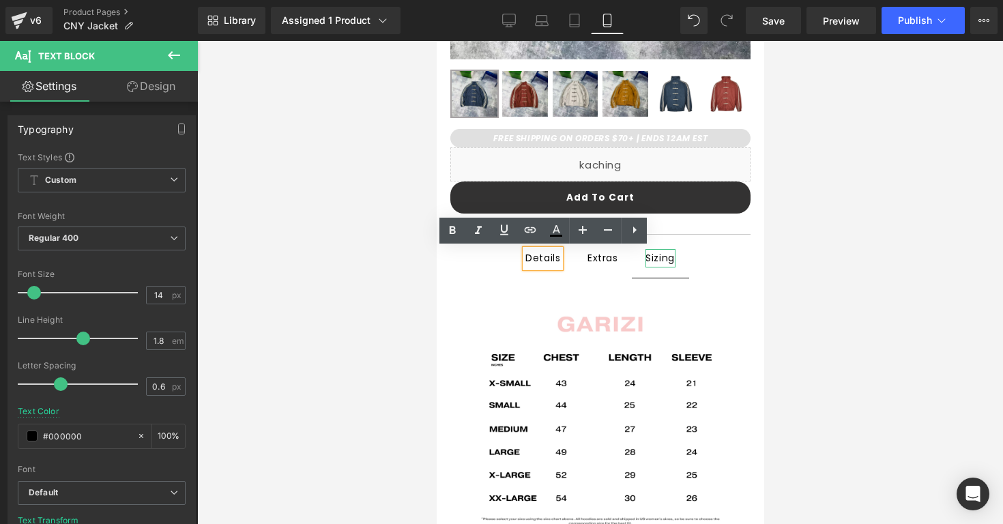
click at [652, 256] on div "Sizing" at bounding box center [660, 258] width 30 height 18
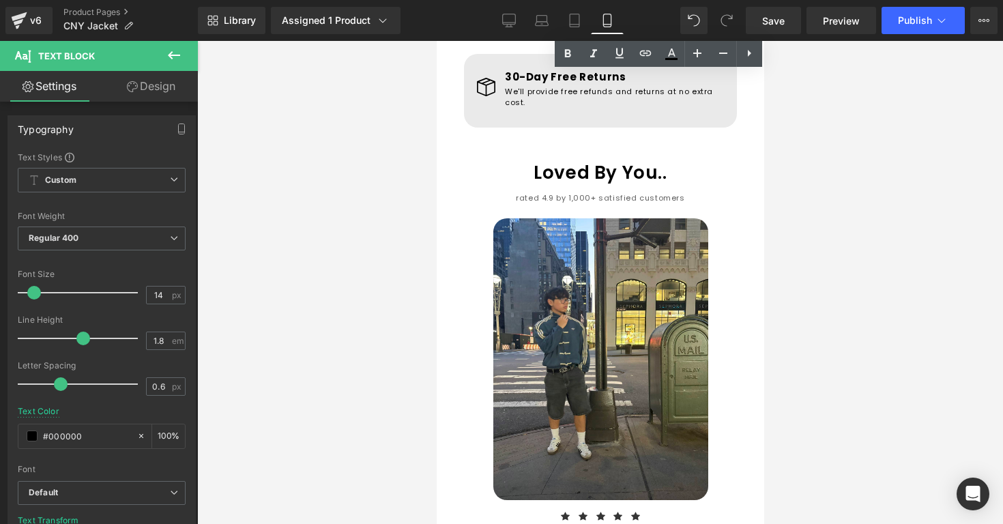
scroll to position [1483, 0]
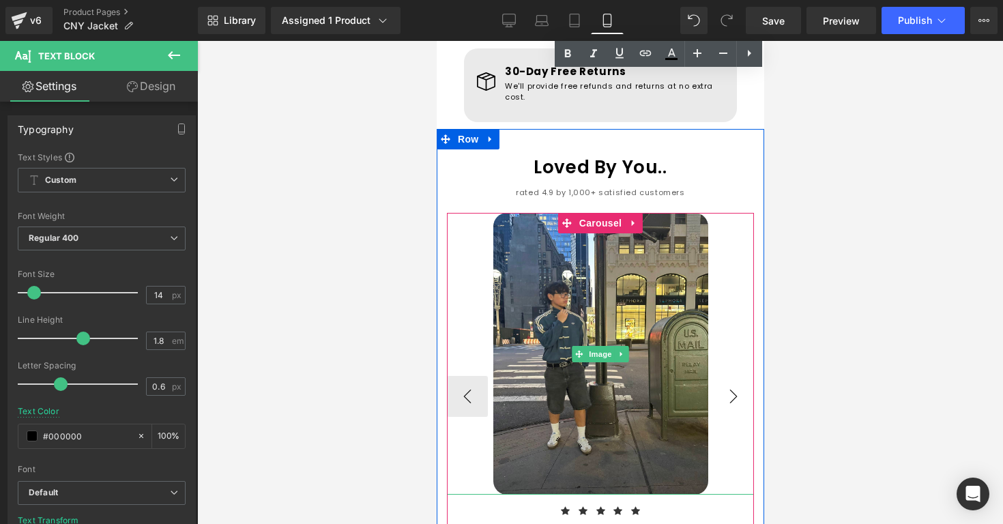
click at [724, 376] on button "›" at bounding box center [732, 396] width 41 height 41
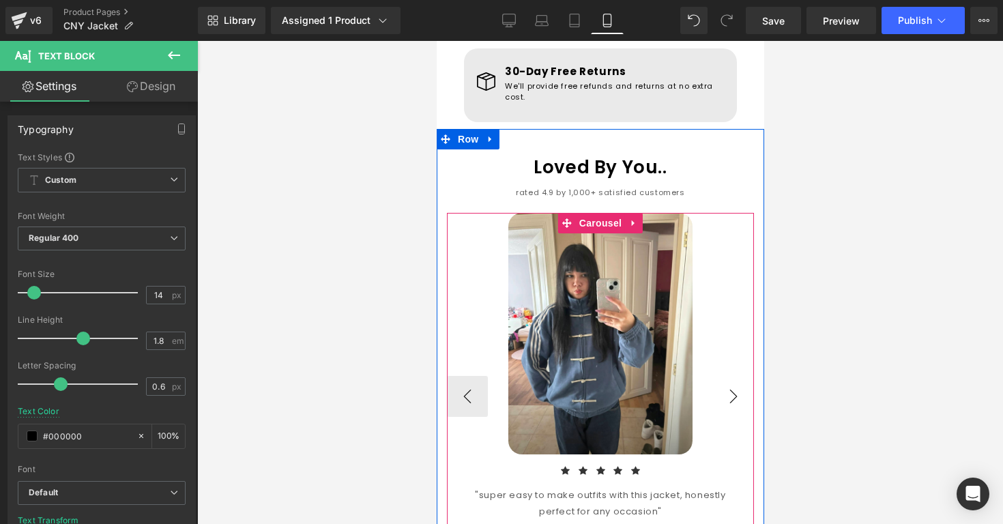
click at [727, 376] on button "›" at bounding box center [732, 396] width 41 height 41
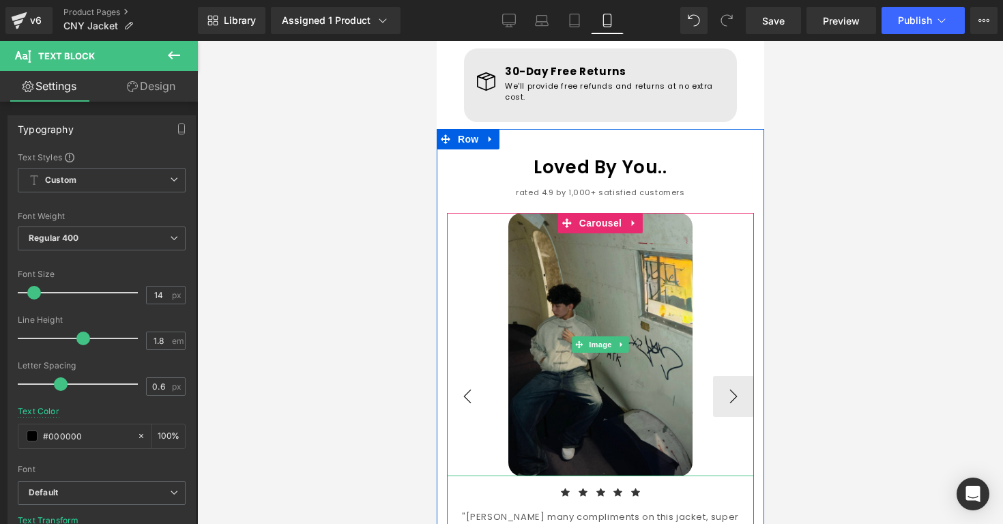
click at [487, 376] on button "‹" at bounding box center [466, 396] width 41 height 41
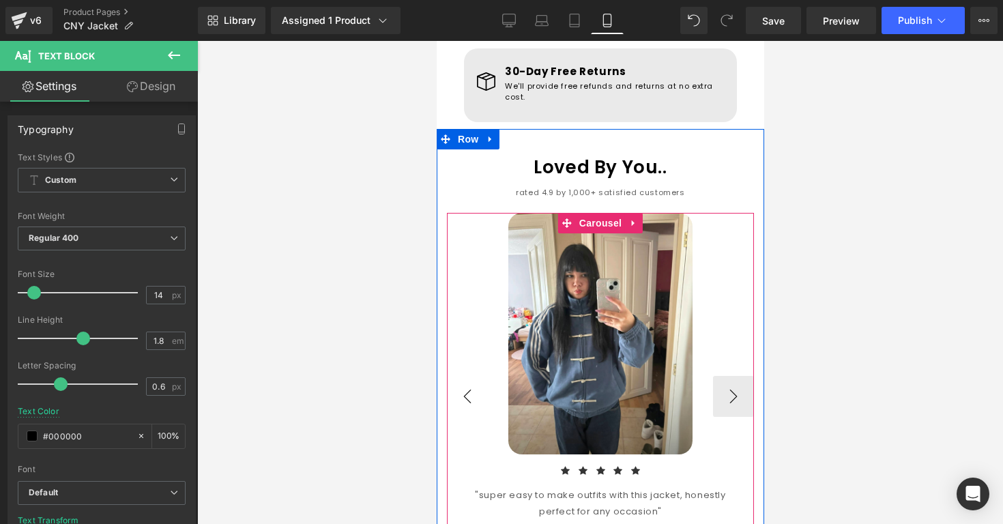
click at [487, 376] on button "‹" at bounding box center [466, 396] width 41 height 41
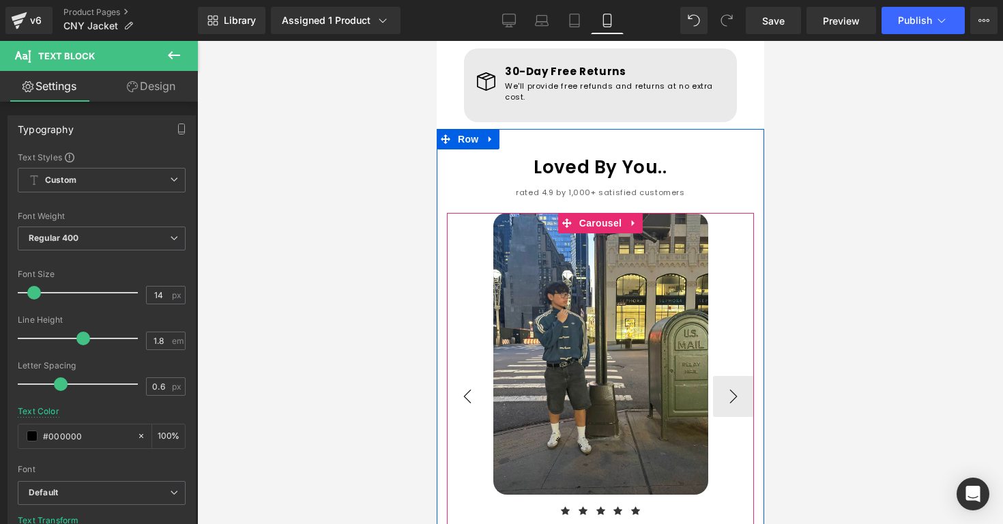
click at [487, 376] on button "‹" at bounding box center [466, 396] width 41 height 41
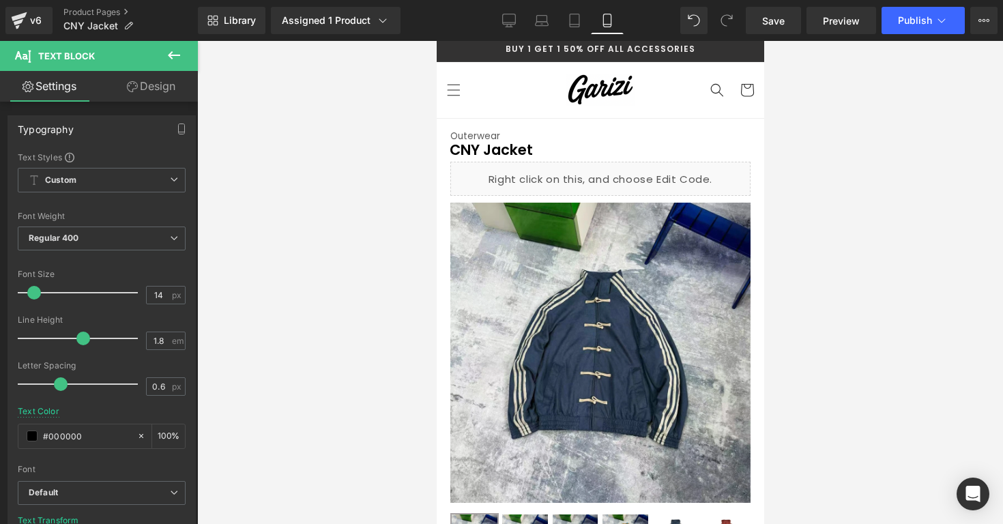
scroll to position [0, 0]
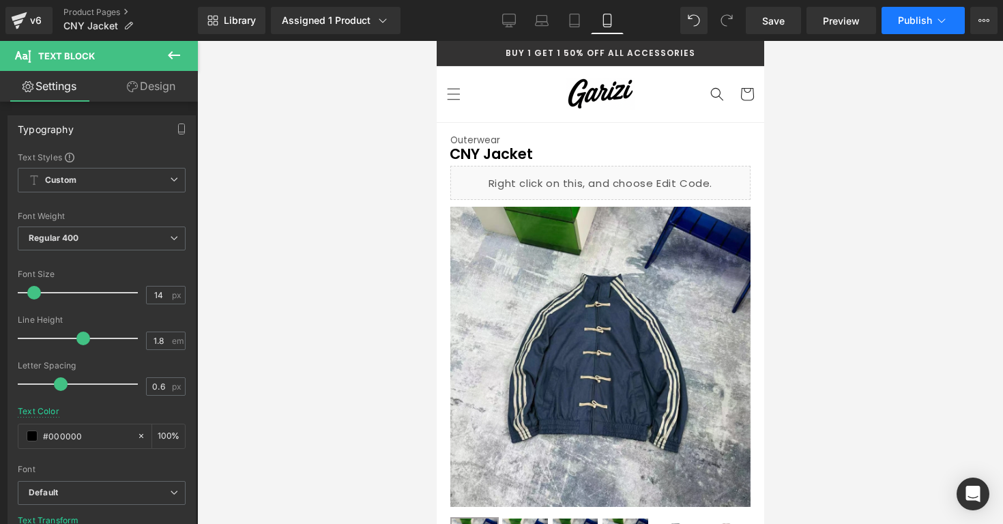
click at [896, 27] on button "Publish" at bounding box center [923, 20] width 83 height 27
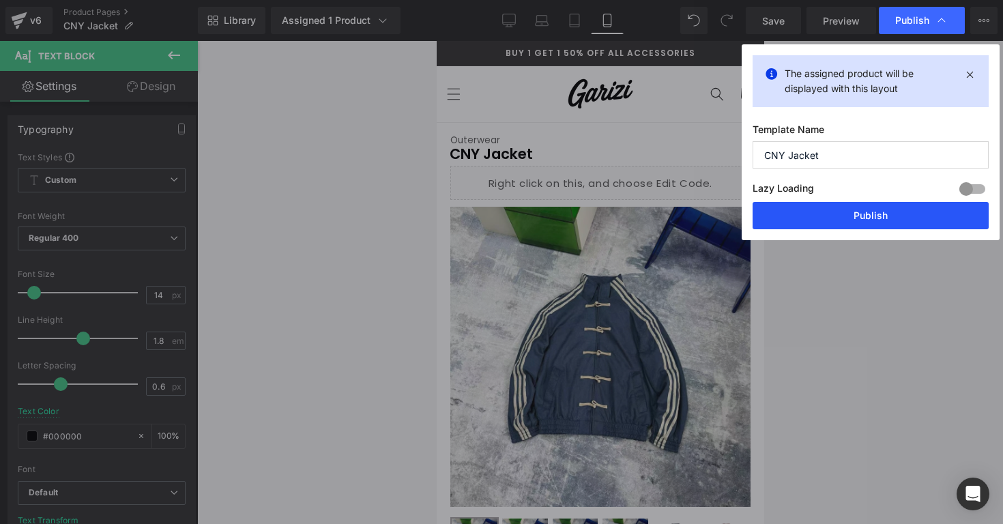
click at [822, 216] on button "Publish" at bounding box center [871, 215] width 236 height 27
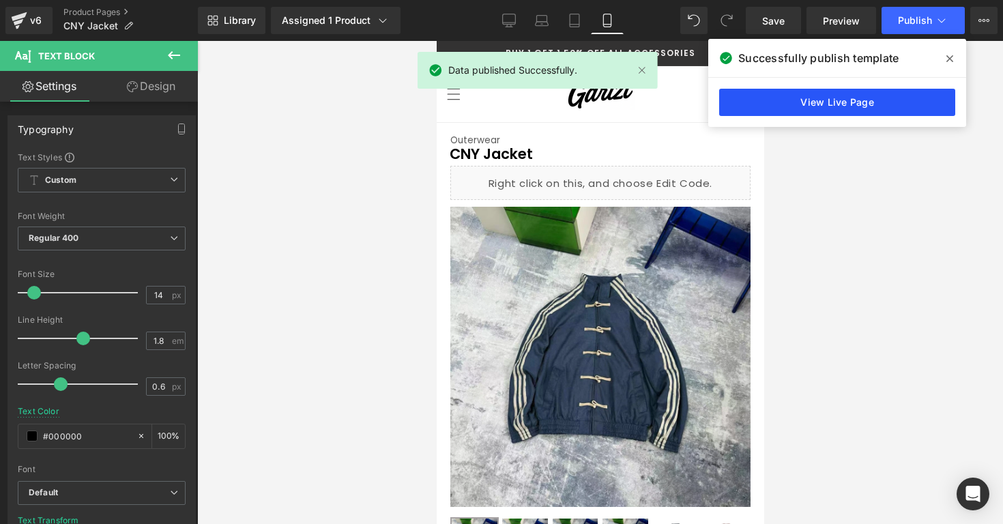
click at [729, 103] on link "View Live Page" at bounding box center [837, 102] width 236 height 27
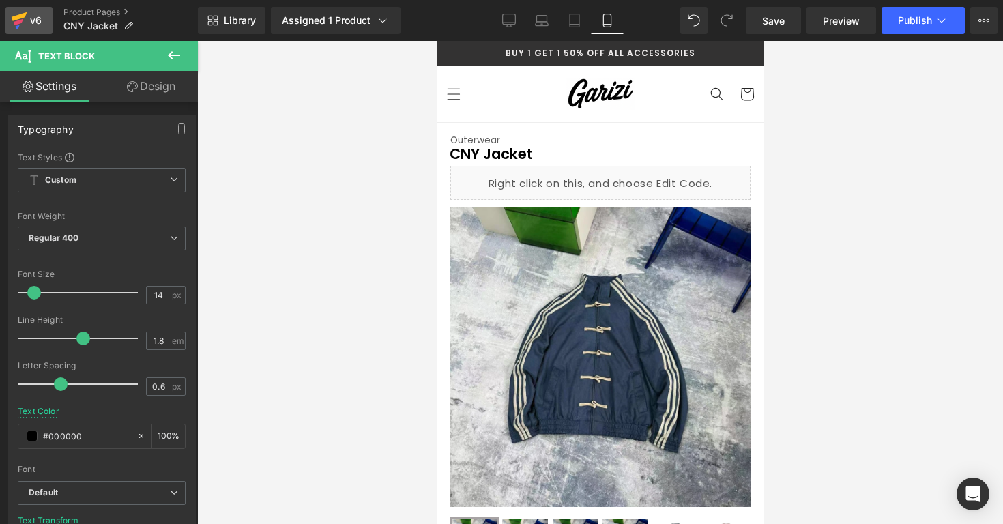
click at [36, 10] on link "v6" at bounding box center [28, 20] width 47 height 27
